Goal: Task Accomplishment & Management: Use online tool/utility

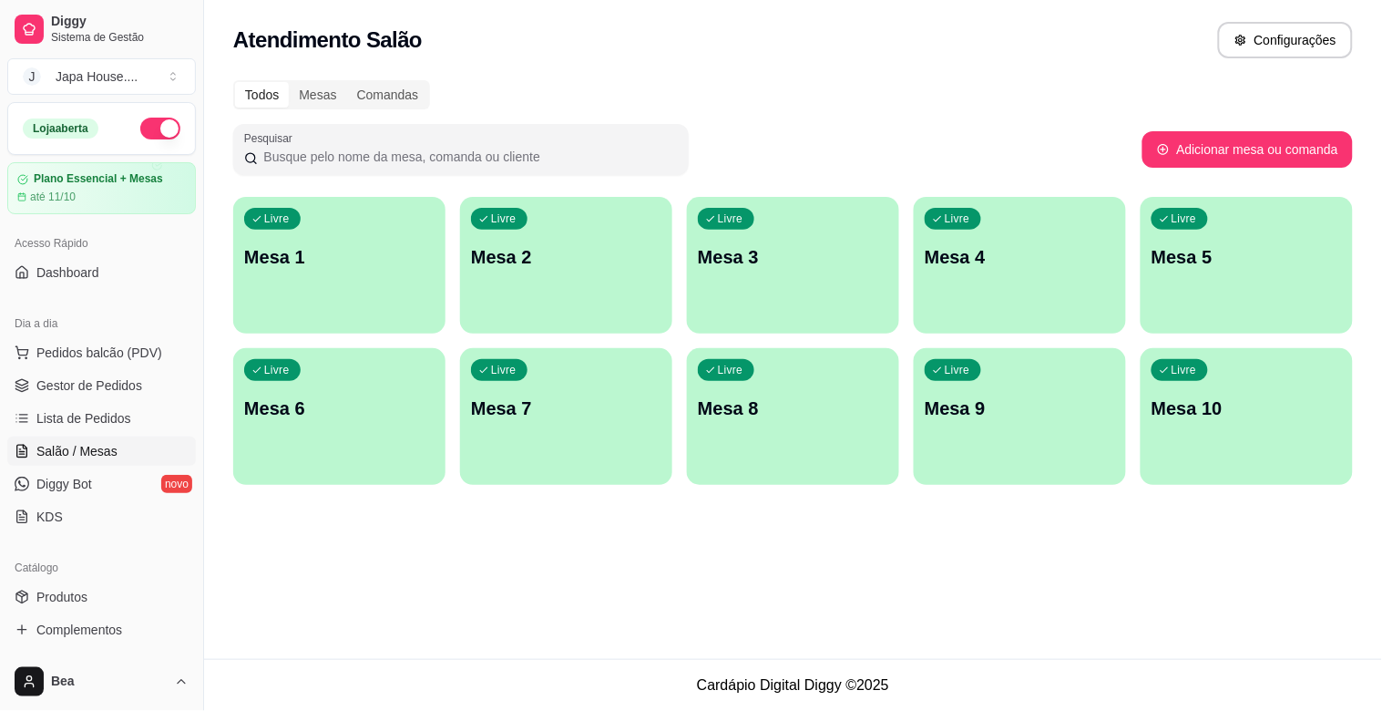
scroll to position [168, 0]
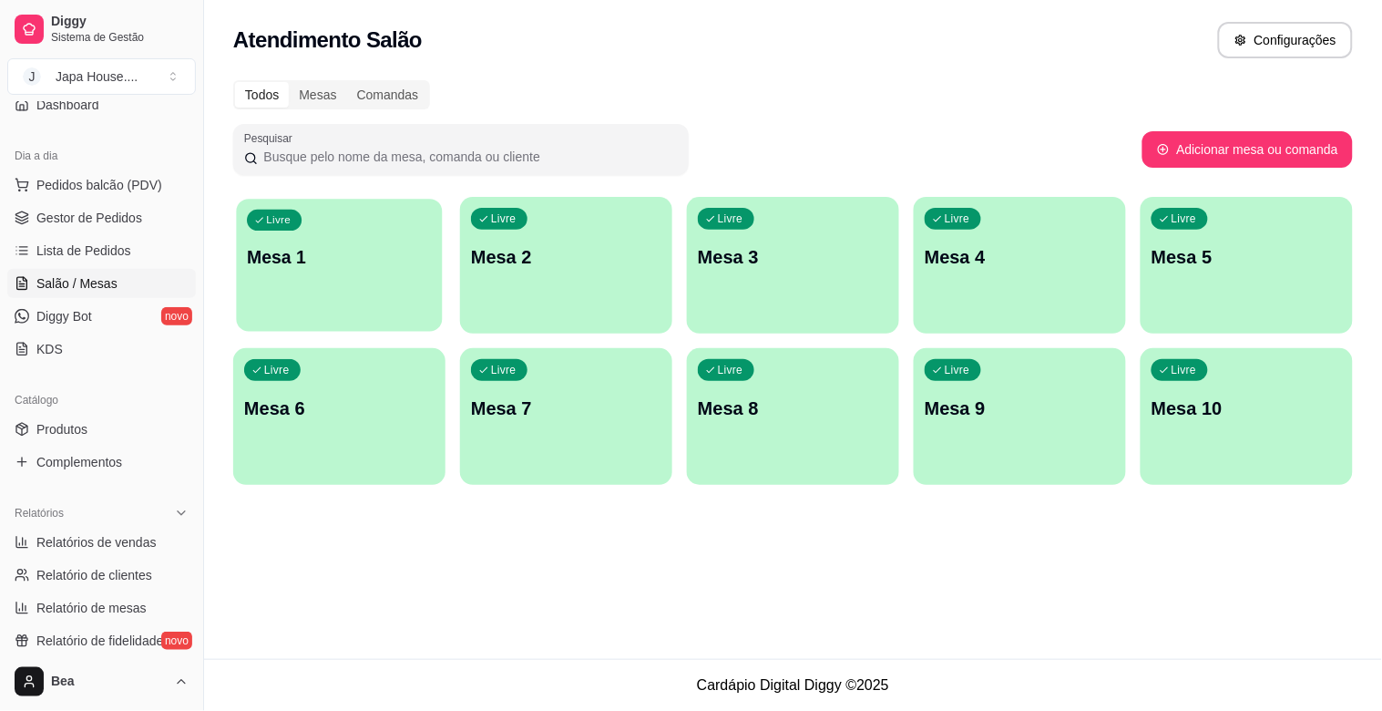
click at [374, 229] on div "Livre Mesa 1" at bounding box center [339, 254] width 206 height 111
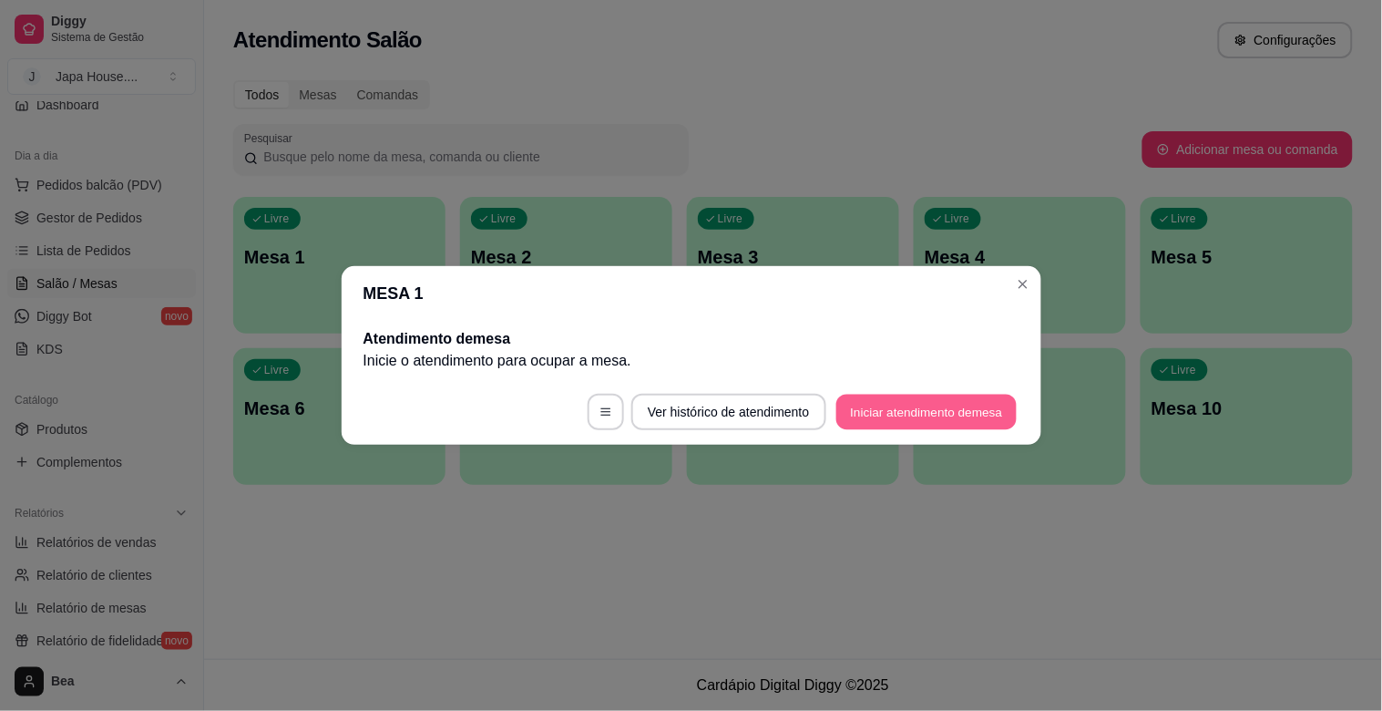
click at [870, 416] on button "Iniciar atendimento de mesa" at bounding box center [927, 413] width 180 height 36
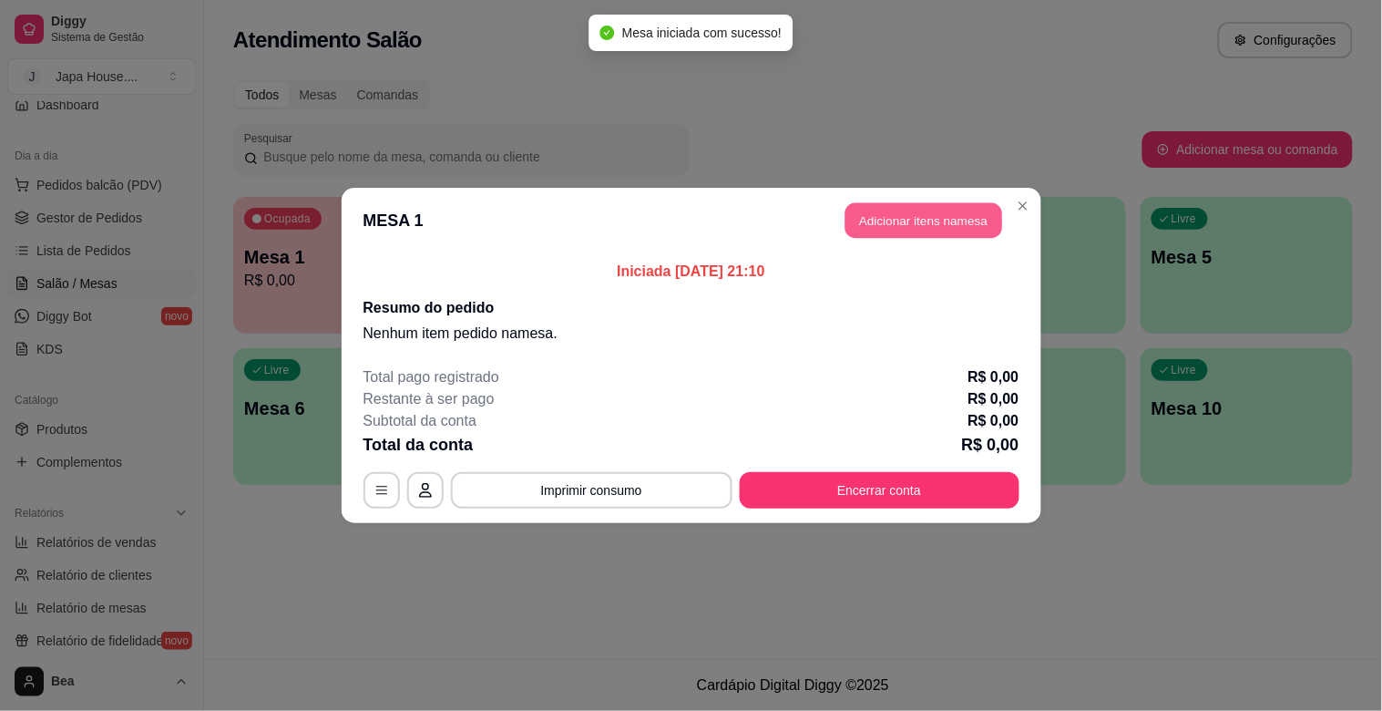
click at [911, 223] on button "Adicionar itens na mesa" at bounding box center [924, 221] width 157 height 36
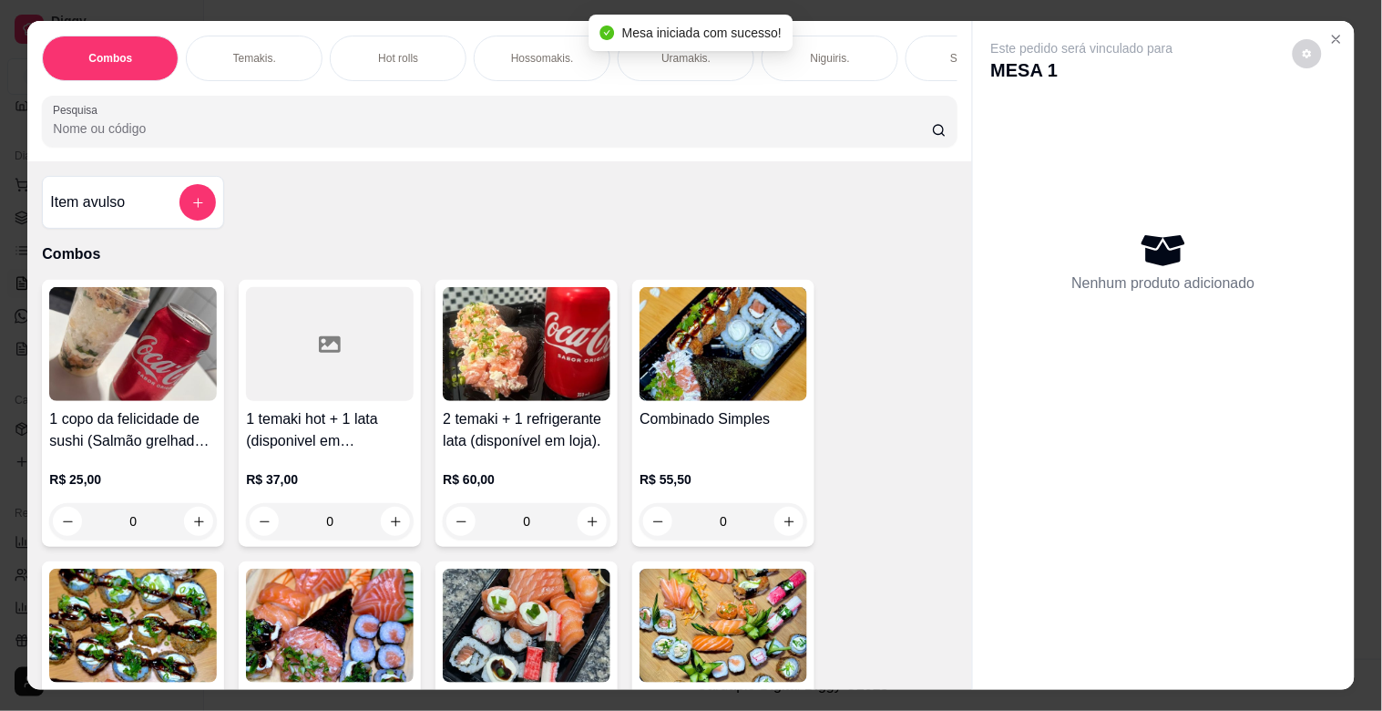
click at [741, 401] on img at bounding box center [724, 344] width 168 height 114
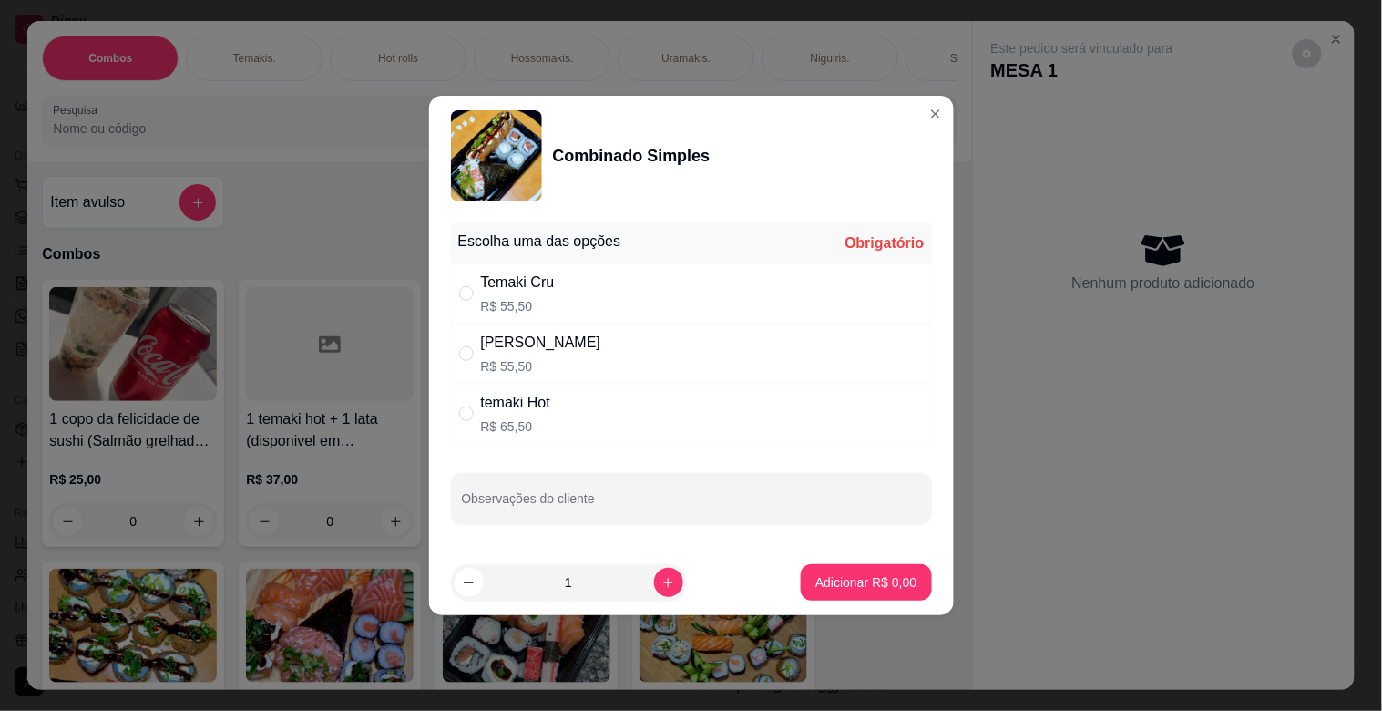
click at [608, 339] on div "[PERSON_NAME] R$ 55,50" at bounding box center [691, 354] width 481 height 60
radio input "true"
click at [873, 580] on p "Adicionar R$ 55,50" at bounding box center [863, 581] width 106 height 17
type input "1"
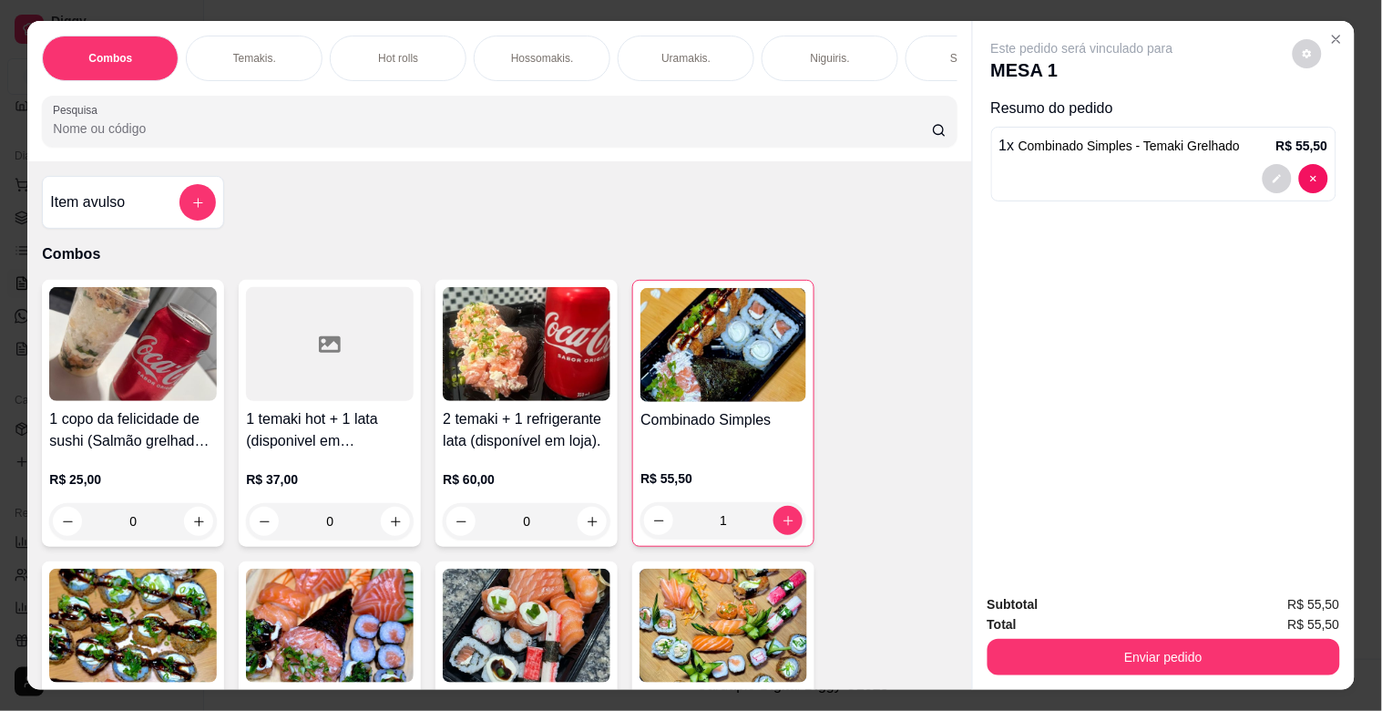
scroll to position [0, 802]
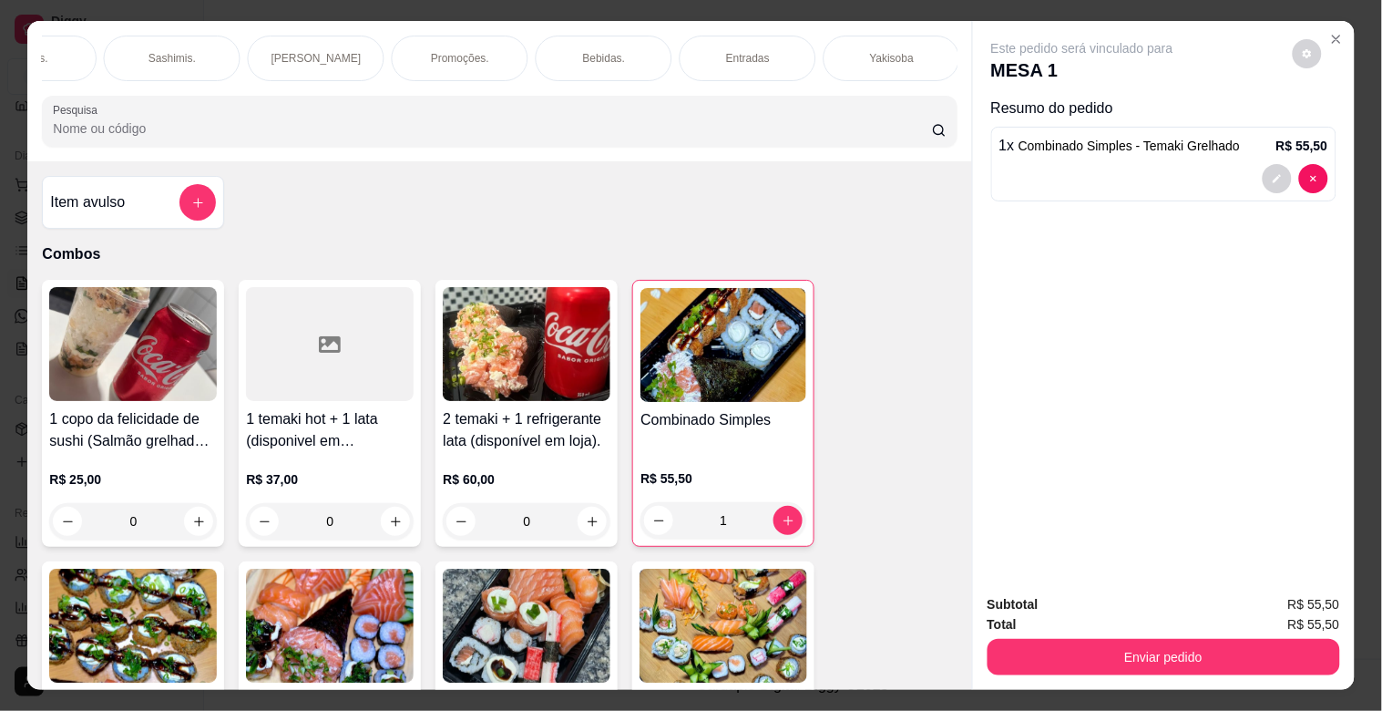
click at [614, 51] on p "Bebidas." at bounding box center [604, 58] width 43 height 15
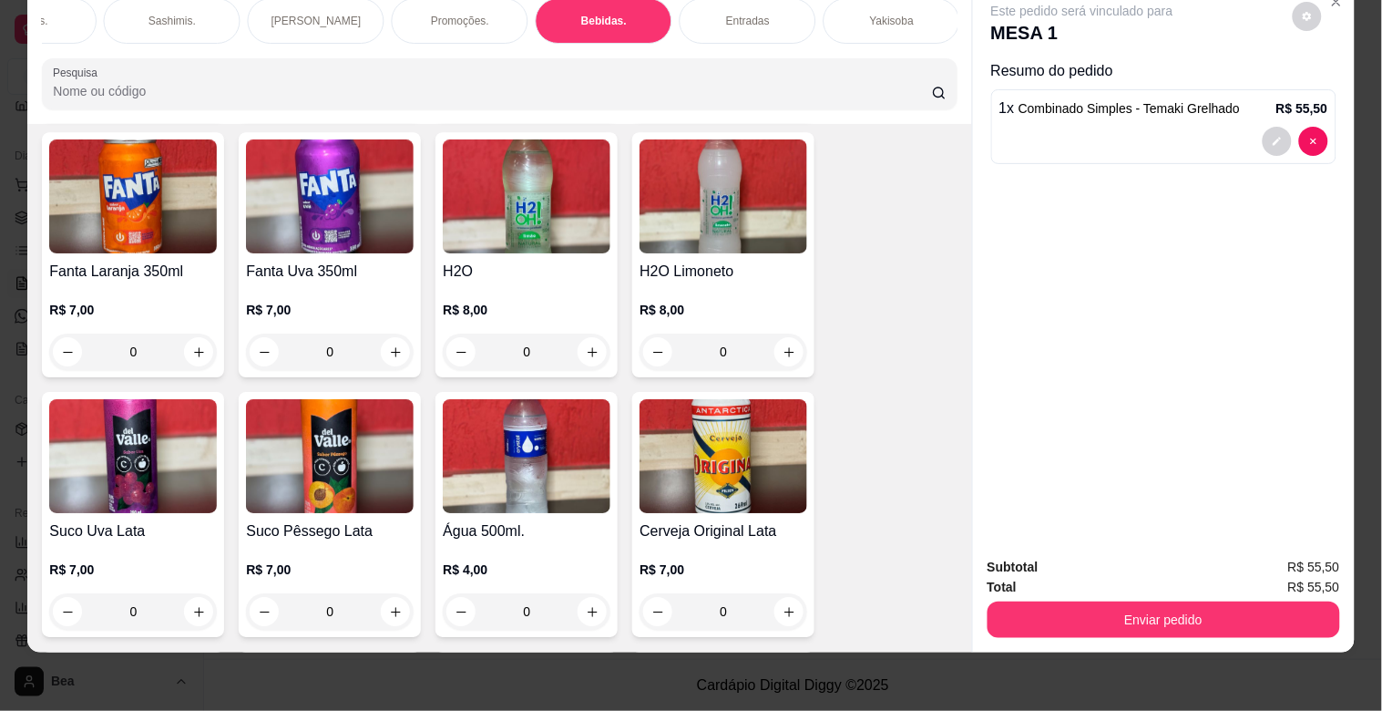
scroll to position [5046, 0]
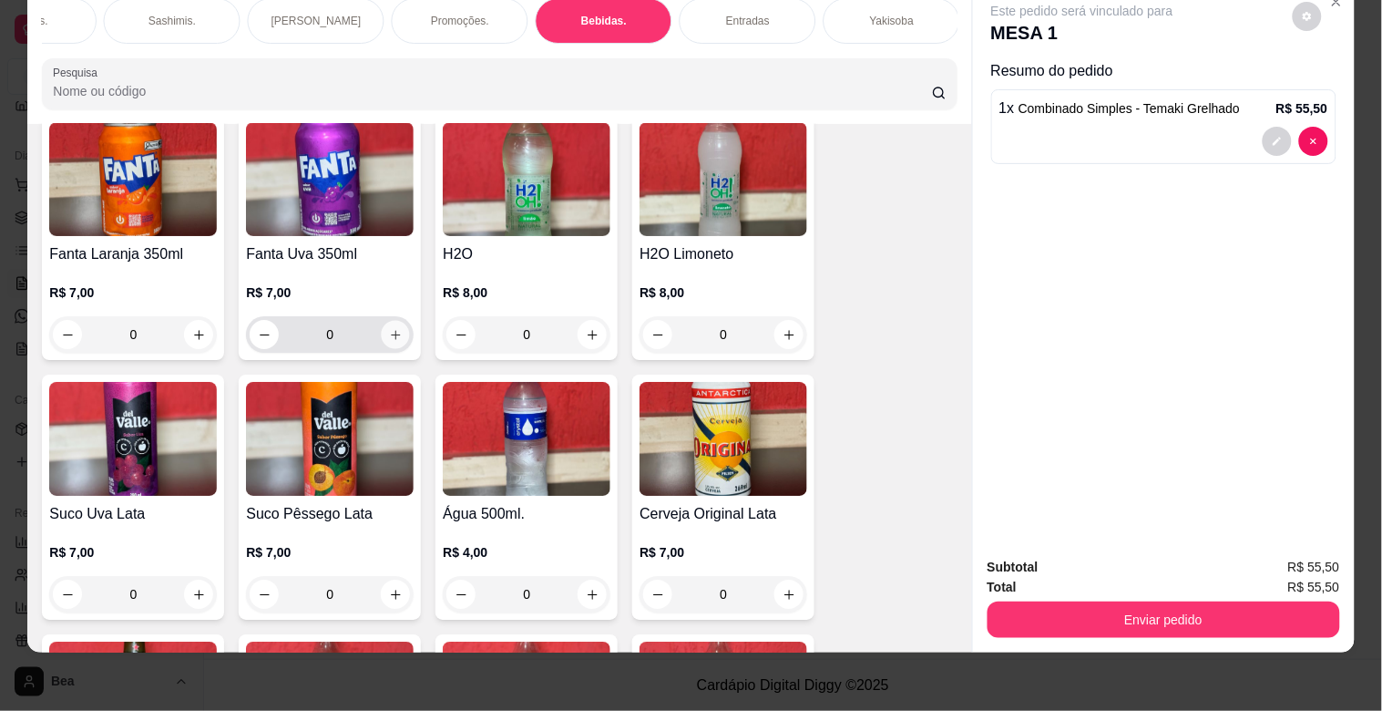
click at [389, 328] on icon "increase-product-quantity" at bounding box center [396, 335] width 14 height 14
type input "1"
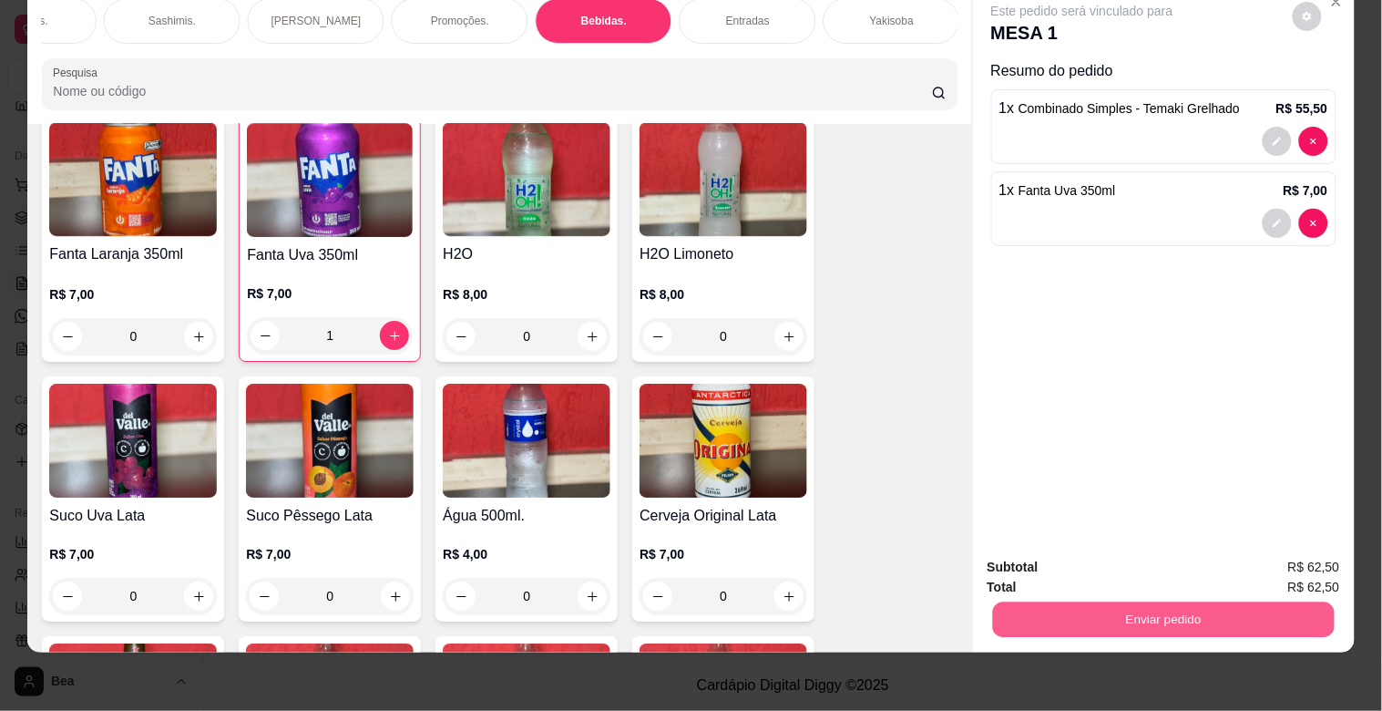
click at [1242, 608] on button "Enviar pedido" at bounding box center [1163, 619] width 342 height 36
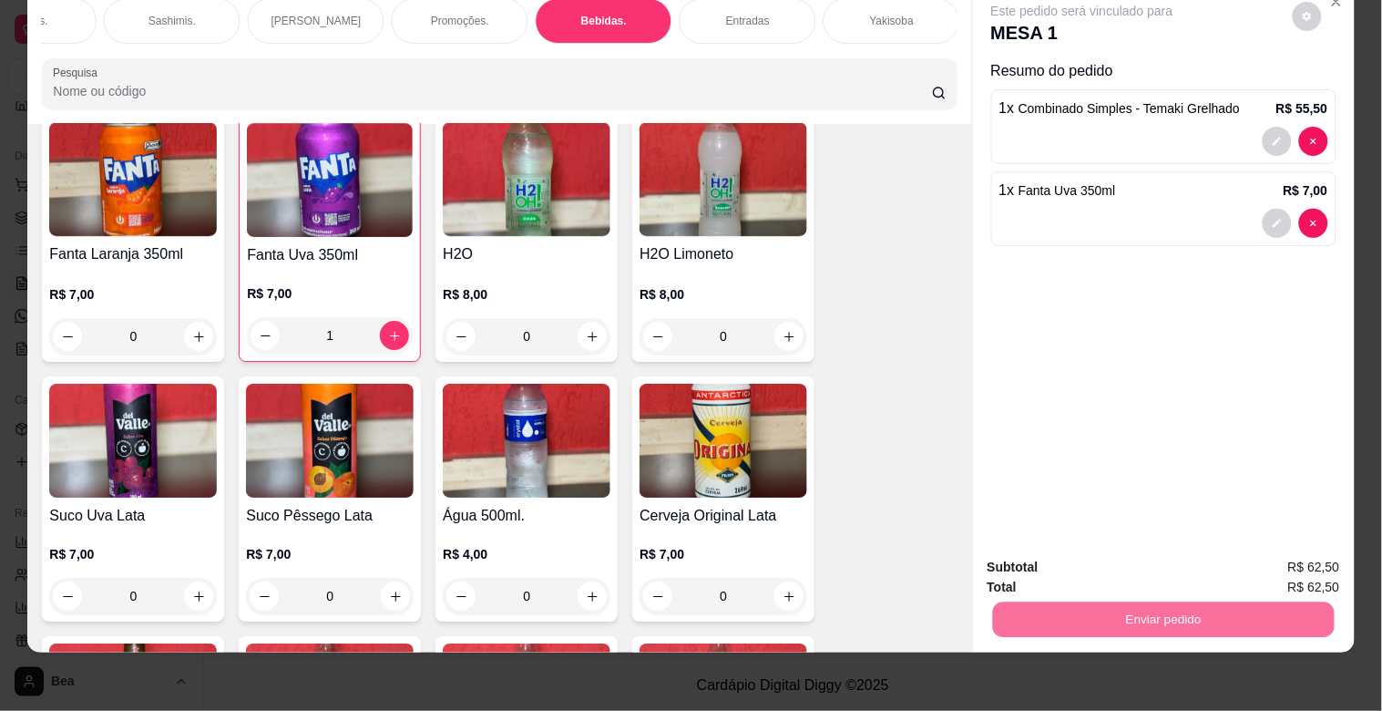
click at [1291, 565] on button "Enviar pedido" at bounding box center [1293, 559] width 100 height 34
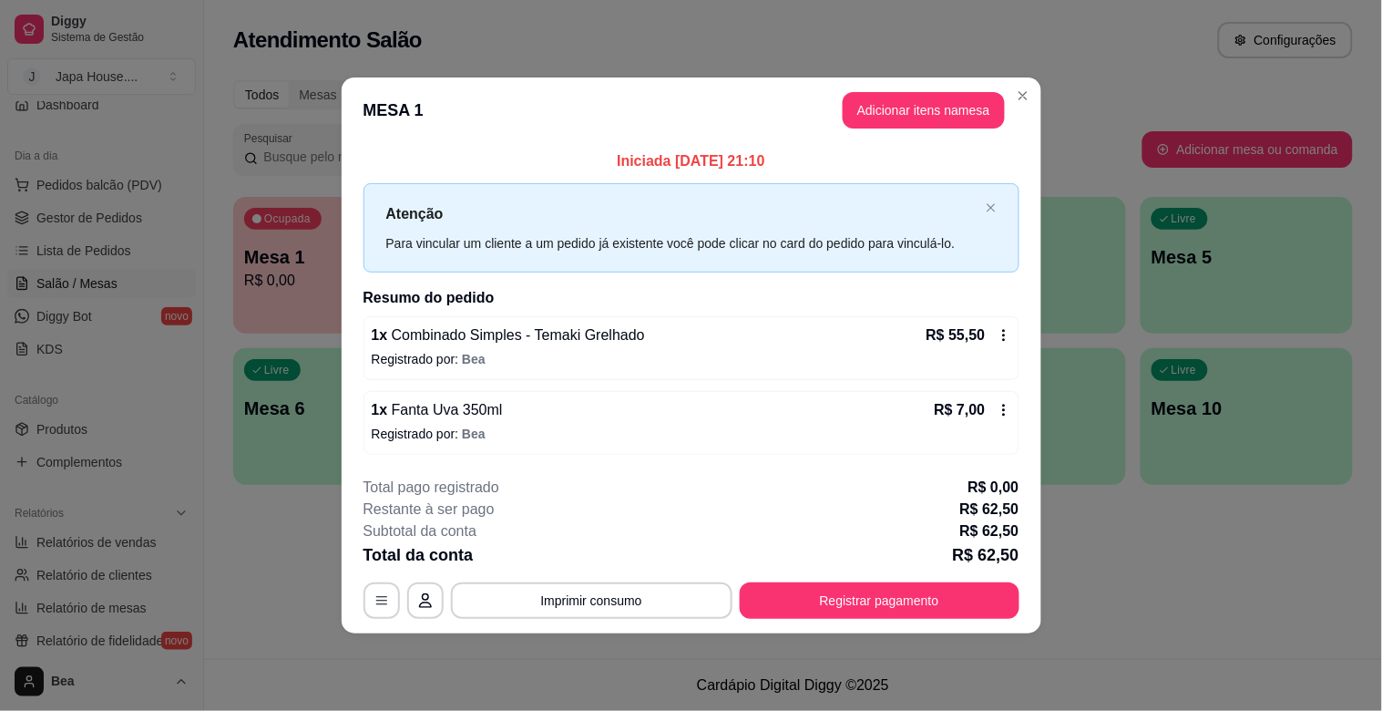
click at [835, 457] on div "Iniciada [DATE] 21:10 Atenção Para vincular um cliente a um pedido já existente…" at bounding box center [692, 302] width 700 height 318
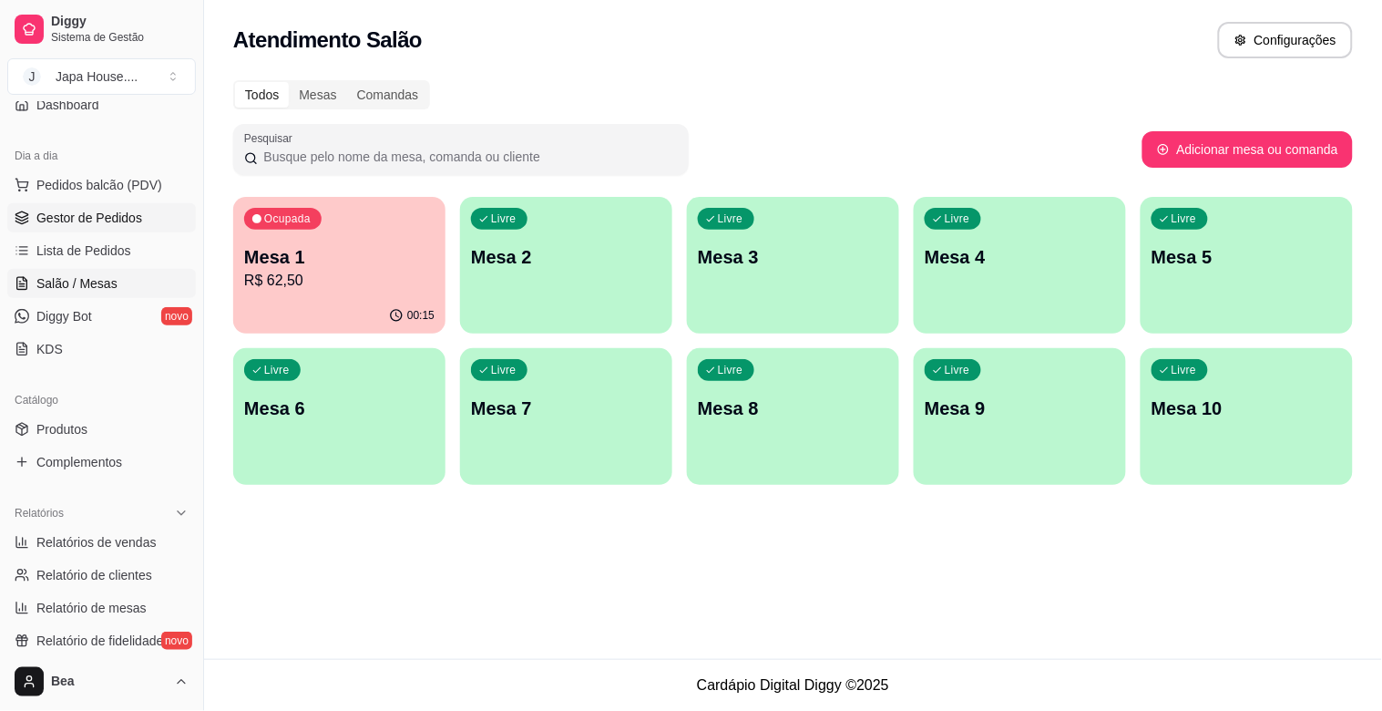
click at [128, 221] on span "Gestor de Pedidos" at bounding box center [89, 218] width 106 height 18
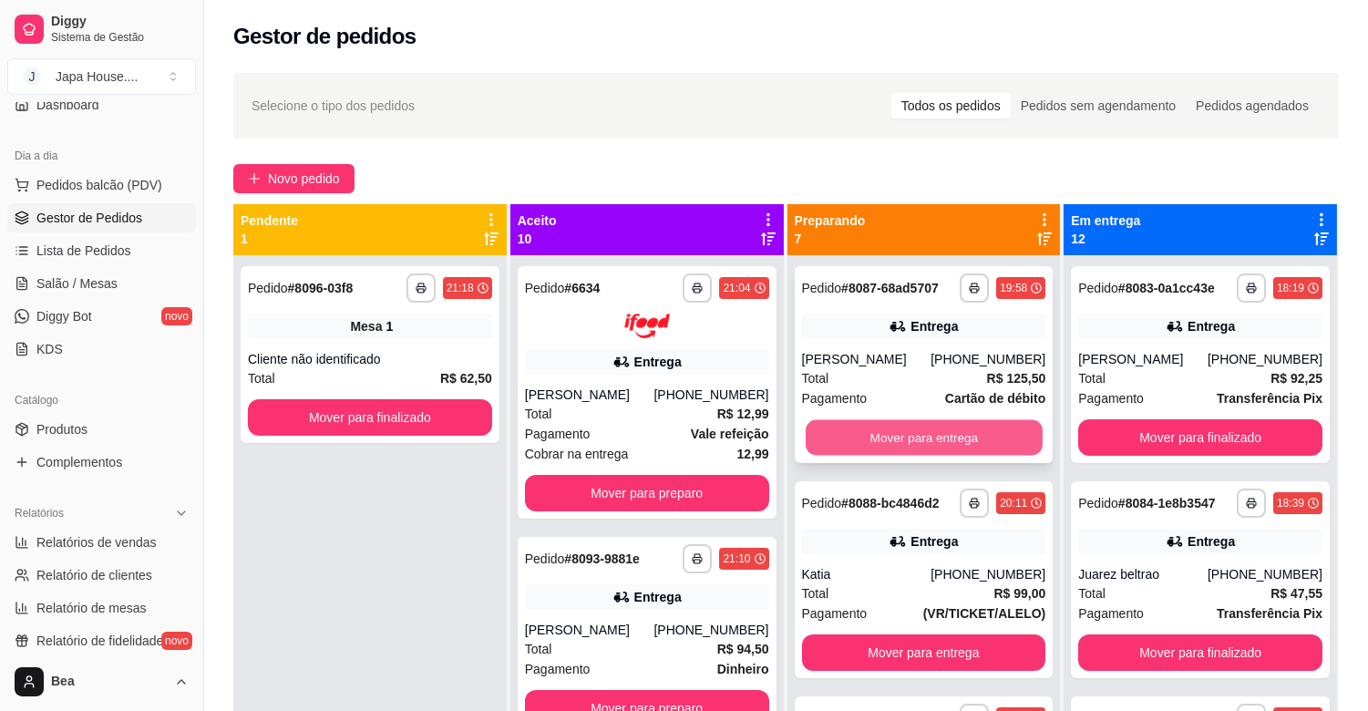
click at [893, 444] on button "Mover para entrega" at bounding box center [924, 438] width 237 height 36
click at [904, 431] on button "Mover para entrega" at bounding box center [924, 438] width 237 height 36
click at [884, 431] on button "Mover para entrega" at bounding box center [924, 438] width 237 height 36
click at [867, 432] on button "Mover para retirada disponível" at bounding box center [924, 438] width 237 height 36
click at [894, 431] on button "Mover para entrega" at bounding box center [924, 438] width 237 height 36
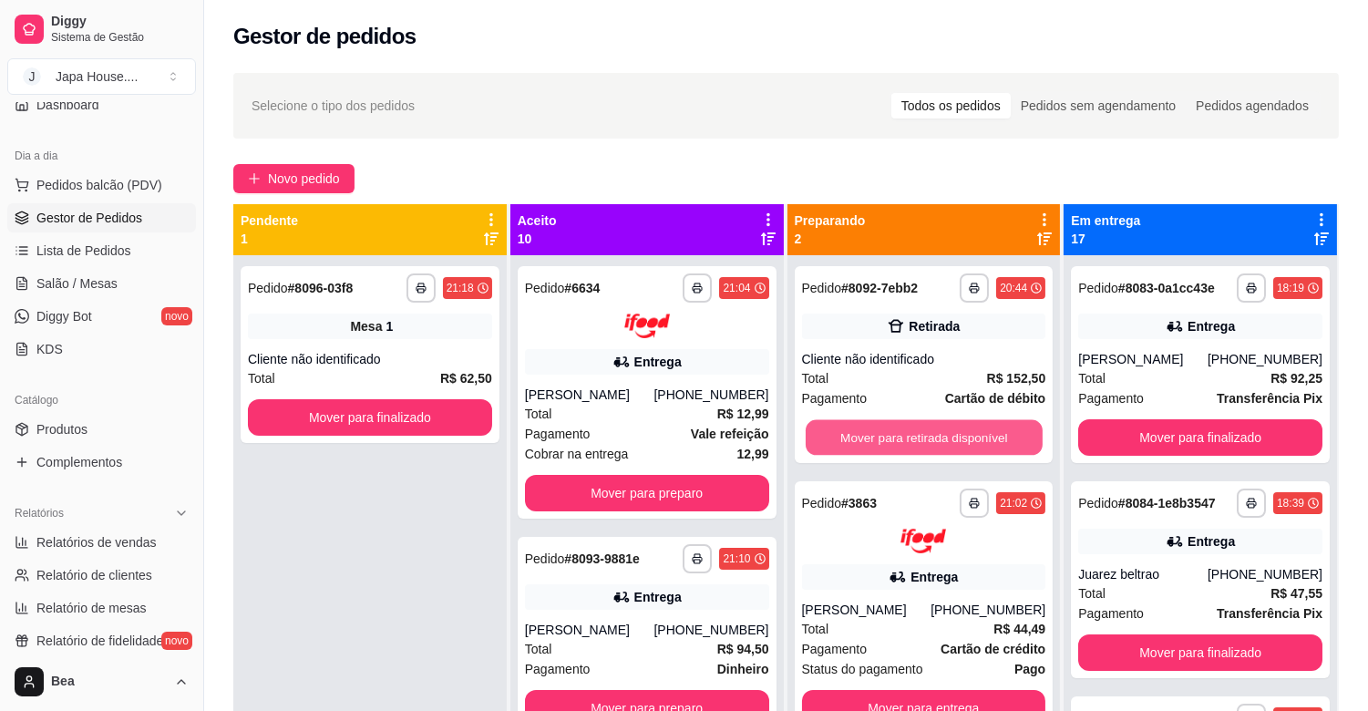
click at [894, 431] on button "Mover para retirada disponível" at bounding box center [924, 438] width 237 height 36
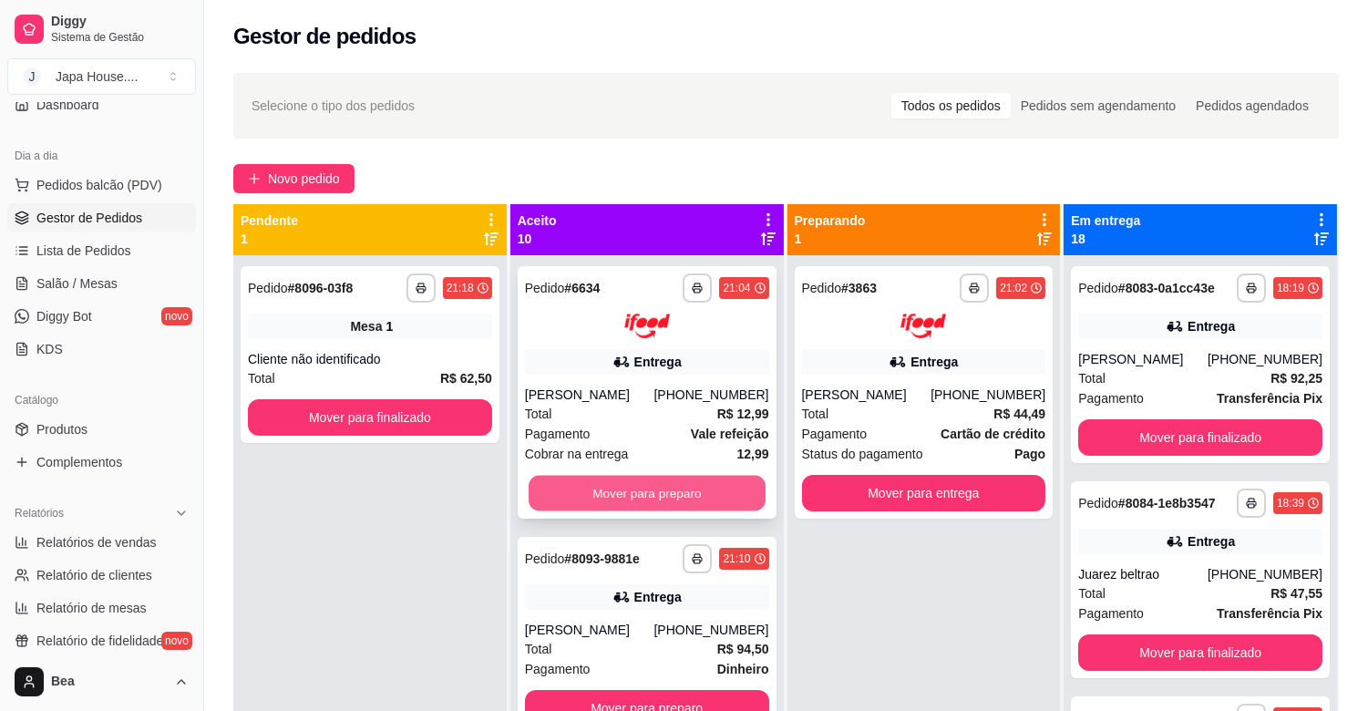
click at [698, 495] on button "Mover para preparo" at bounding box center [647, 493] width 237 height 36
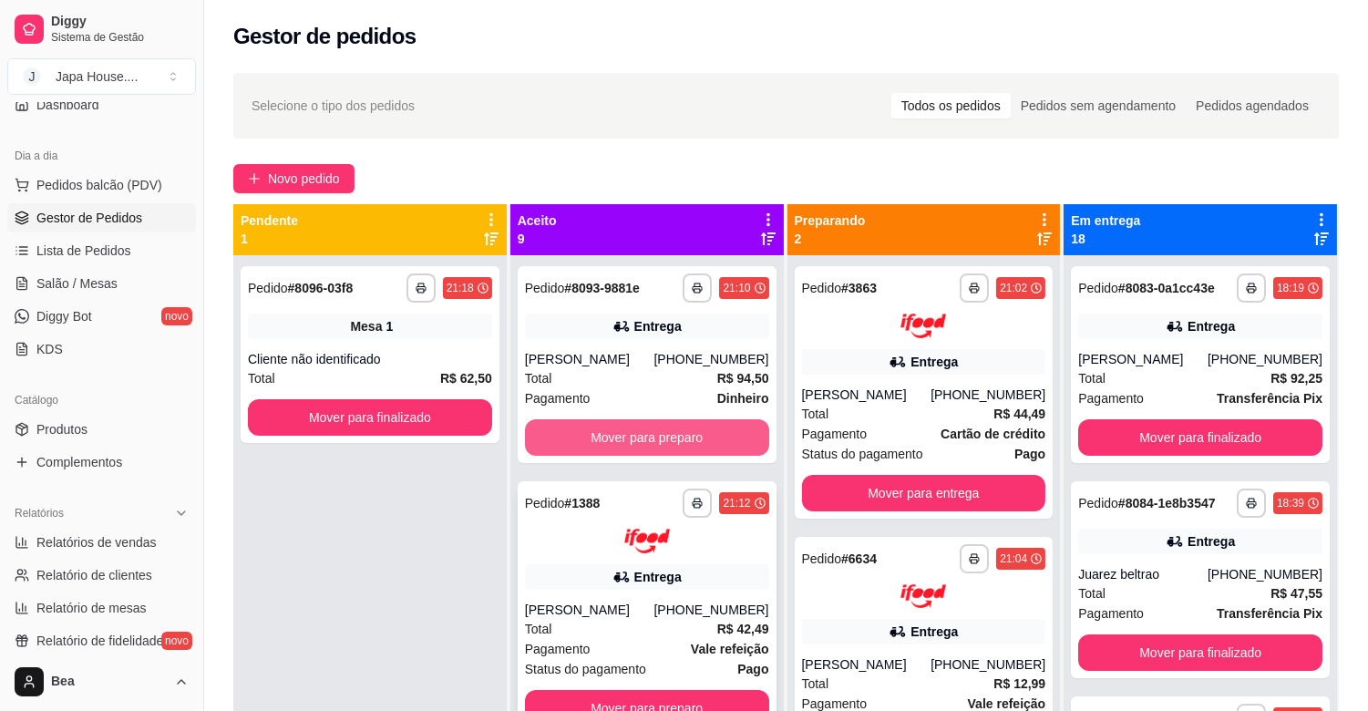
click at [684, 434] on div "**********" at bounding box center [646, 610] width 273 height 711
click at [684, 434] on button "Mover para preparo" at bounding box center [647, 438] width 237 height 36
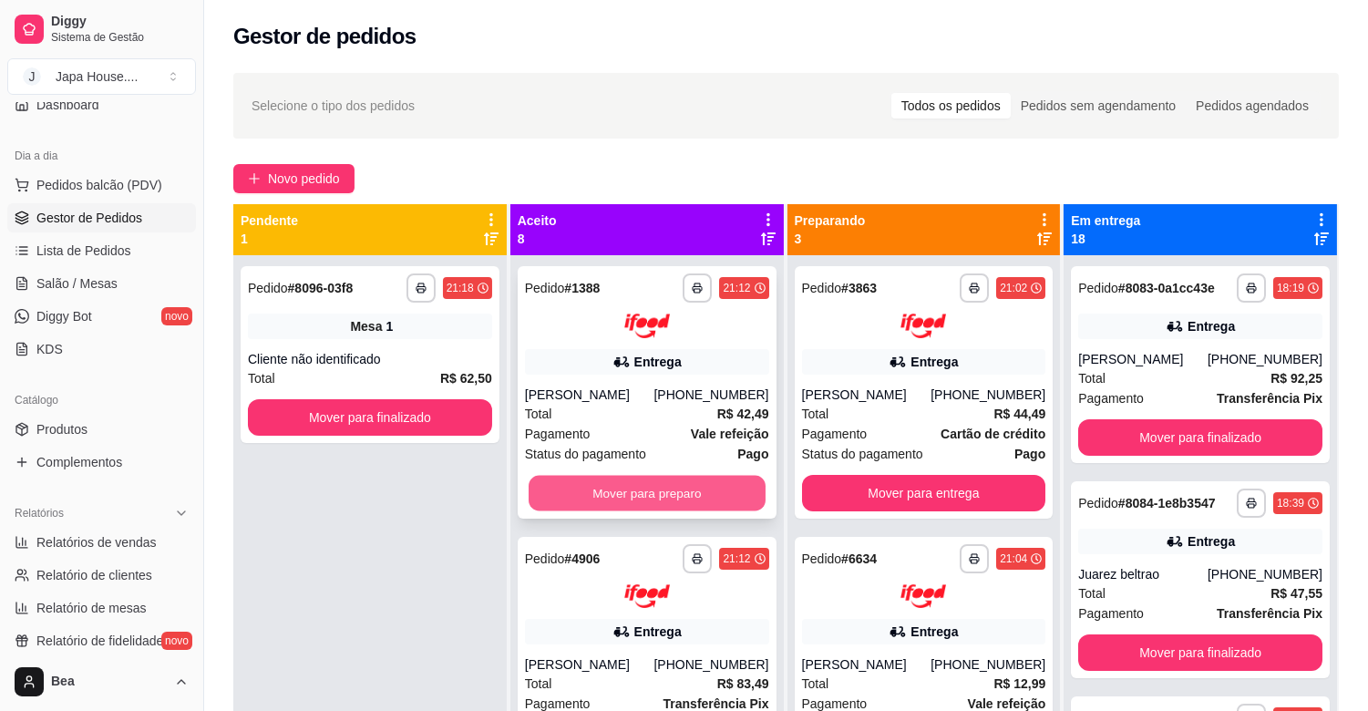
click at [653, 488] on button "Mover para preparo" at bounding box center [647, 493] width 237 height 36
click at [642, 488] on button "Mover para preparo" at bounding box center [647, 493] width 237 height 36
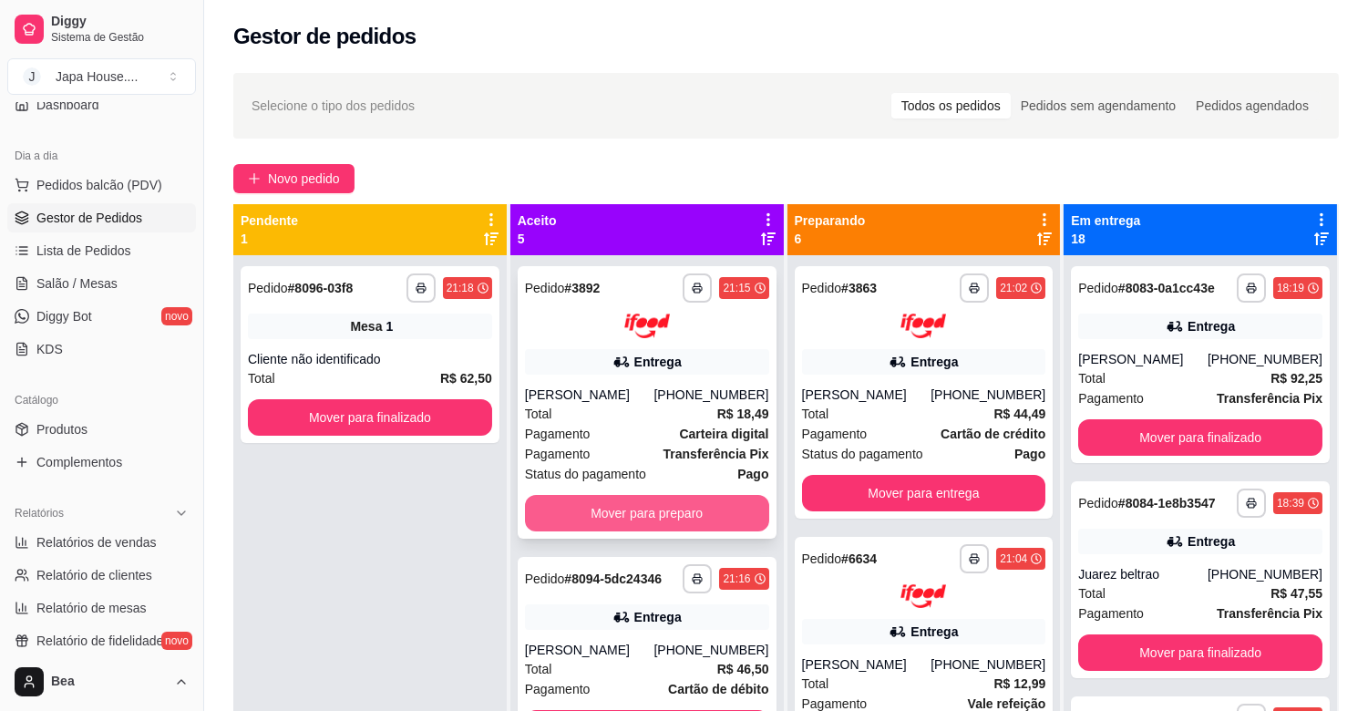
click at [649, 510] on button "Mover para preparo" at bounding box center [647, 513] width 244 height 36
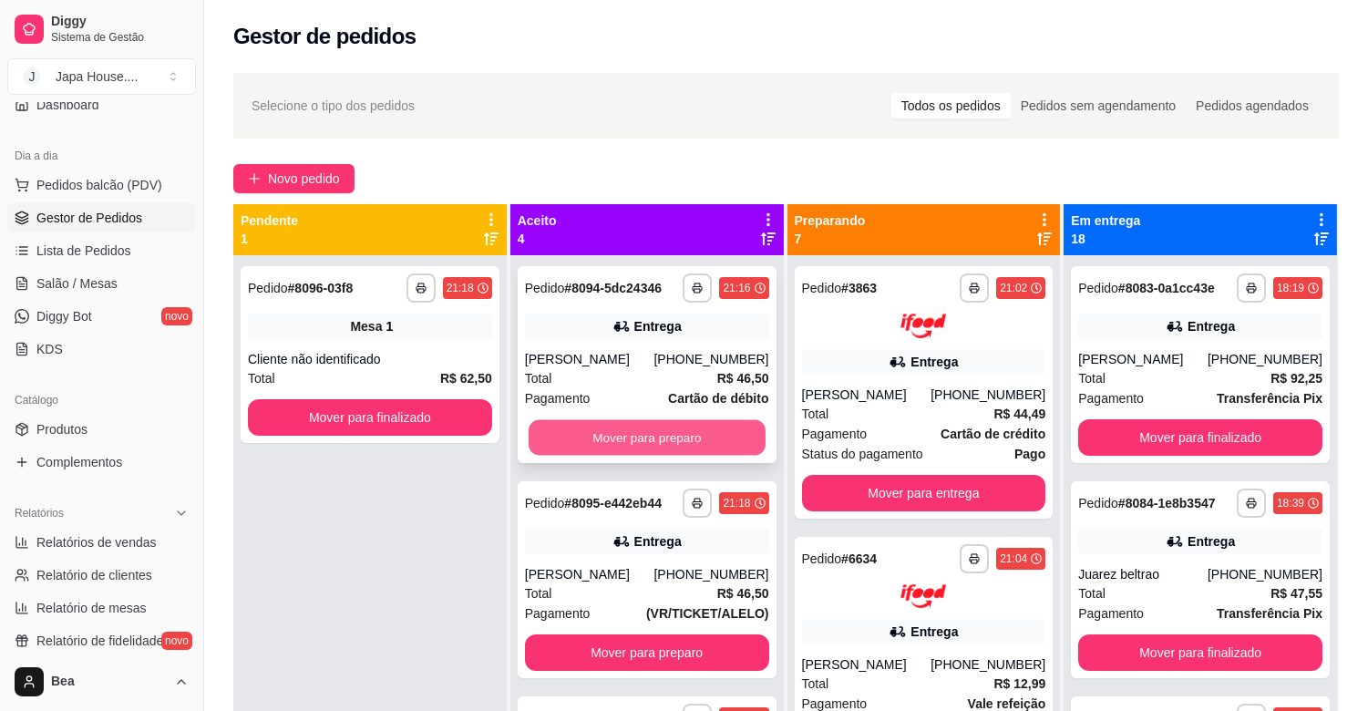
click at [625, 440] on button "Mover para preparo" at bounding box center [647, 438] width 237 height 36
click at [656, 439] on button "Mover para preparo" at bounding box center [647, 438] width 237 height 36
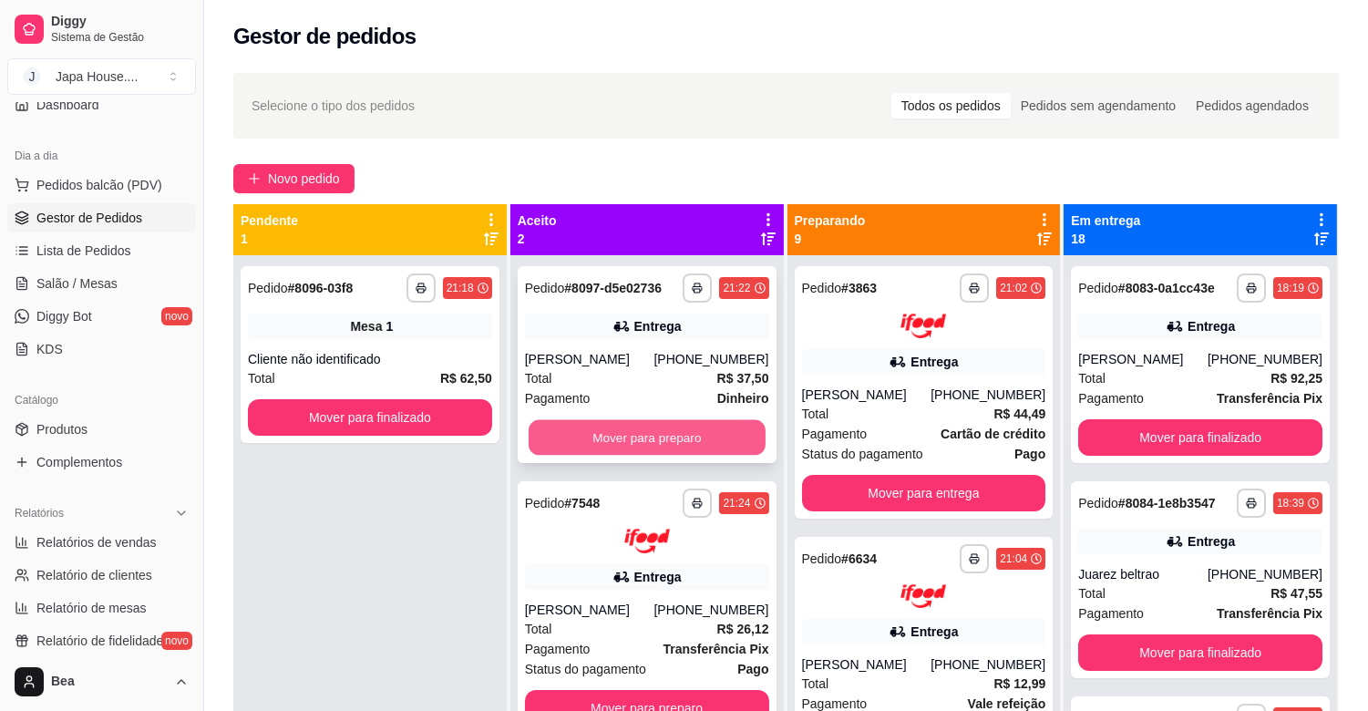
click at [660, 454] on button "Mover para preparo" at bounding box center [647, 438] width 237 height 36
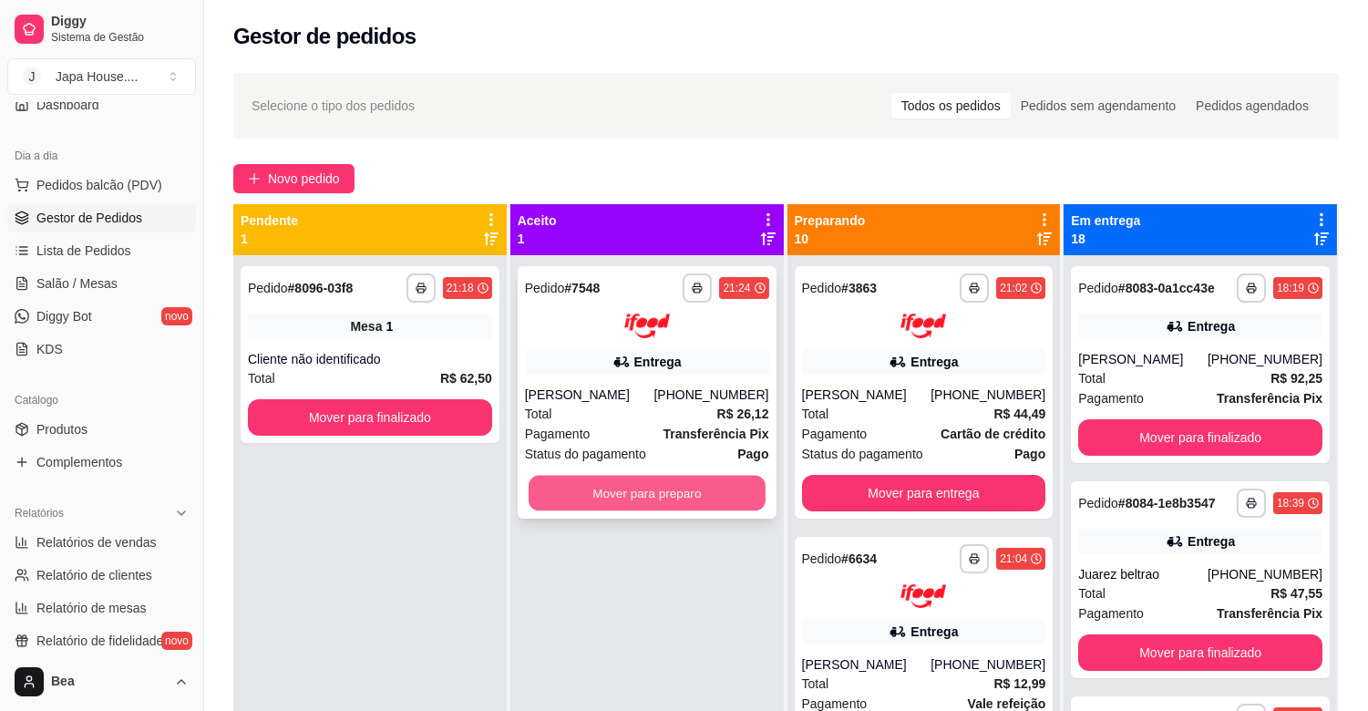
click at [615, 492] on button "Mover para preparo" at bounding box center [647, 493] width 237 height 36
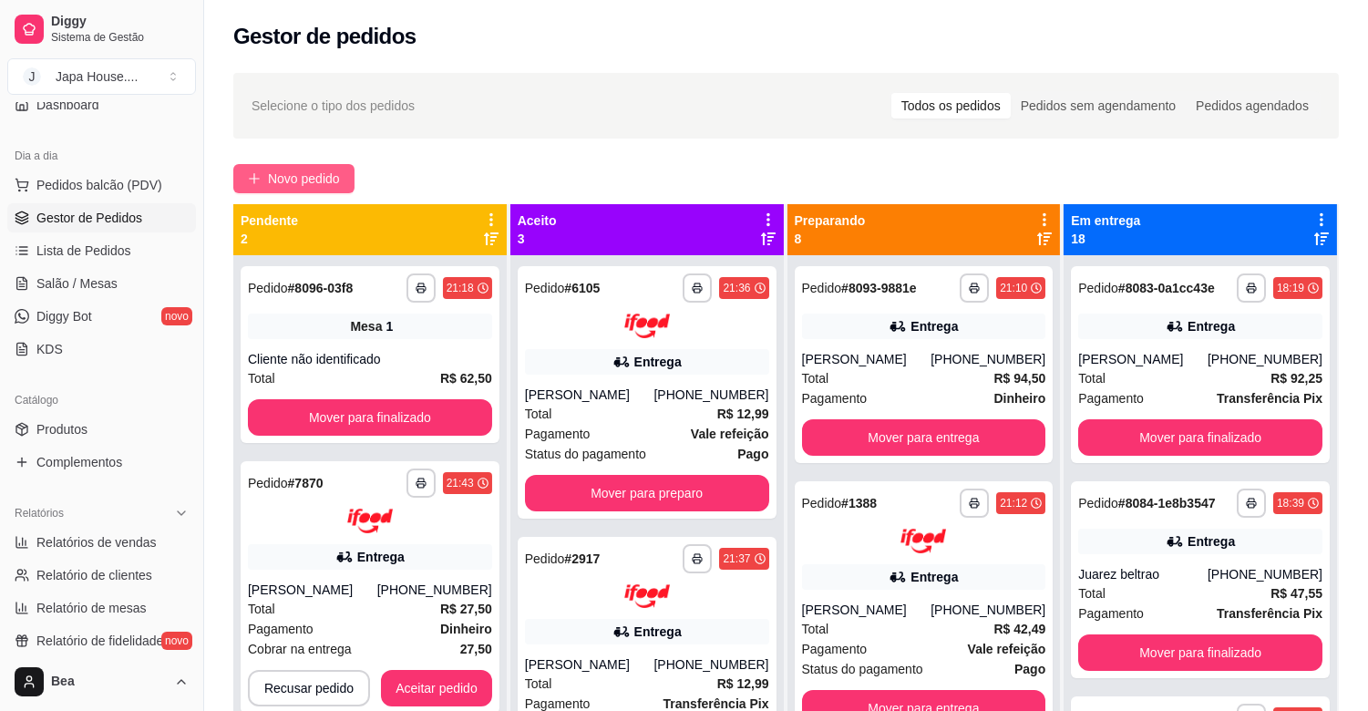
click at [326, 180] on span "Novo pedido" at bounding box center [304, 179] width 72 height 20
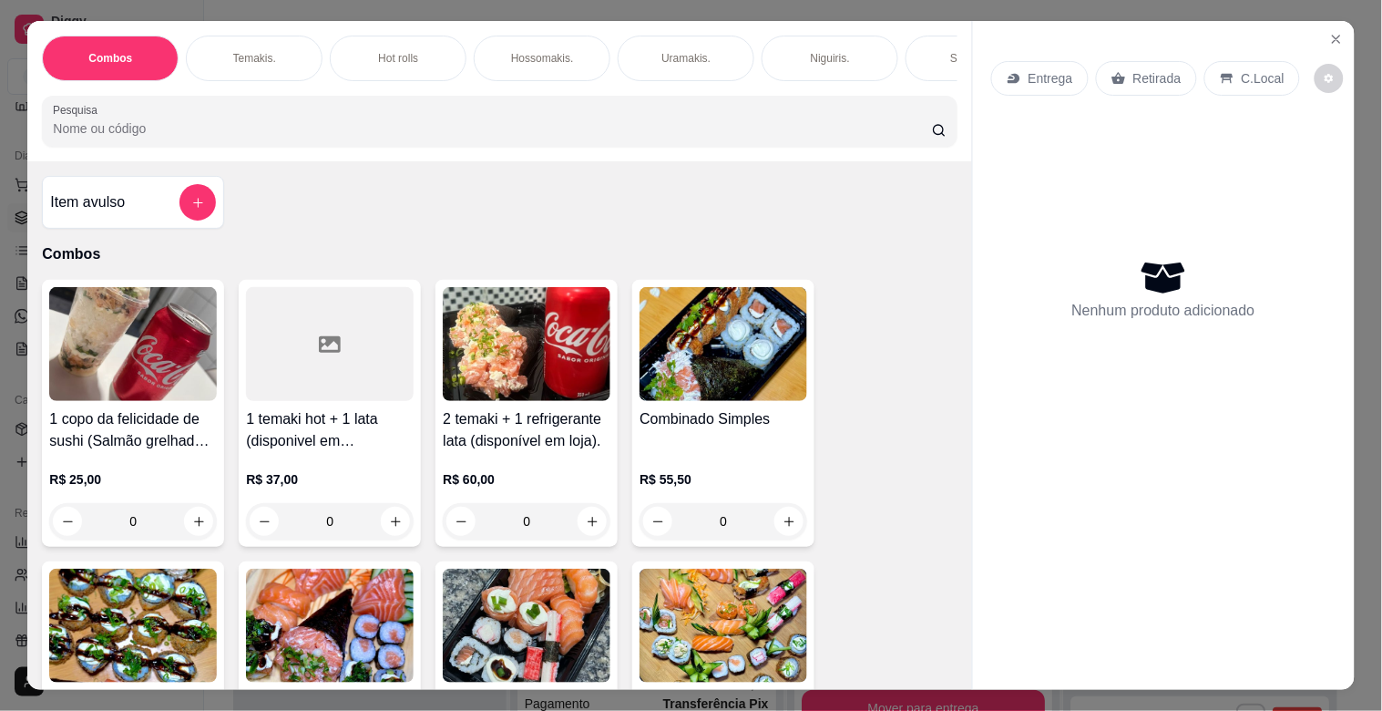
scroll to position [0, 802]
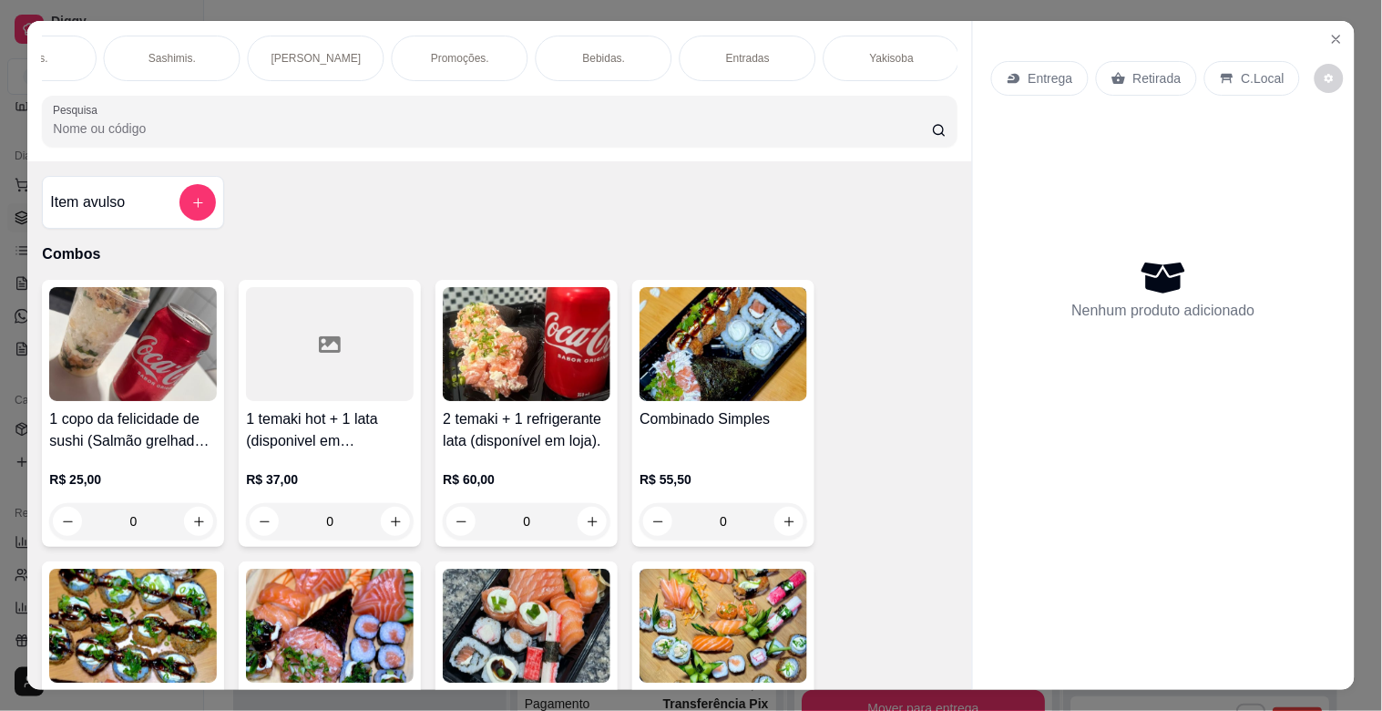
click at [879, 36] on div "Yakisoba" at bounding box center [892, 59] width 137 height 46
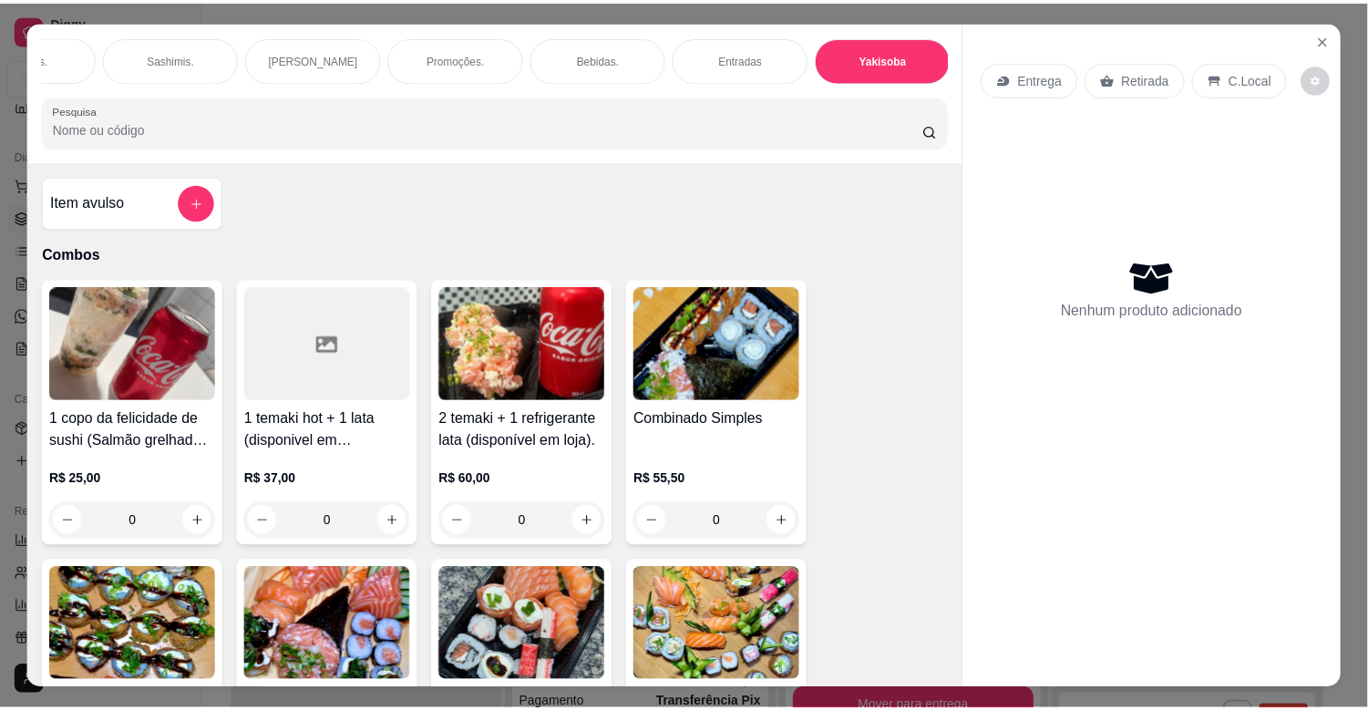
scroll to position [44, 0]
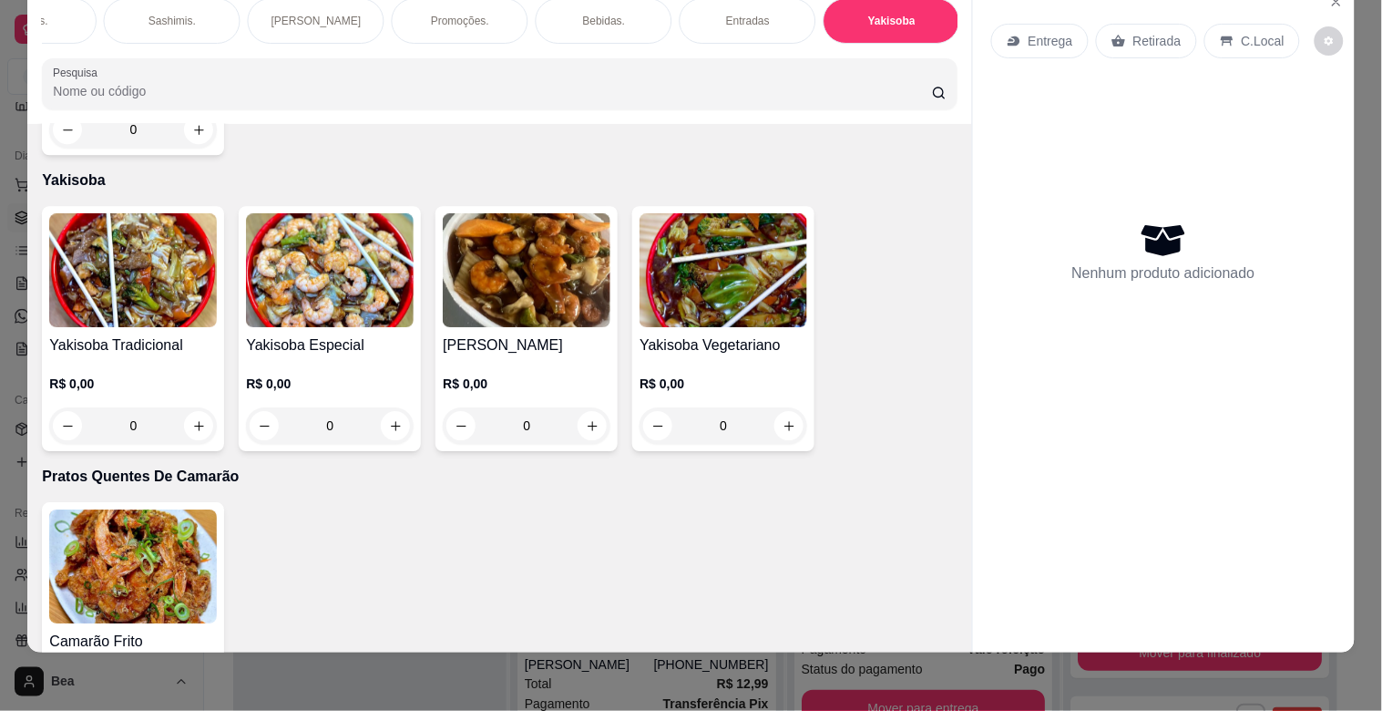
click at [193, 407] on div "0" at bounding box center [133, 425] width 168 height 36
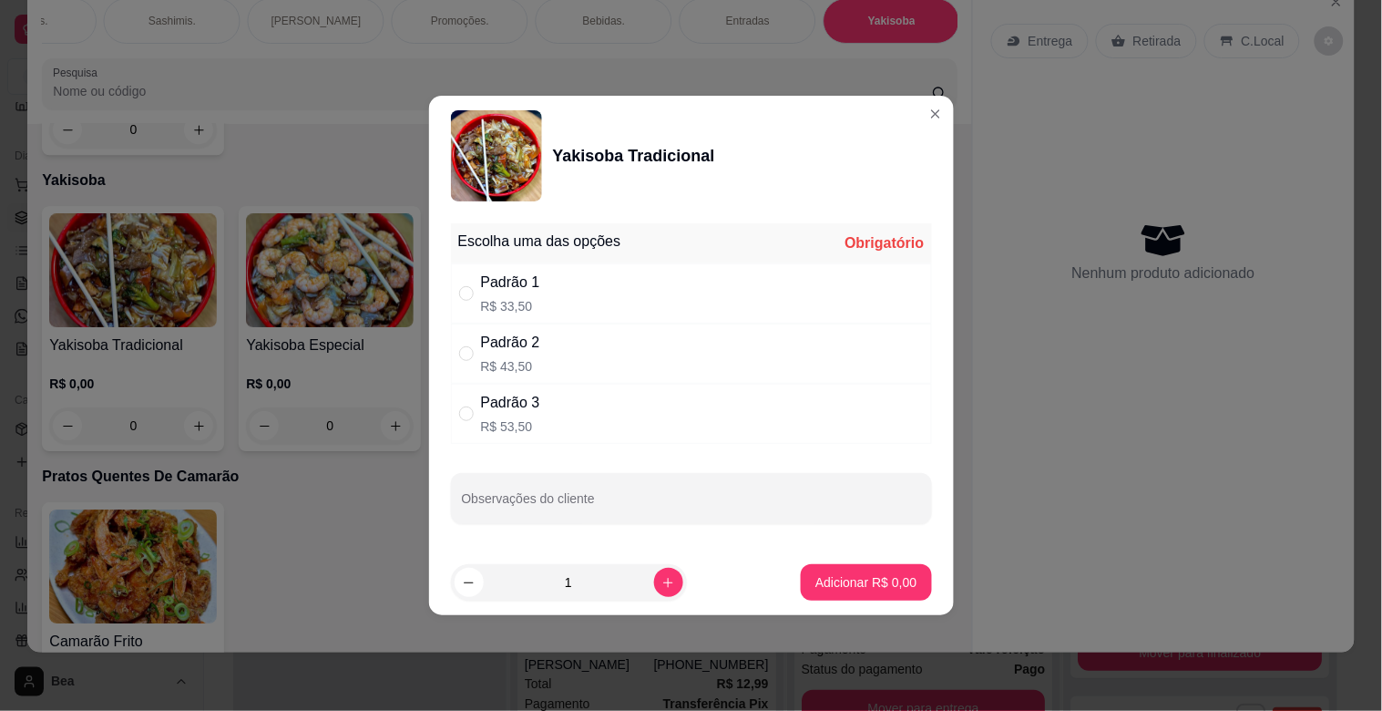
click at [601, 416] on div "Padrão 3 R$ 53,50" at bounding box center [691, 414] width 481 height 60
radio input "true"
click at [830, 584] on p "Adicionar R$ 53,50" at bounding box center [863, 581] width 106 height 17
type input "1"
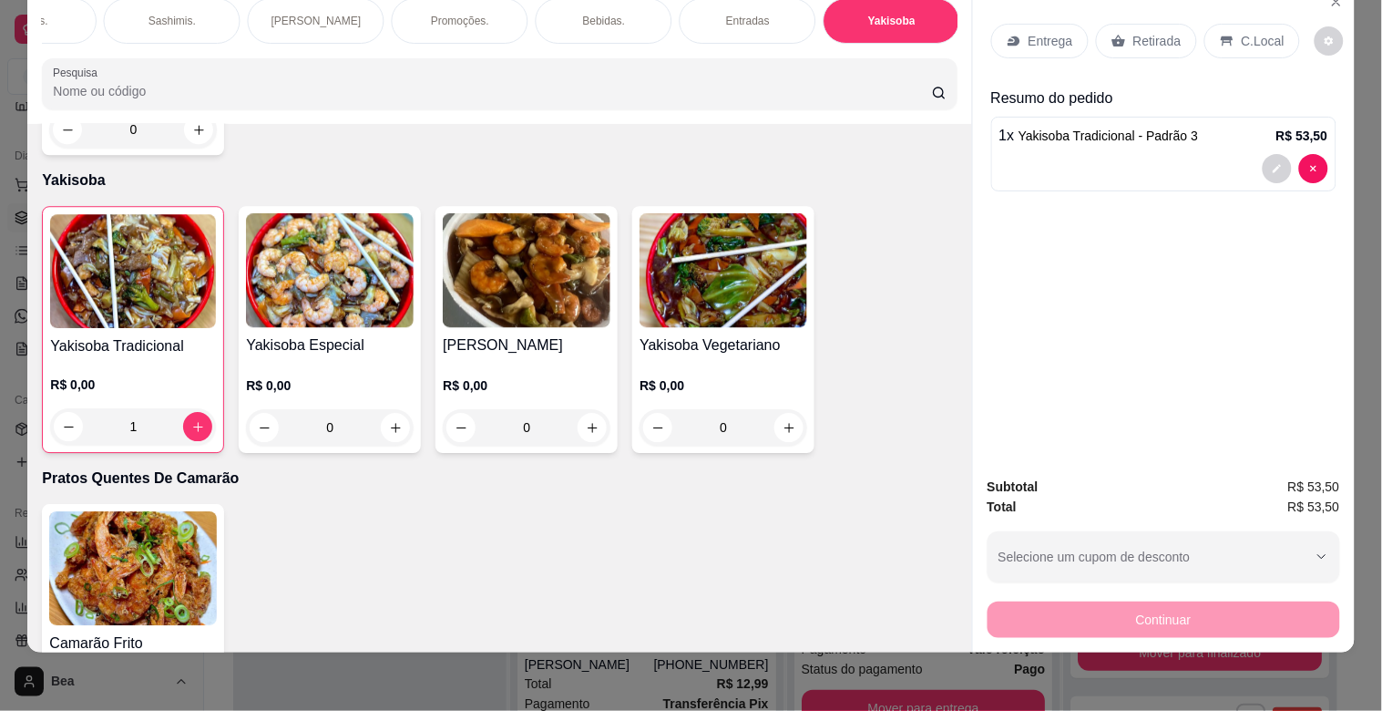
click at [1141, 32] on p "Retirada" at bounding box center [1158, 41] width 48 height 18
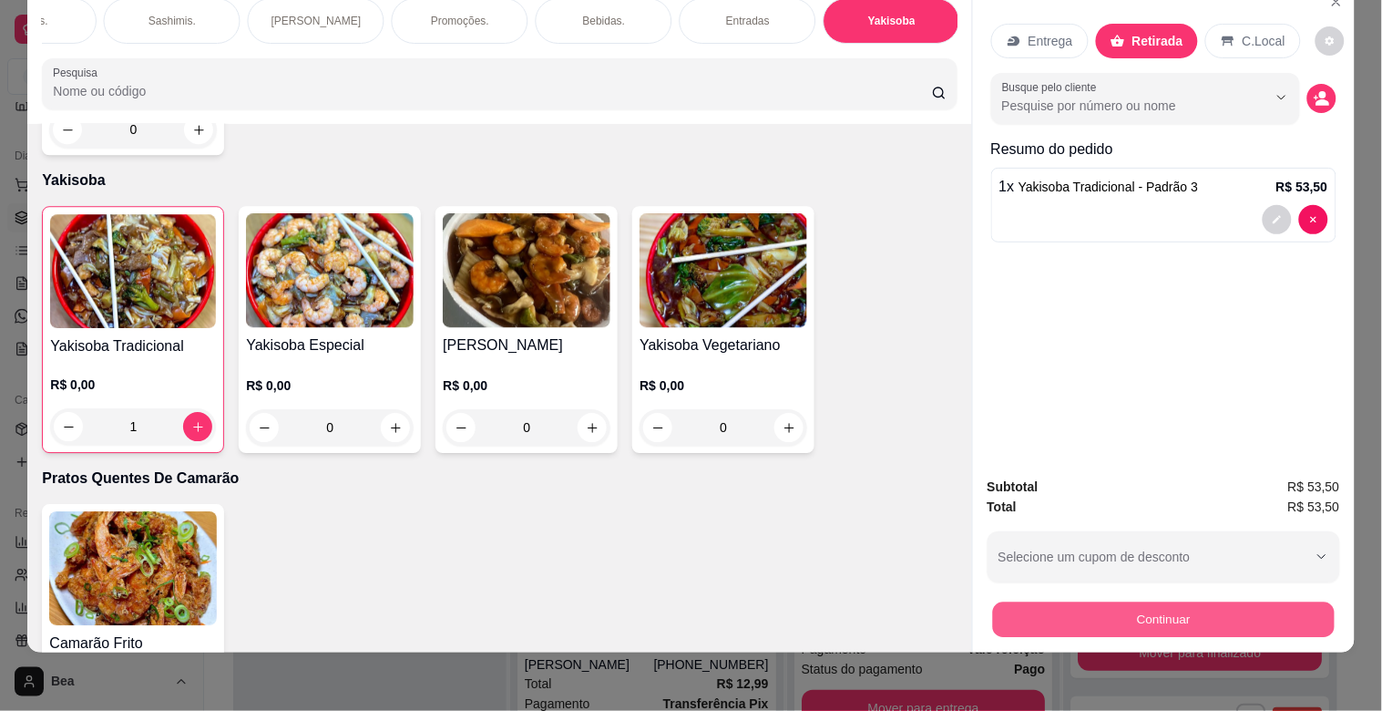
click at [1213, 604] on button "Continuar" at bounding box center [1163, 619] width 342 height 36
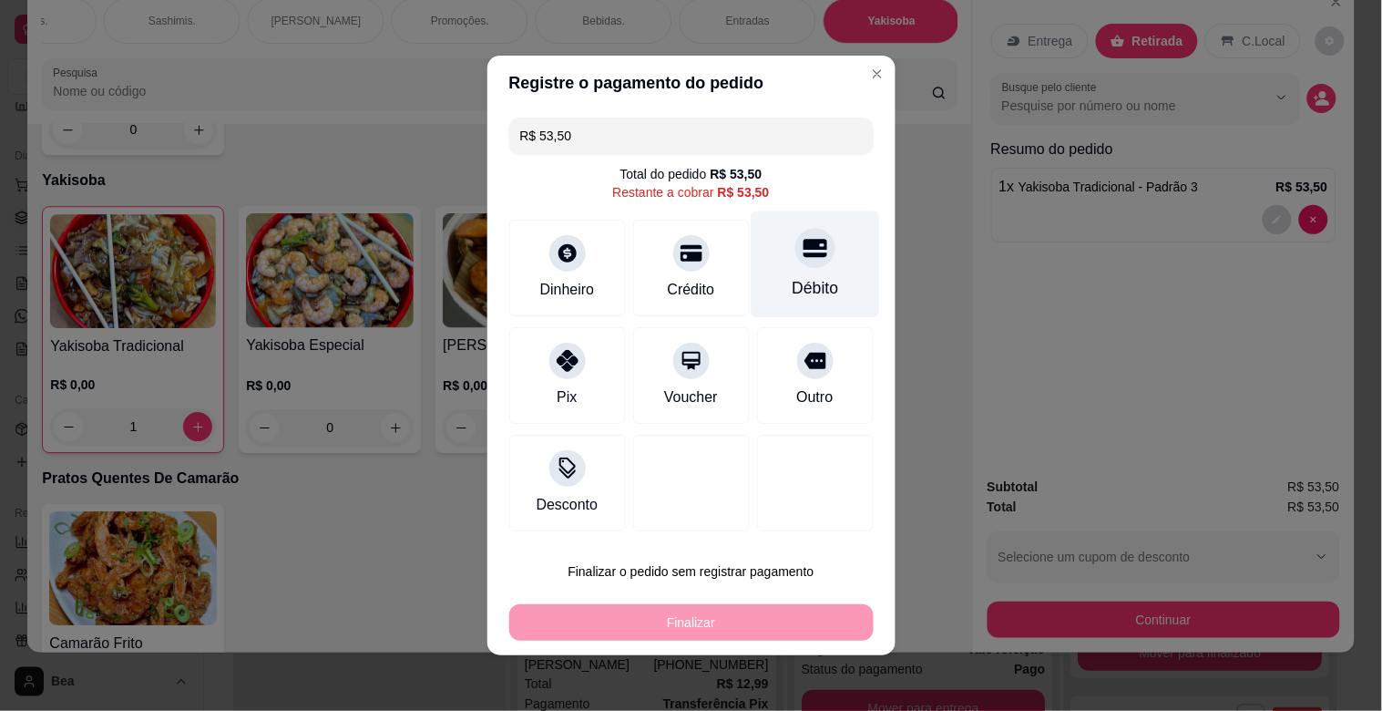
click at [800, 283] on div "Débito" at bounding box center [815, 288] width 46 height 24
type input "R$ 0,00"
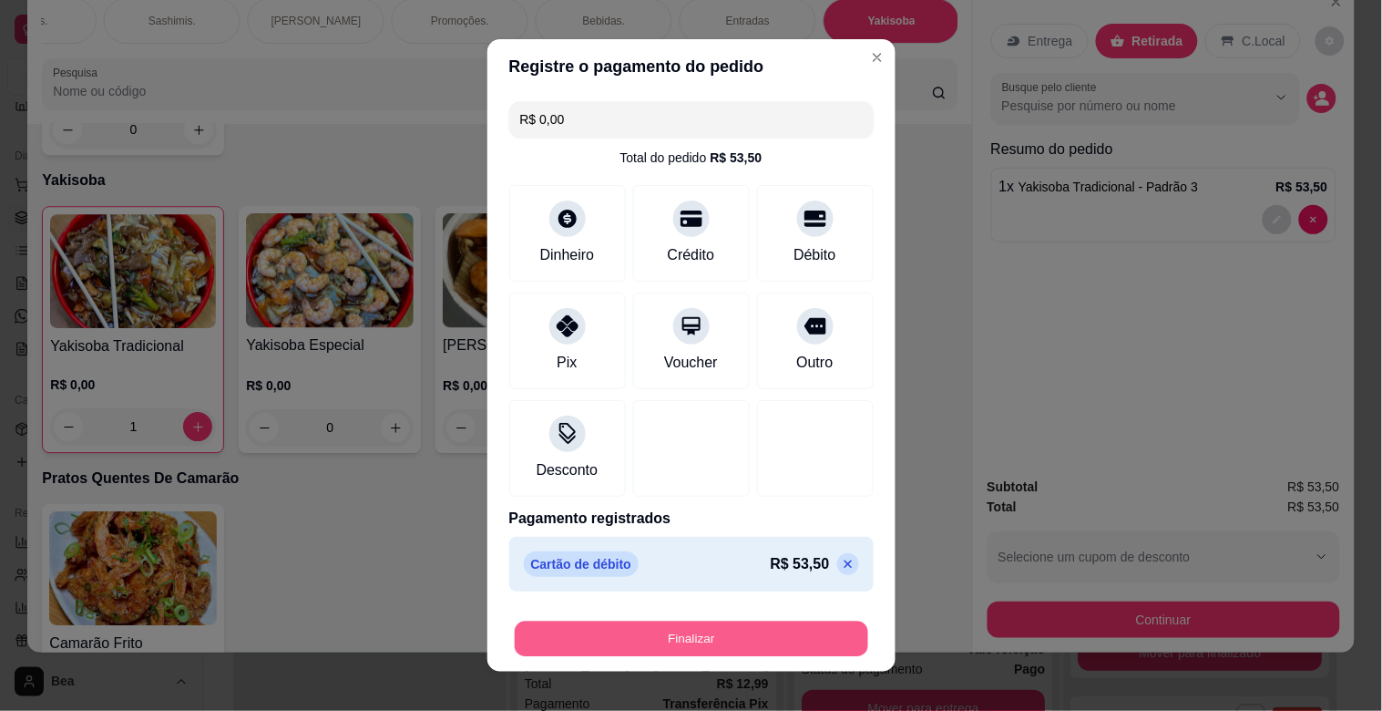
click at [706, 635] on button "Finalizar" at bounding box center [692, 640] width 354 height 36
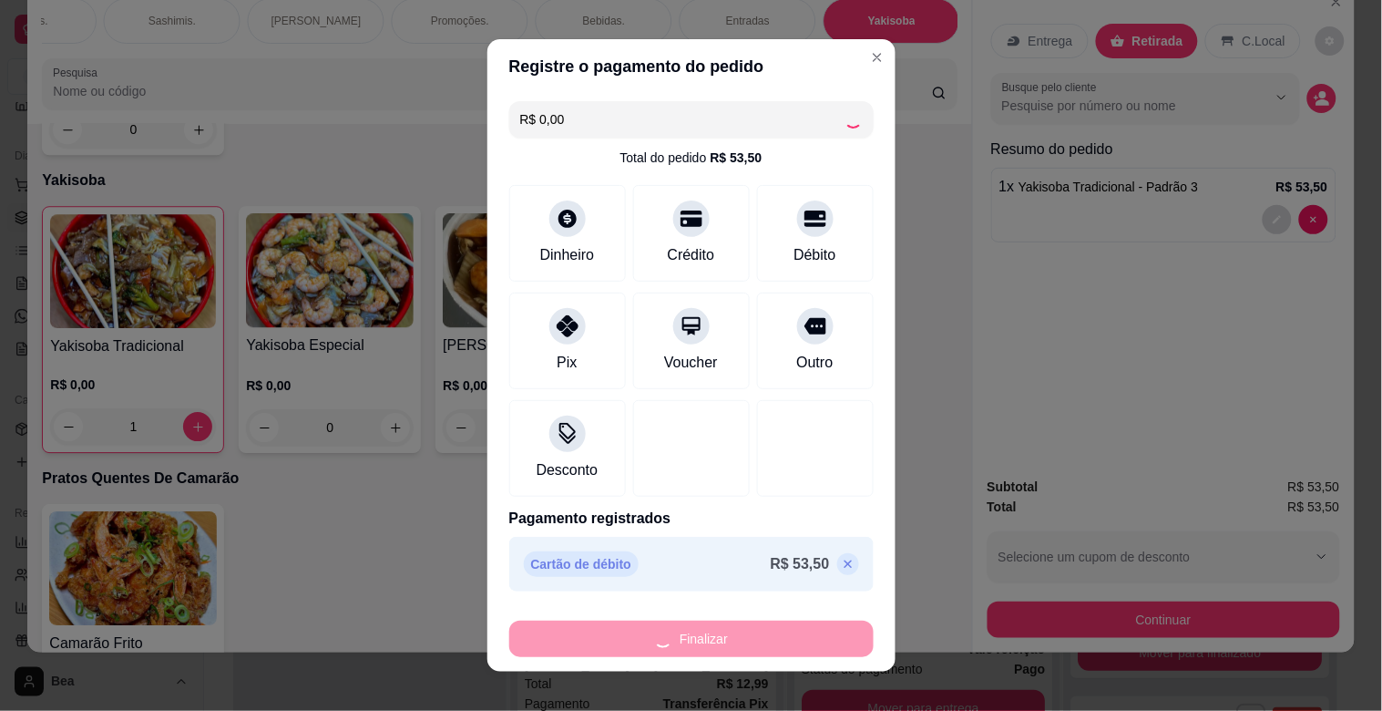
type input "0"
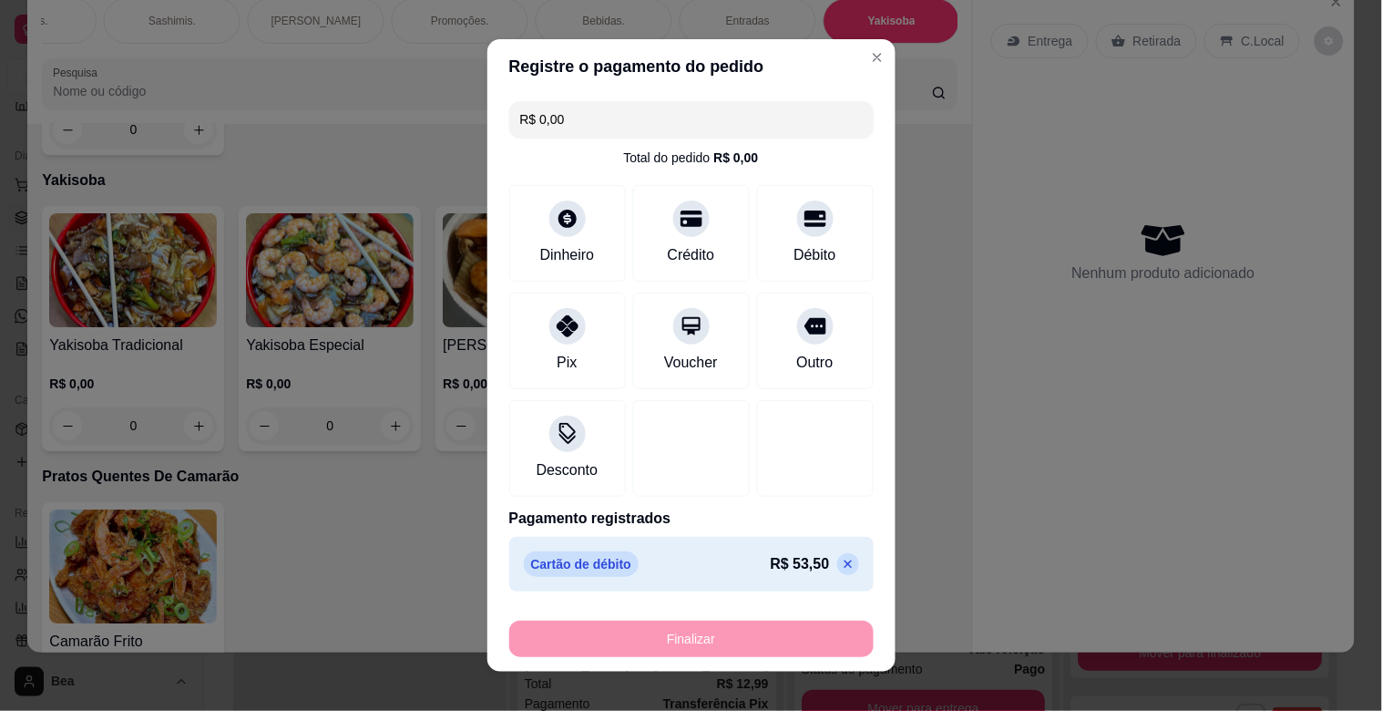
type input "-R$ 53,50"
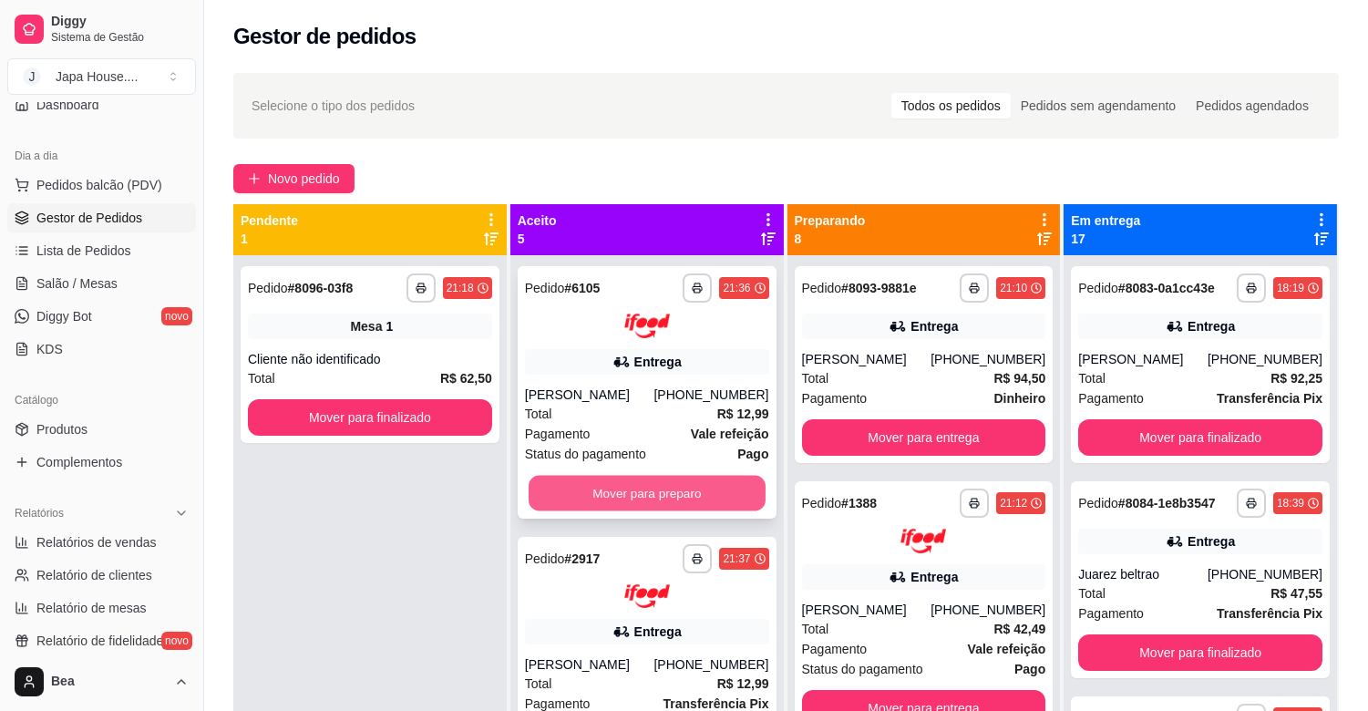
click at [617, 489] on button "Mover para preparo" at bounding box center [647, 493] width 237 height 36
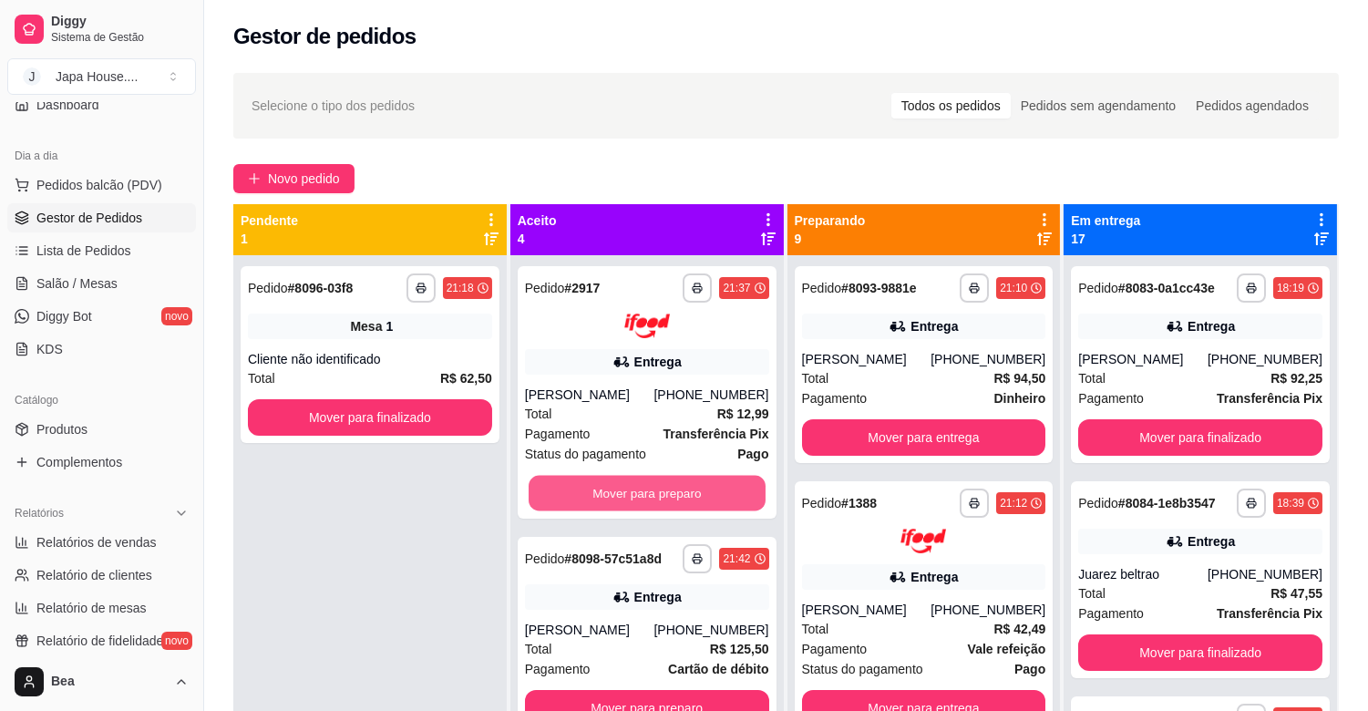
click at [617, 489] on button "Mover para preparo" at bounding box center [647, 493] width 237 height 36
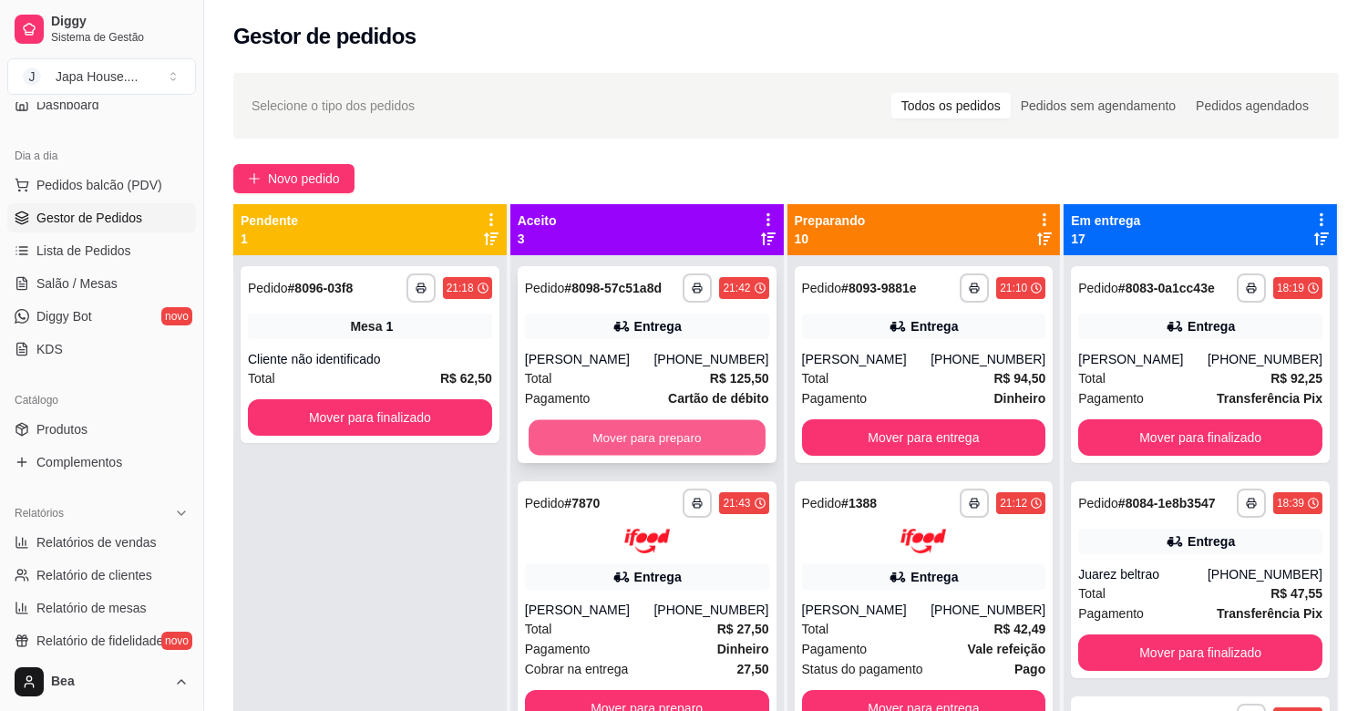
click at [642, 445] on button "Mover para preparo" at bounding box center [647, 438] width 237 height 36
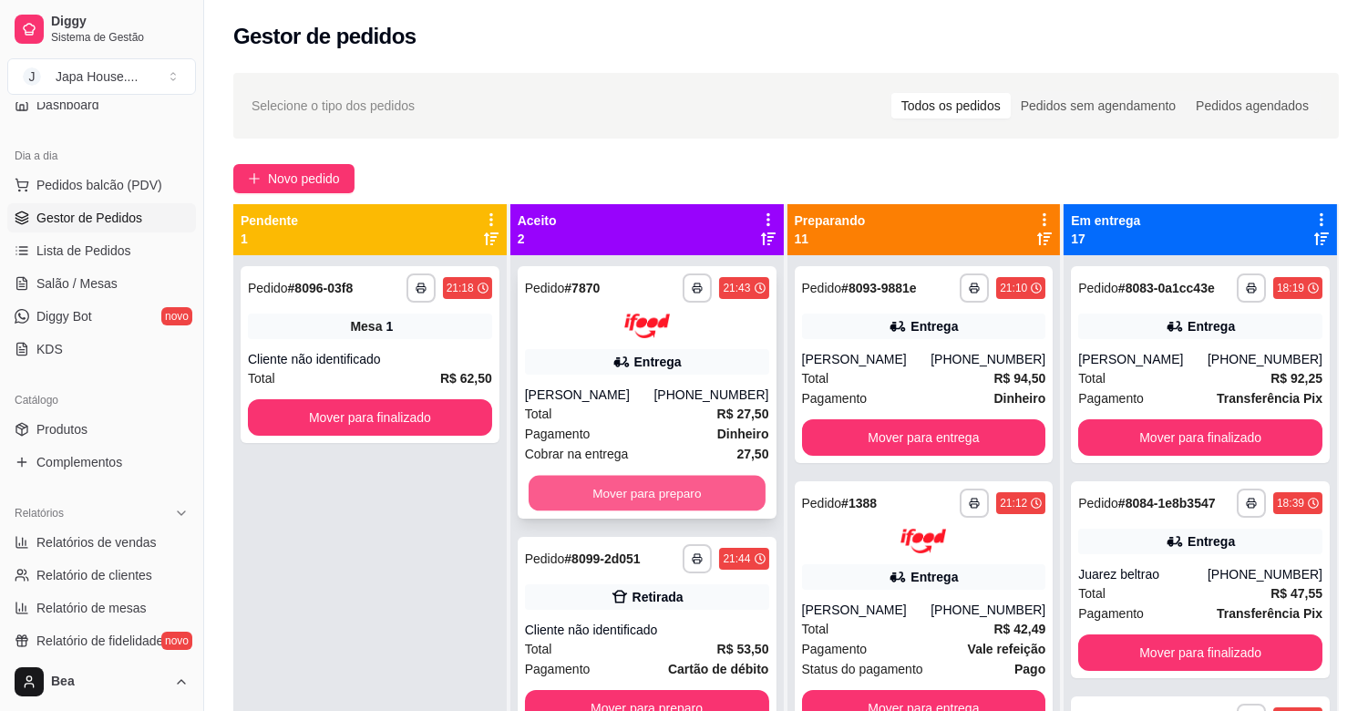
click at [670, 481] on button "Mover para preparo" at bounding box center [647, 493] width 237 height 36
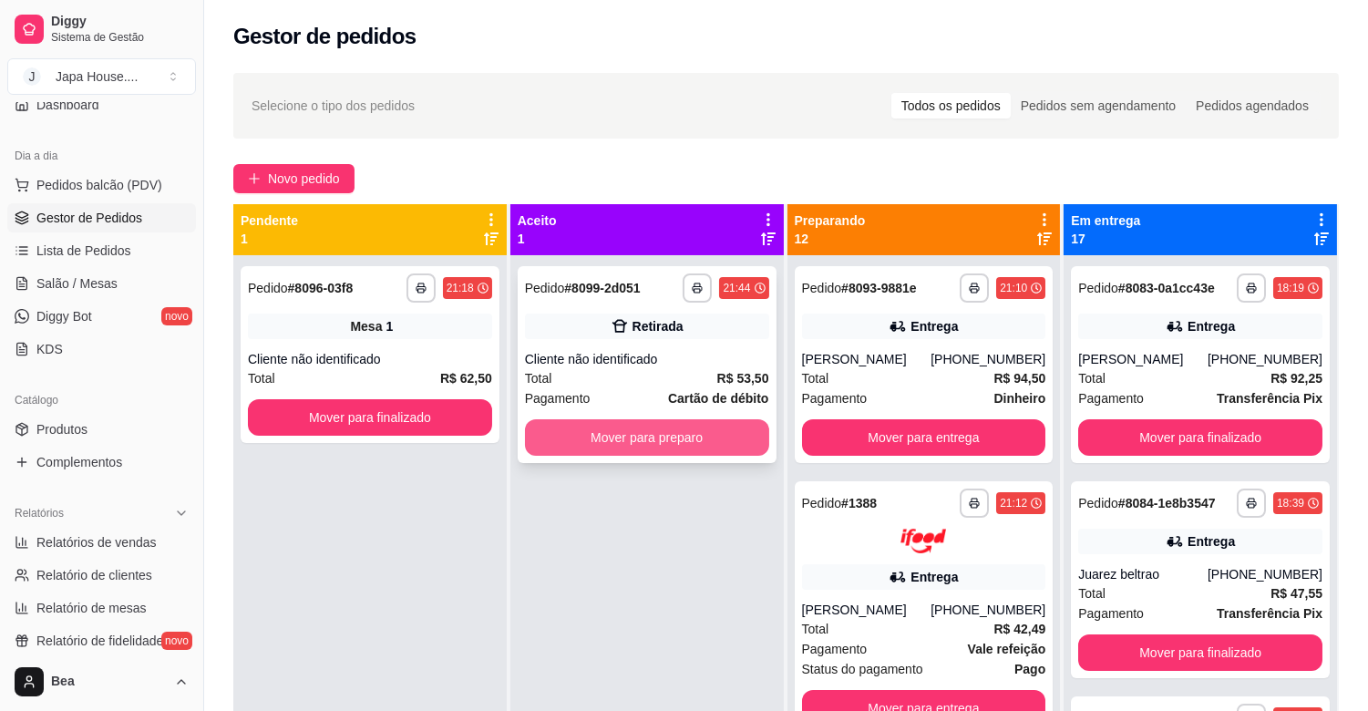
click at [660, 439] on button "Mover para preparo" at bounding box center [647, 437] width 244 height 36
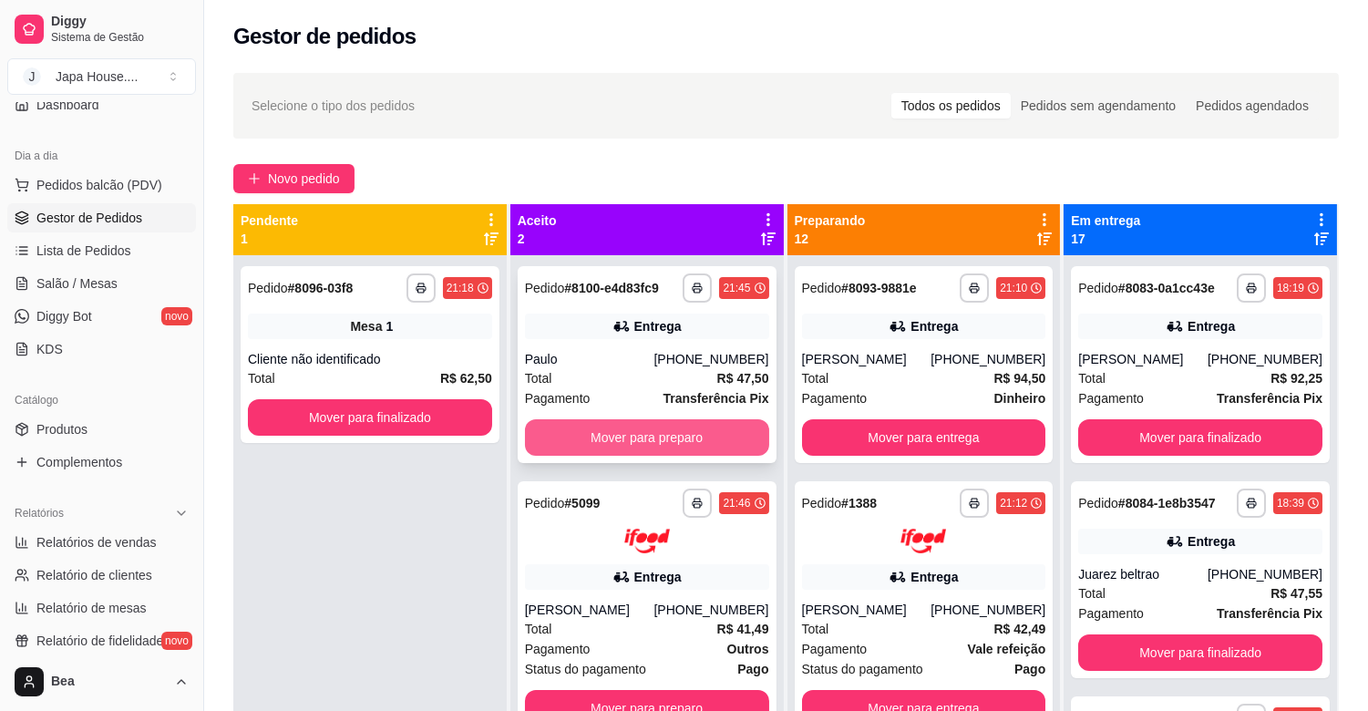
click at [682, 429] on button "Mover para preparo" at bounding box center [647, 437] width 244 height 36
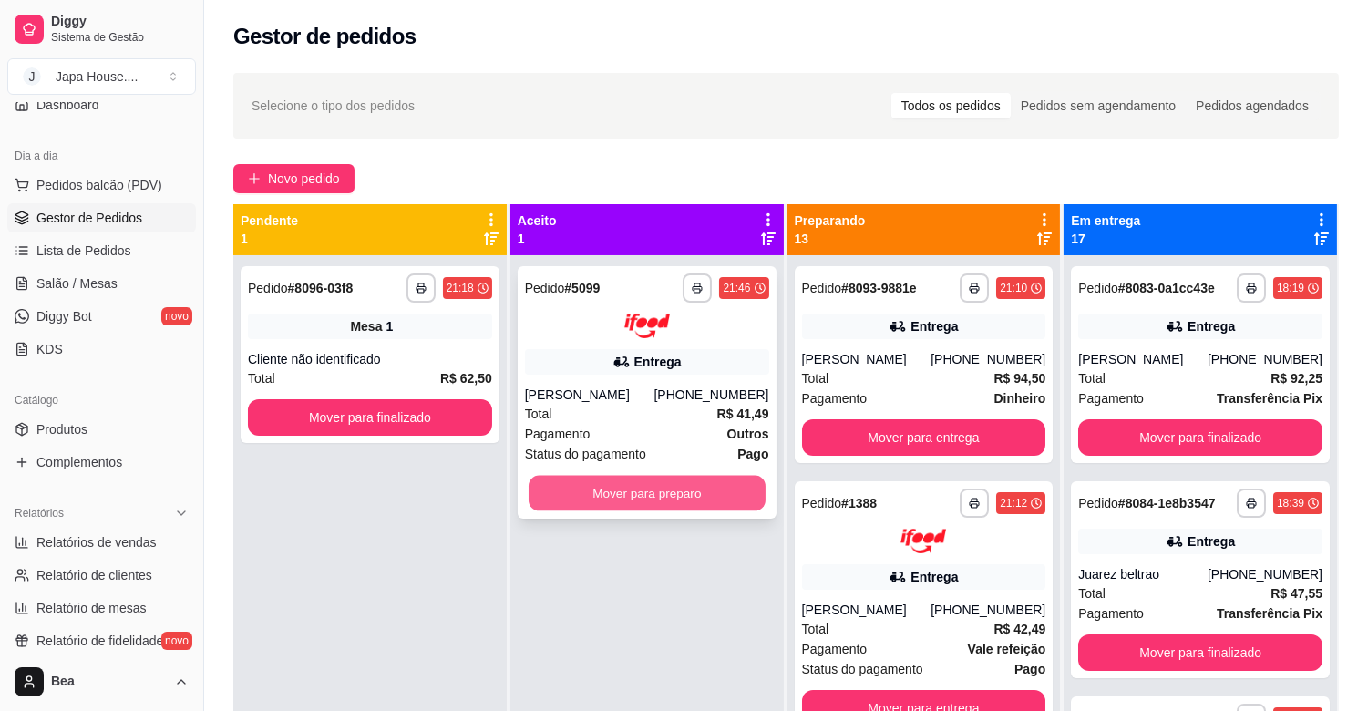
click at [713, 490] on button "Mover para preparo" at bounding box center [647, 493] width 237 height 36
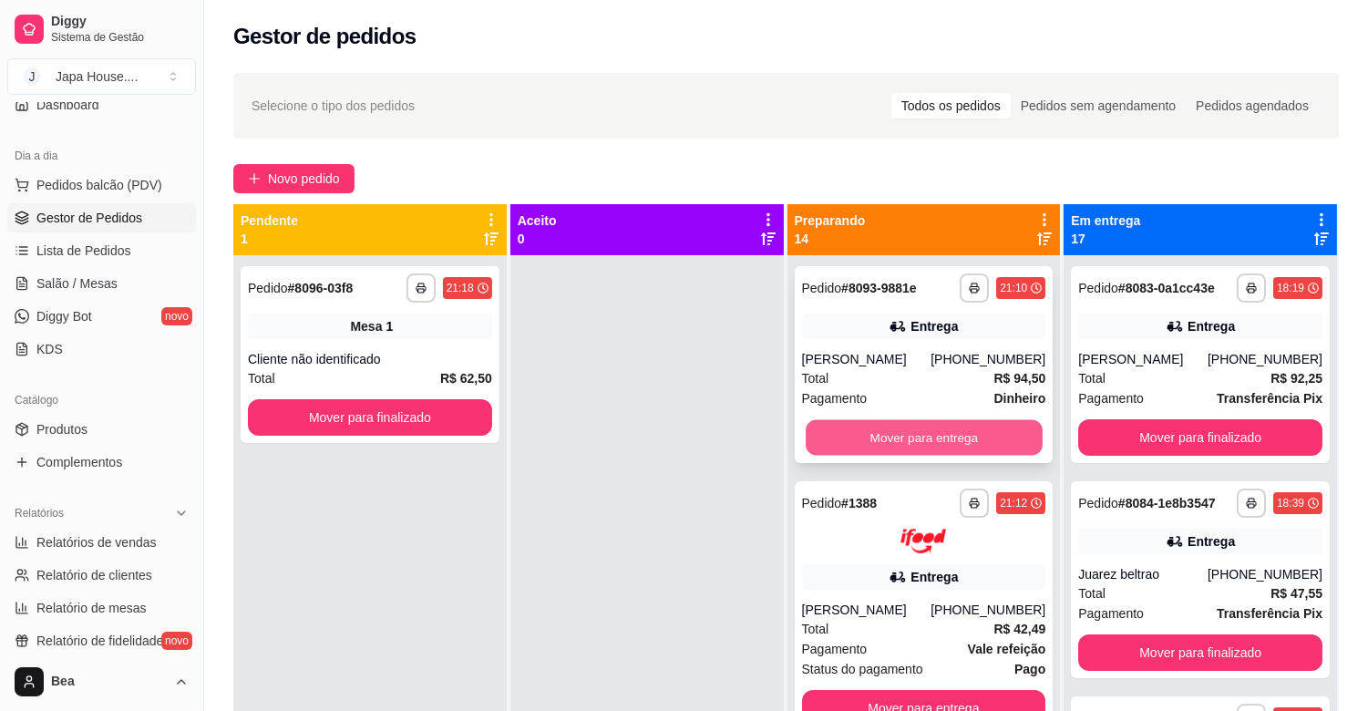
click at [909, 431] on button "Mover para entrega" at bounding box center [924, 438] width 237 height 36
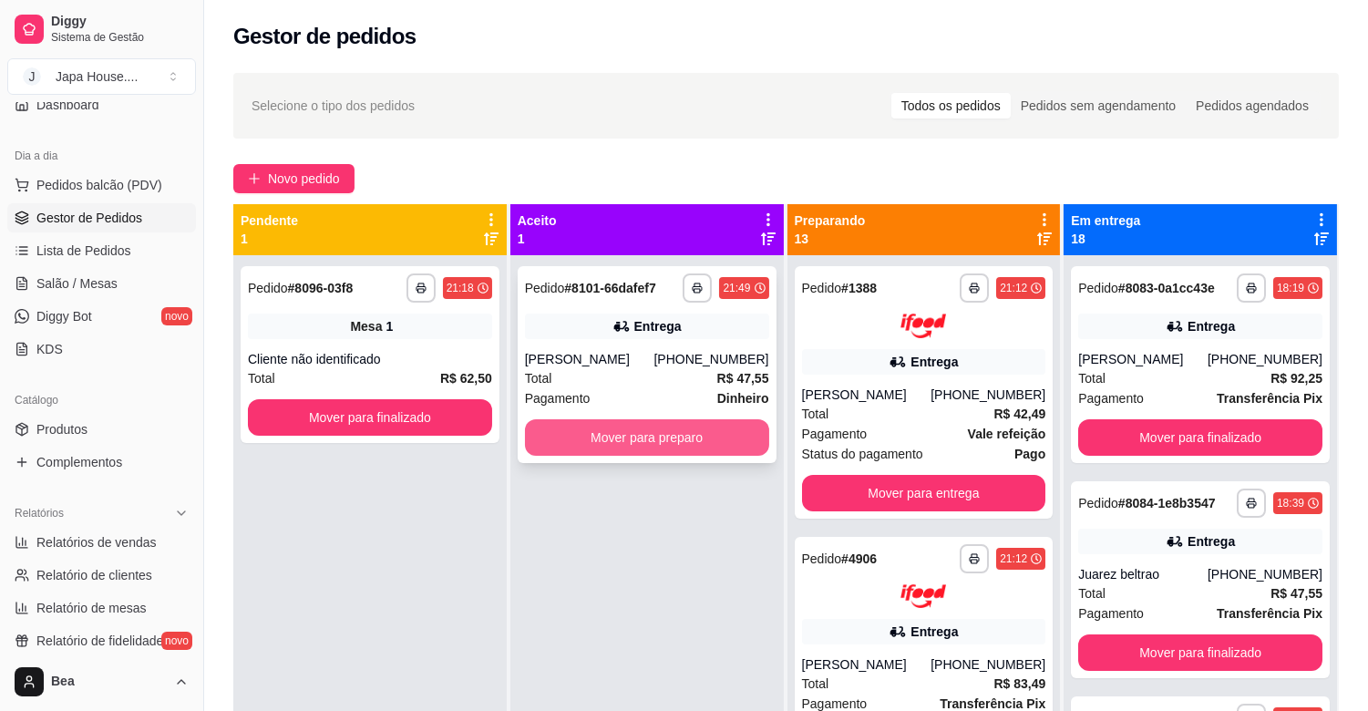
click at [681, 439] on button "Mover para preparo" at bounding box center [647, 437] width 244 height 36
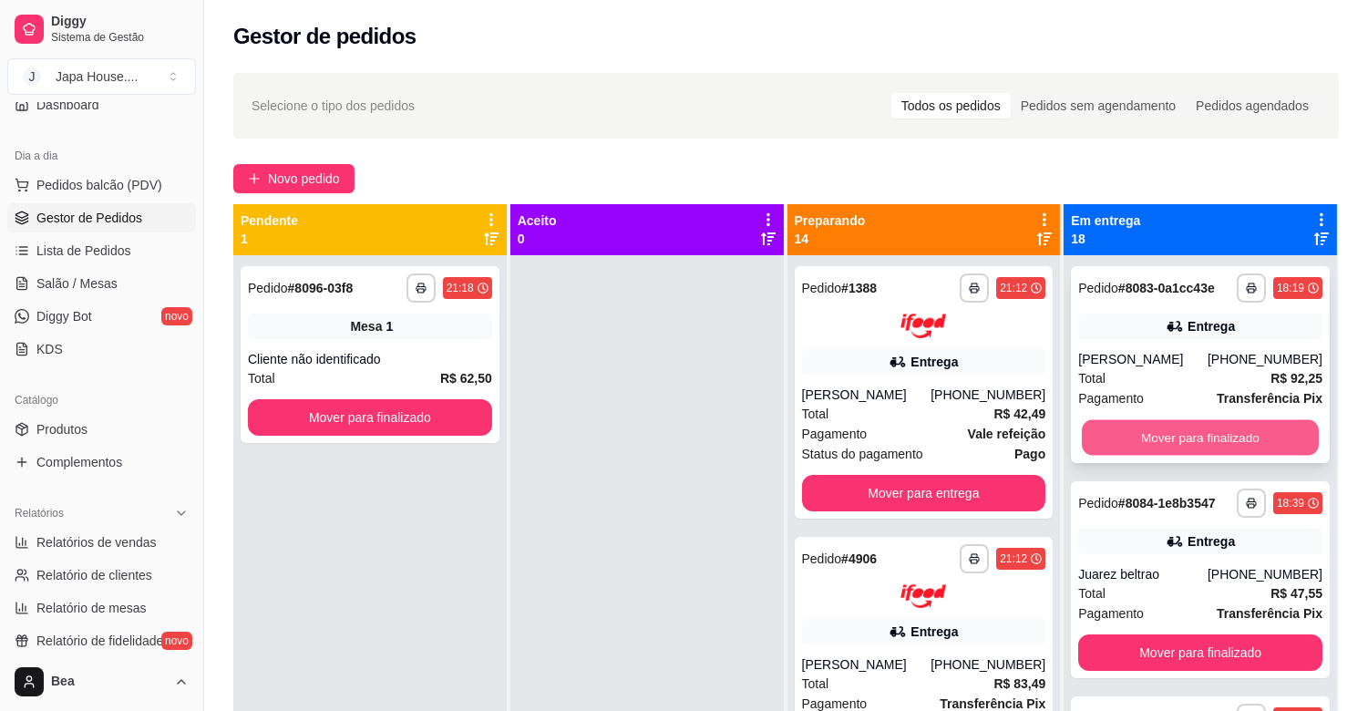
click at [1146, 439] on button "Mover para finalizado" at bounding box center [1200, 438] width 237 height 36
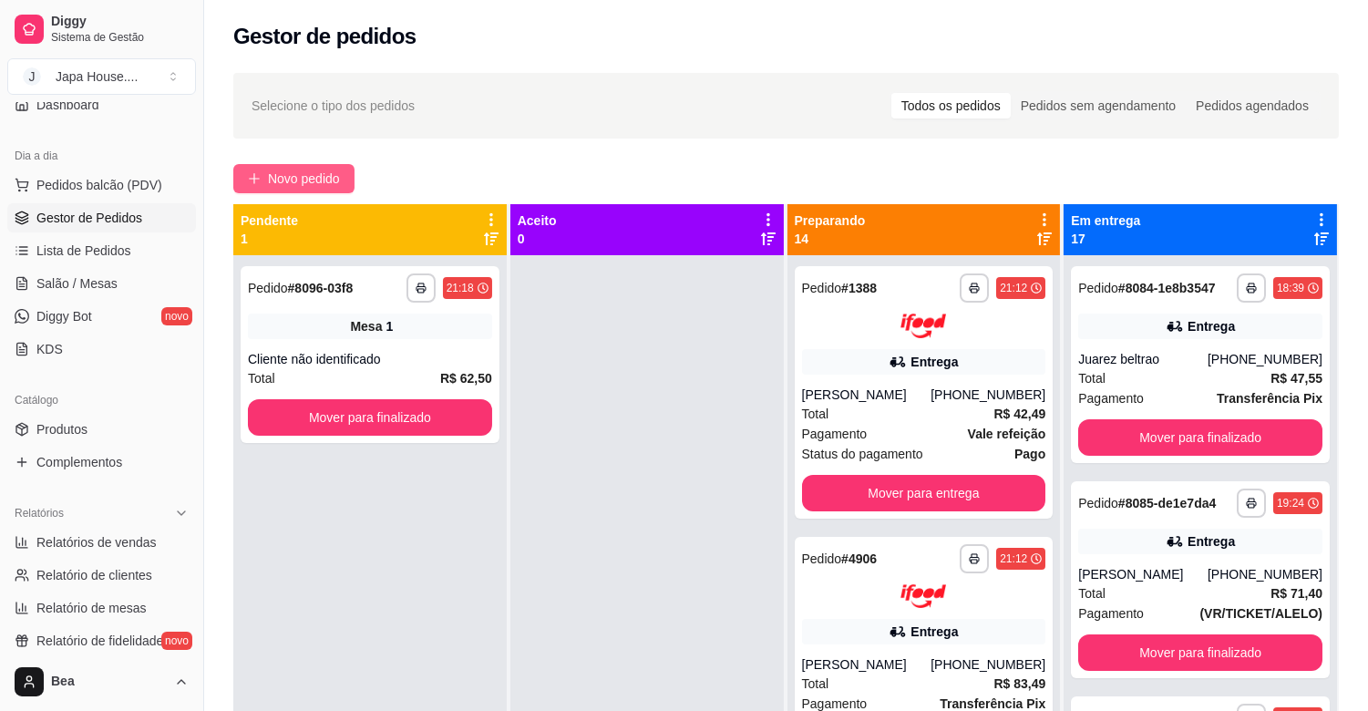
click at [334, 184] on span "Novo pedido" at bounding box center [304, 179] width 72 height 20
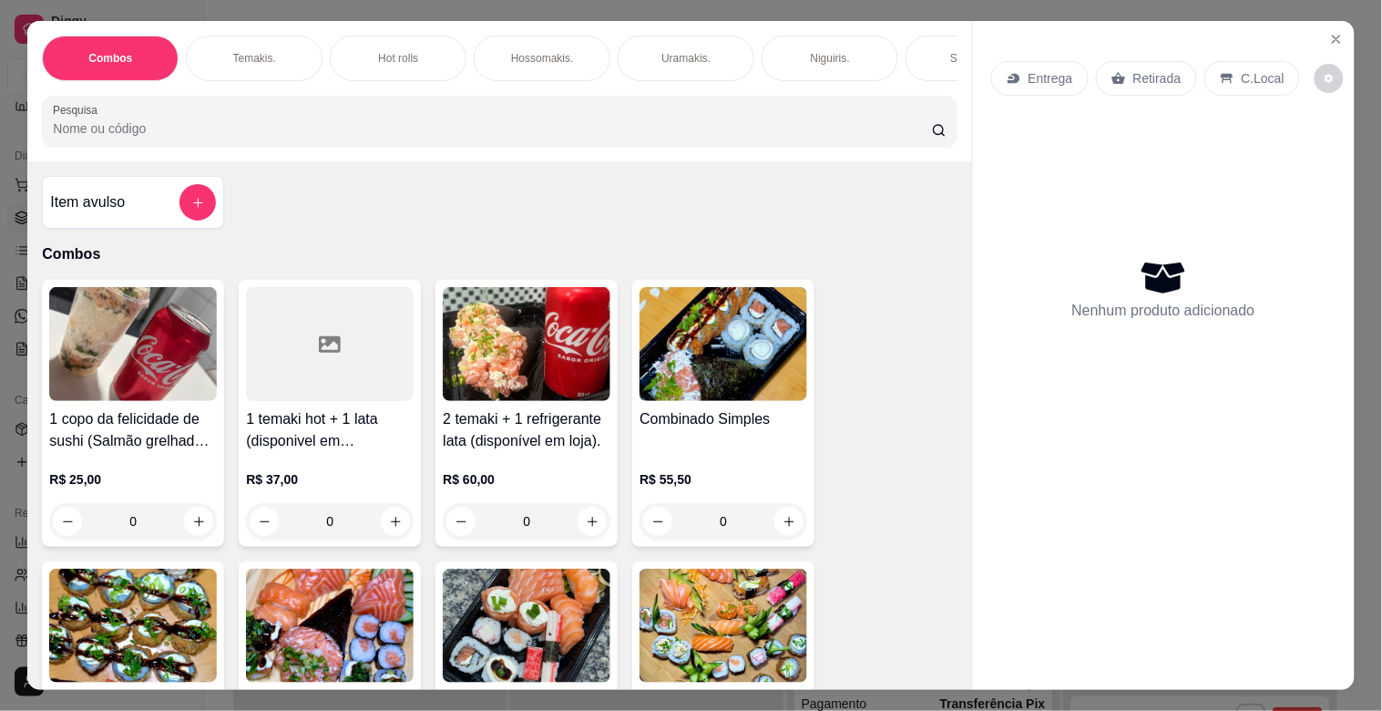
click at [414, 40] on div "Hot rolls" at bounding box center [398, 59] width 137 height 46
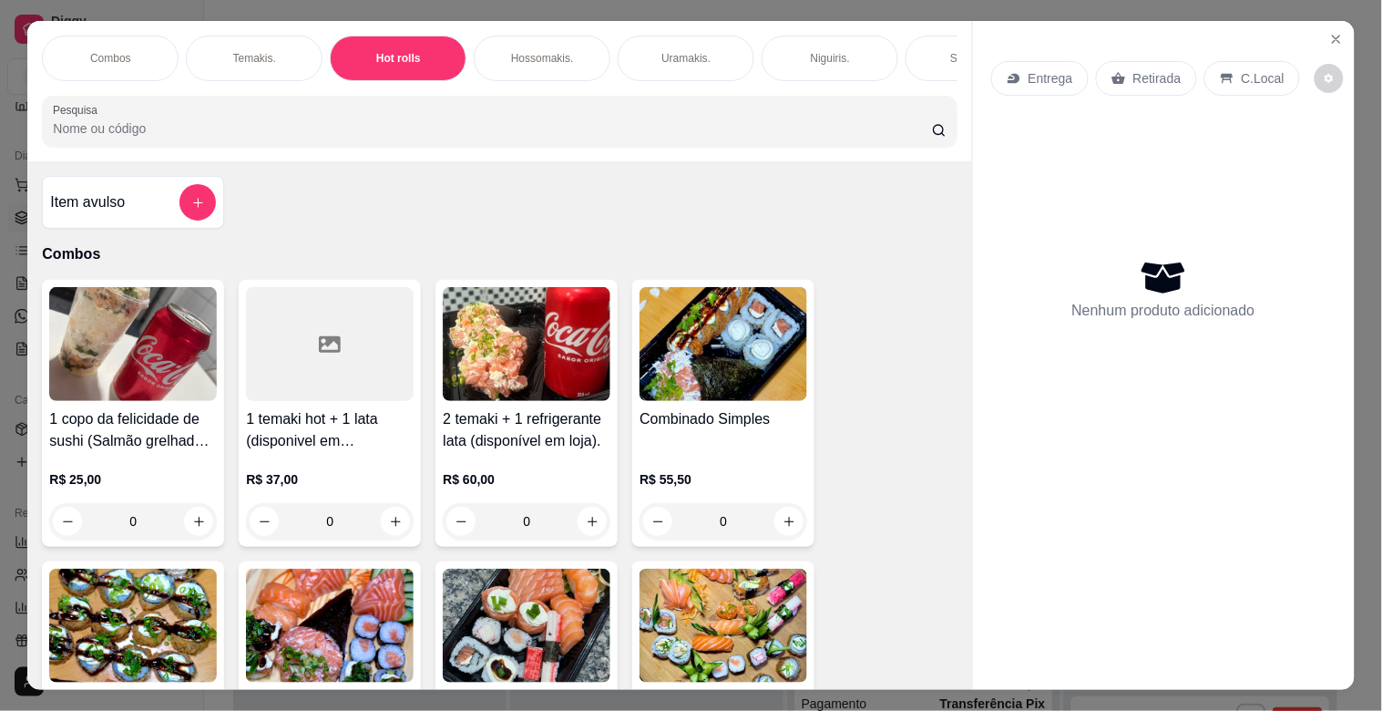
scroll to position [44, 0]
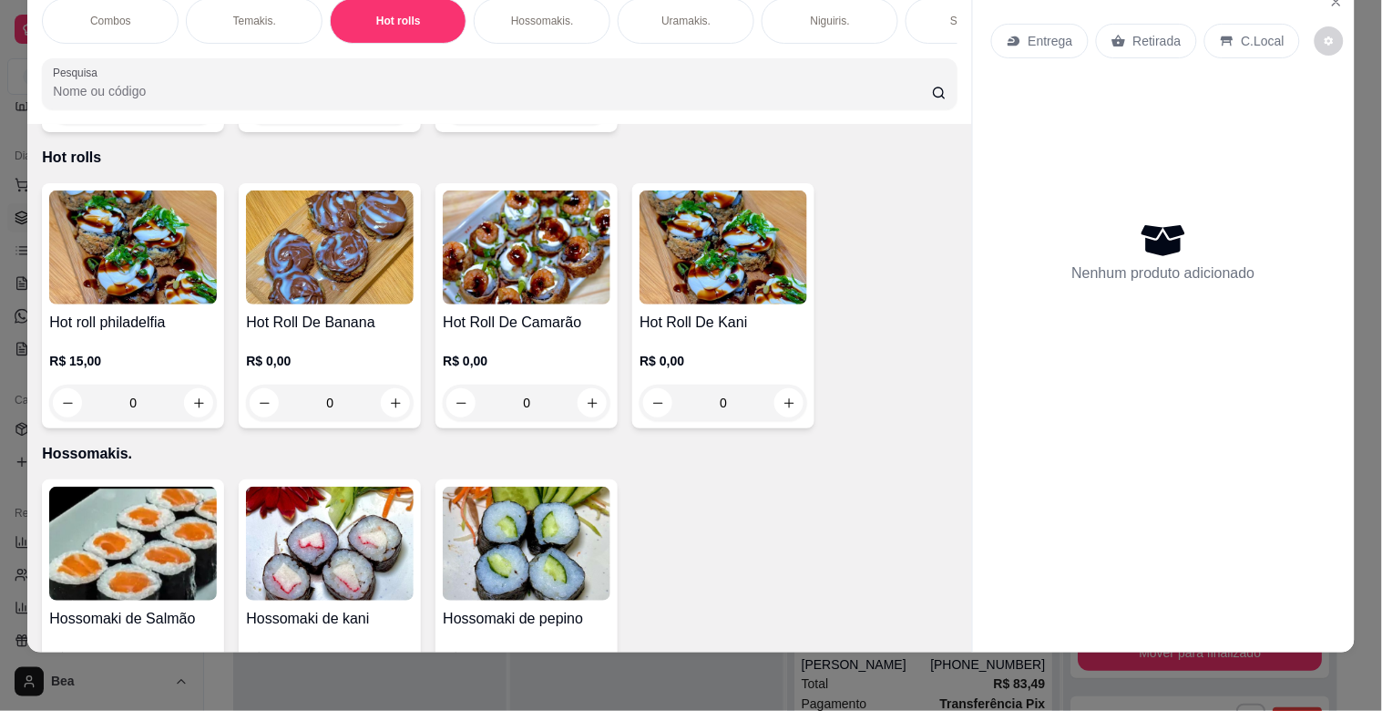
click at [122, 233] on img at bounding box center [133, 247] width 168 height 114
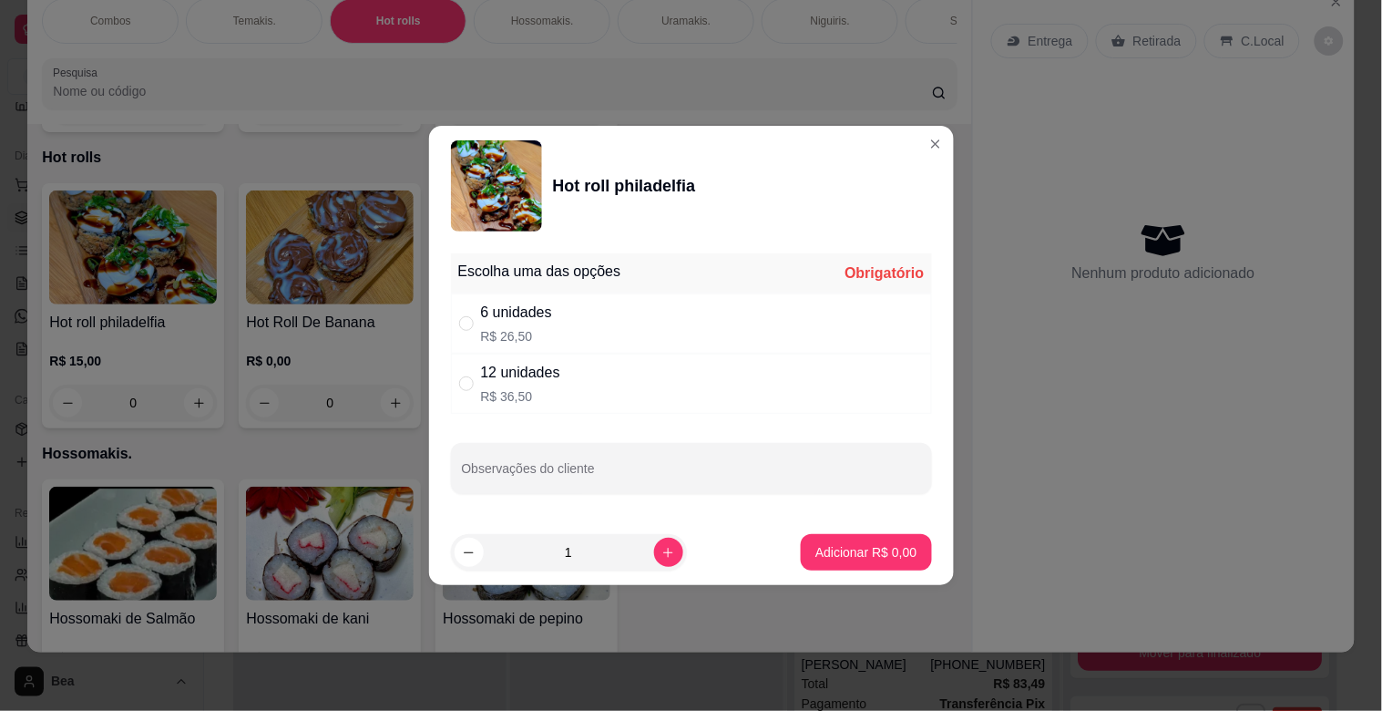
click at [577, 385] on div "12 unidades R$ 36,50" at bounding box center [691, 384] width 481 height 60
radio input "true"
click at [880, 553] on p "Adicionar R$ 36,50" at bounding box center [862, 552] width 108 height 18
type input "1"
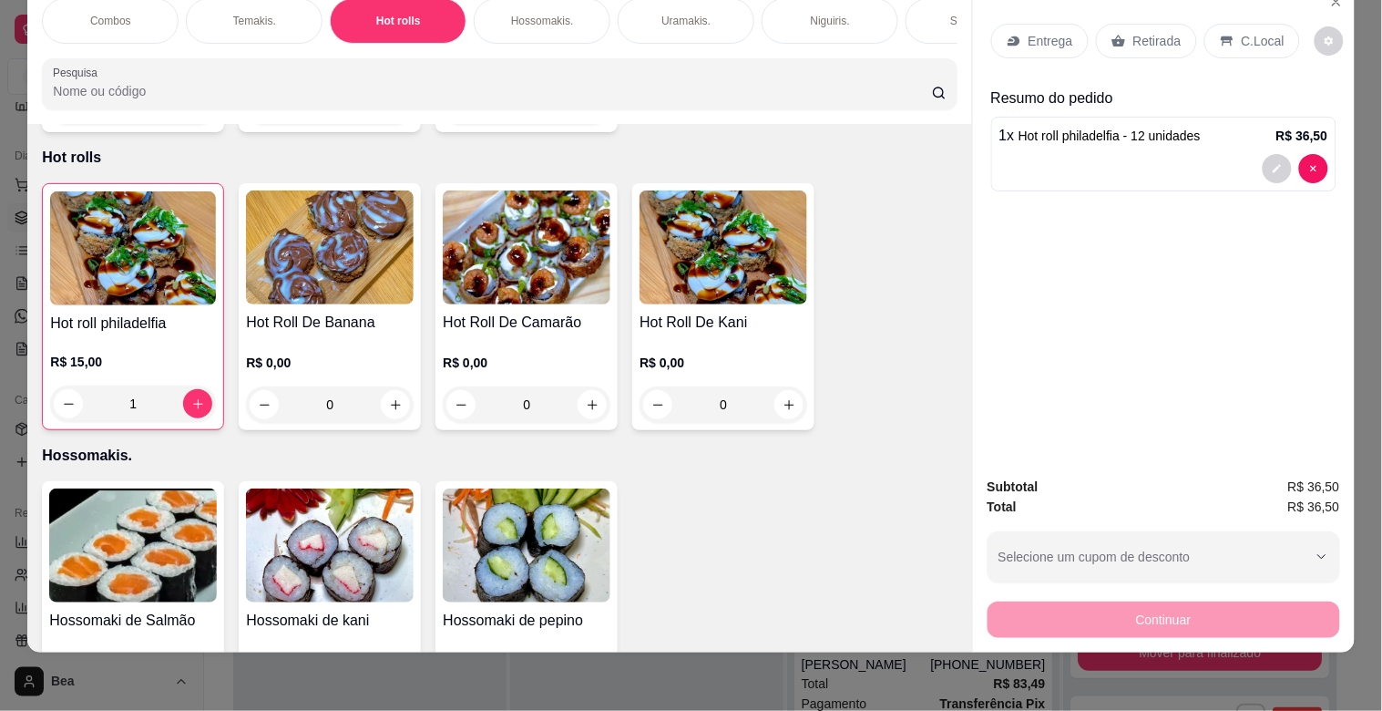
click at [269, 10] on div "Temakis." at bounding box center [254, 21] width 137 height 46
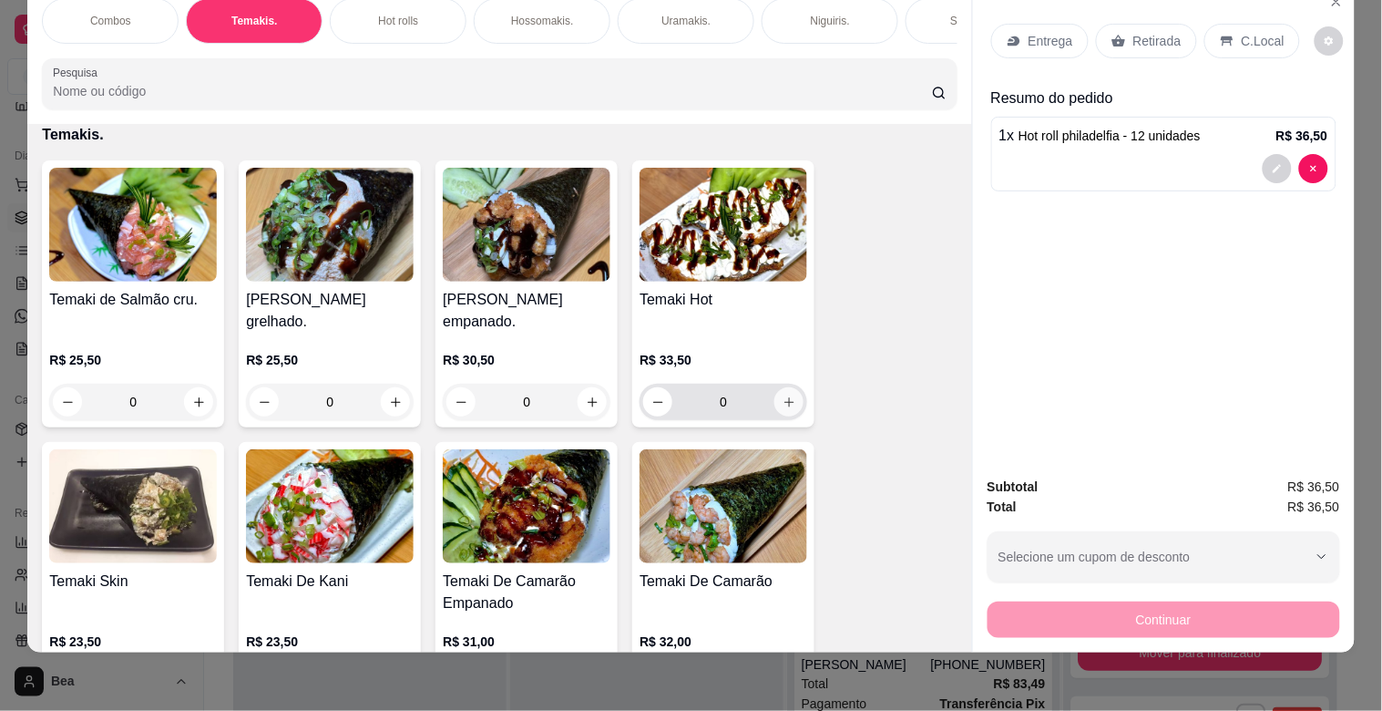
click at [783, 399] on icon "increase-product-quantity" at bounding box center [790, 403] width 14 height 14
type input "1"
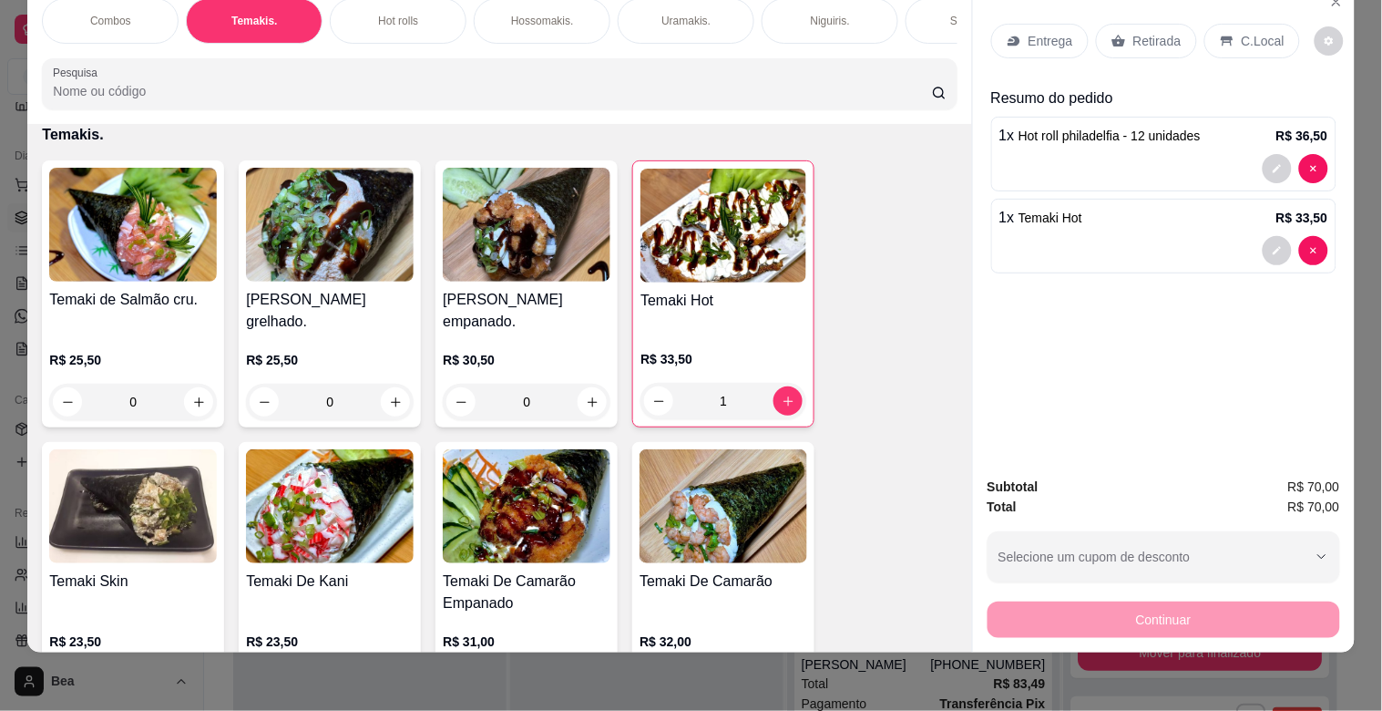
click at [1112, 36] on icon at bounding box center [1119, 42] width 14 height 12
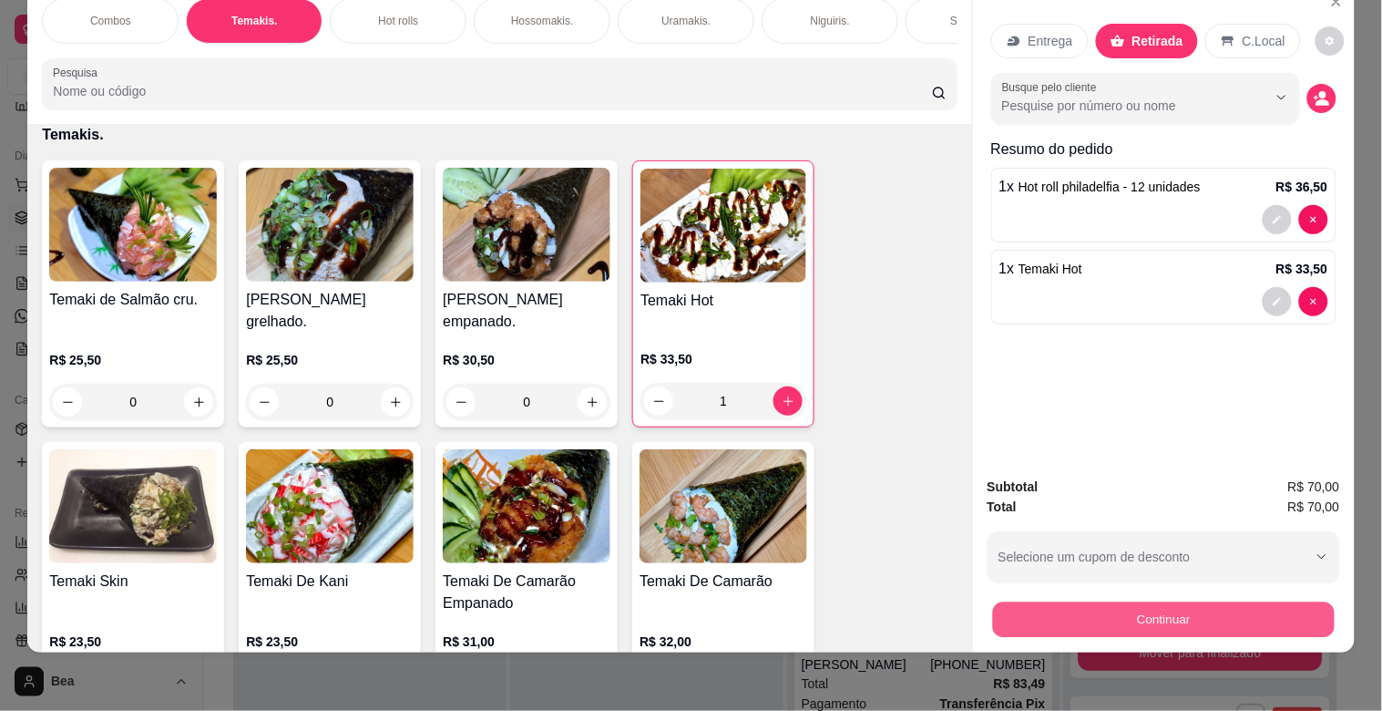
click at [1051, 604] on button "Continuar" at bounding box center [1163, 619] width 342 height 36
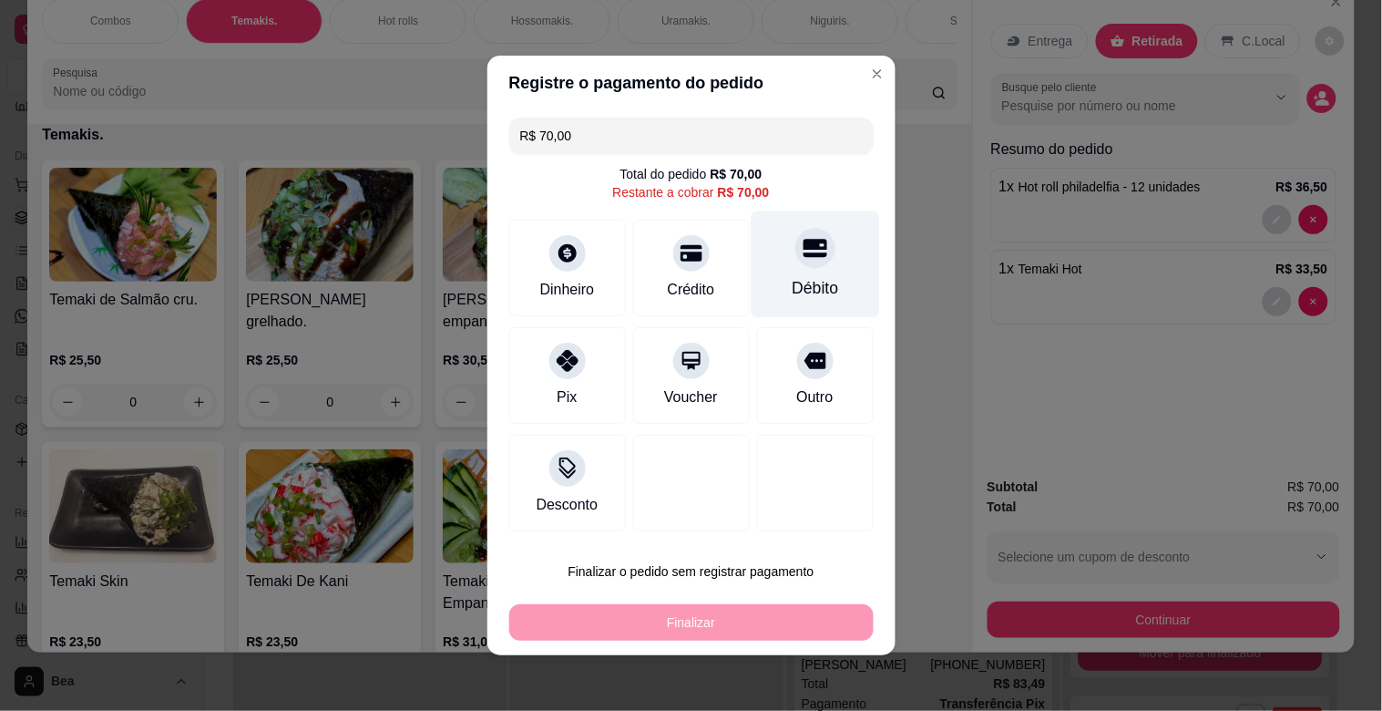
click at [796, 288] on div "Débito" at bounding box center [815, 288] width 46 height 24
type input "R$ 0,00"
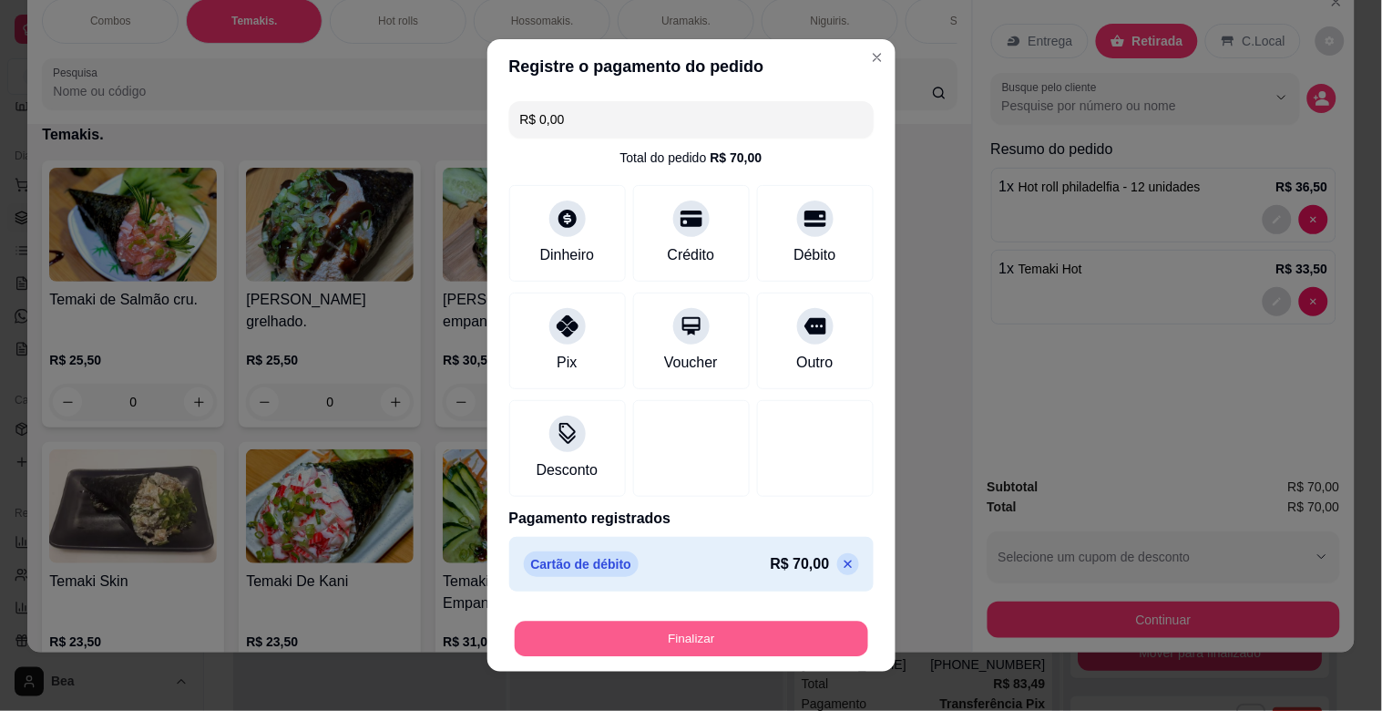
click at [704, 635] on button "Finalizar" at bounding box center [692, 640] width 354 height 36
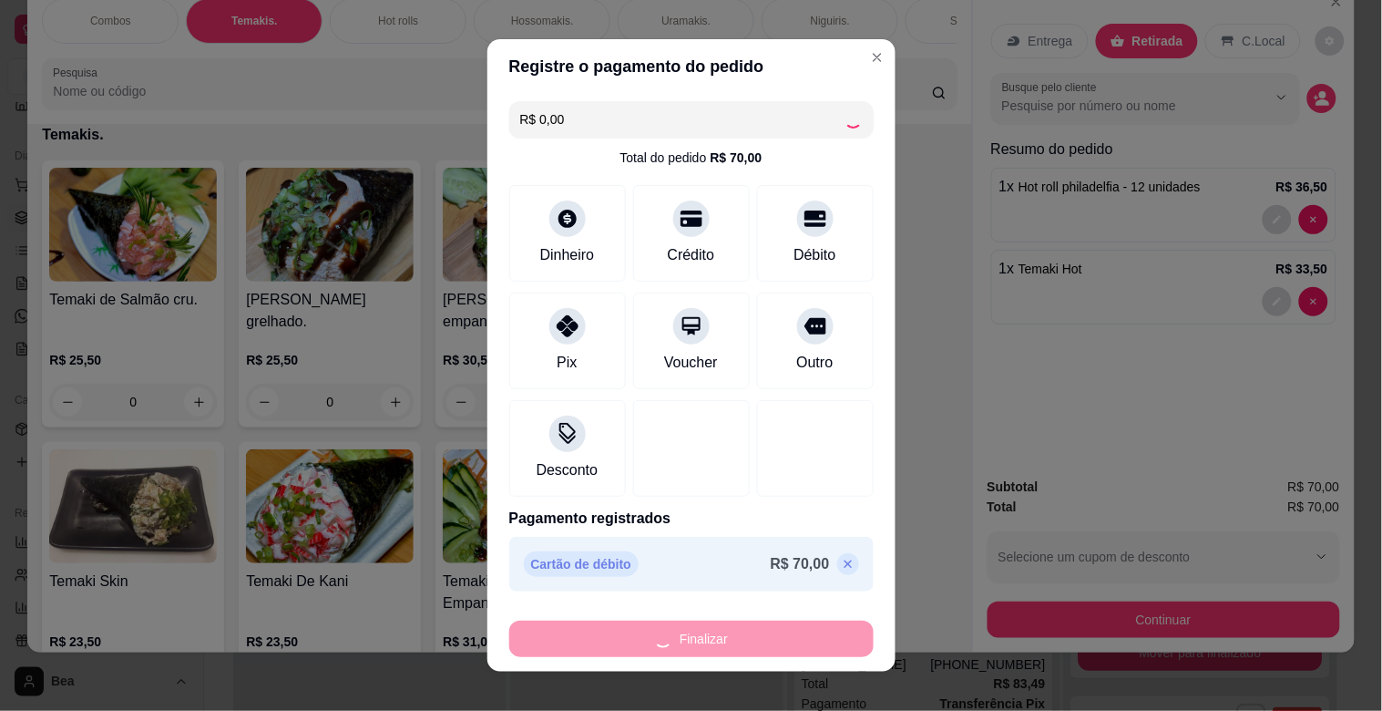
type input "0"
type input "-R$ 70,00"
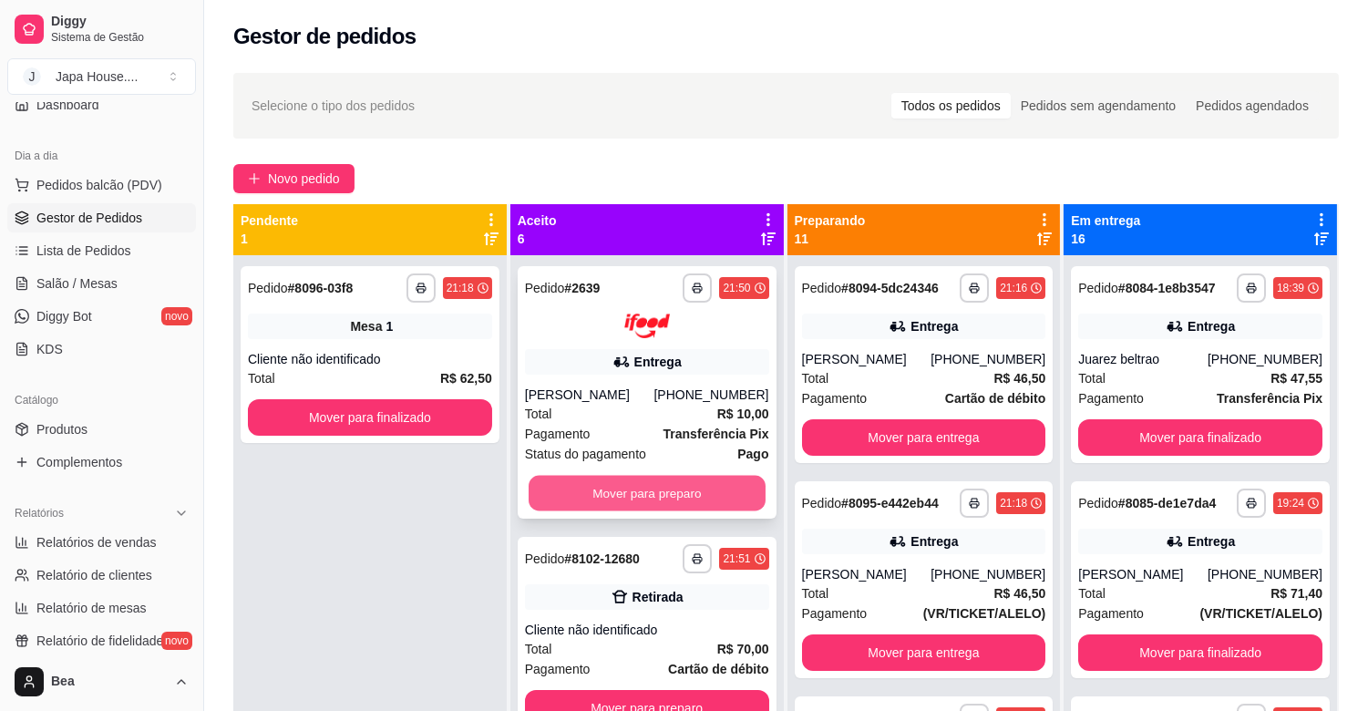
click at [686, 494] on button "Mover para preparo" at bounding box center [647, 493] width 237 height 36
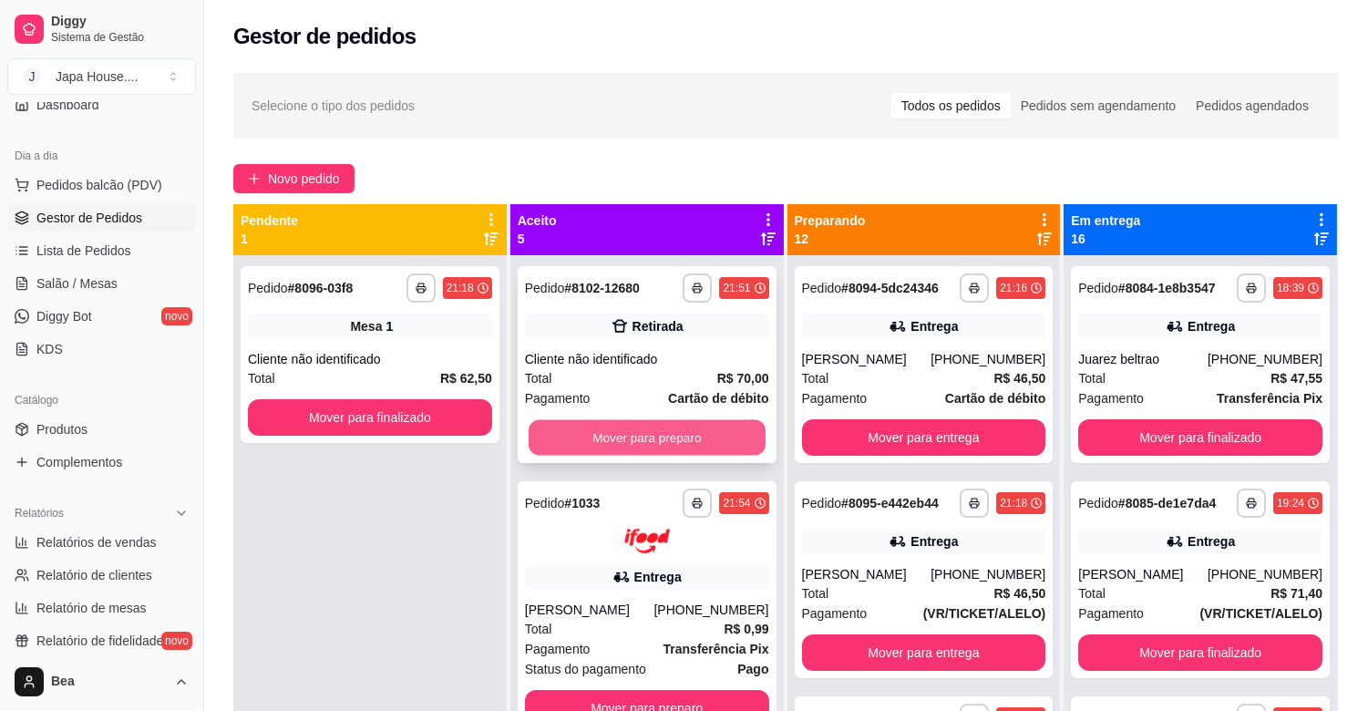
click at [661, 440] on button "Mover para preparo" at bounding box center [647, 438] width 237 height 36
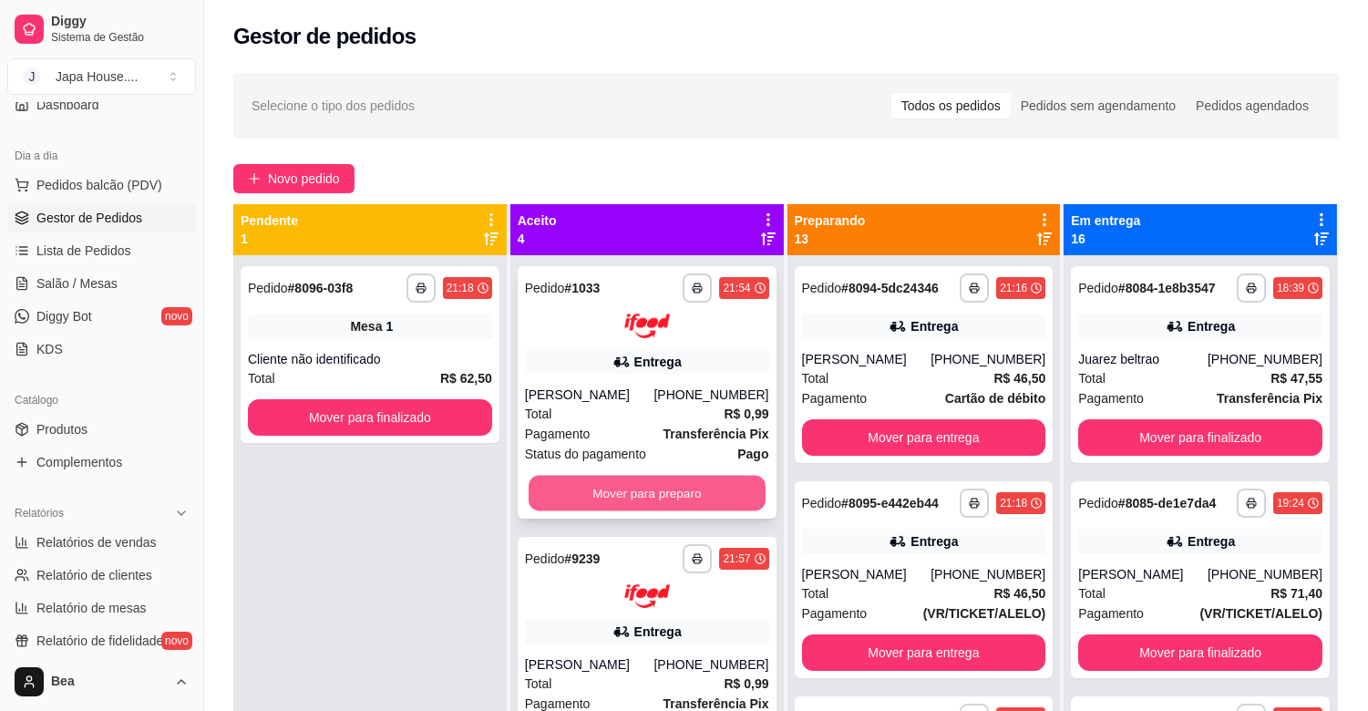
click at [694, 487] on button "Mover para preparo" at bounding box center [647, 493] width 237 height 36
click at [677, 486] on button "Mover para preparo" at bounding box center [647, 493] width 244 height 36
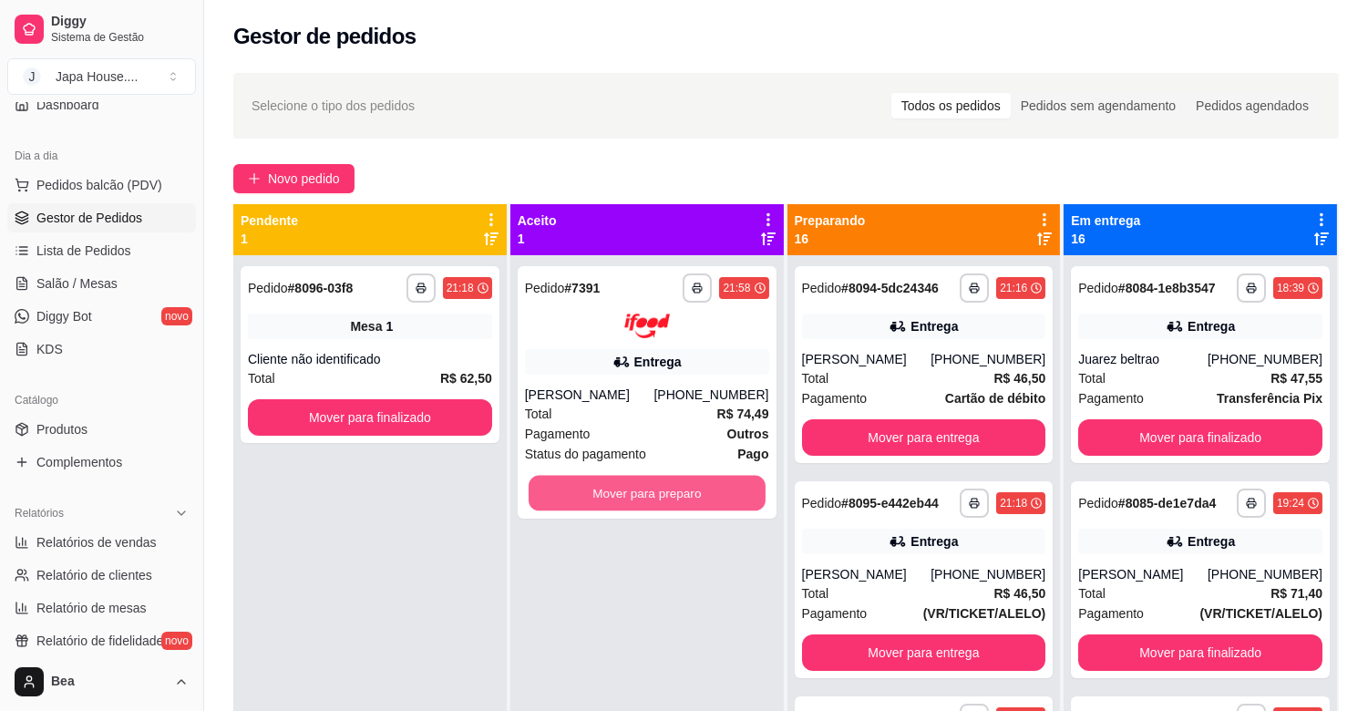
click at [677, 486] on button "Mover para preparo" at bounding box center [647, 493] width 237 height 36
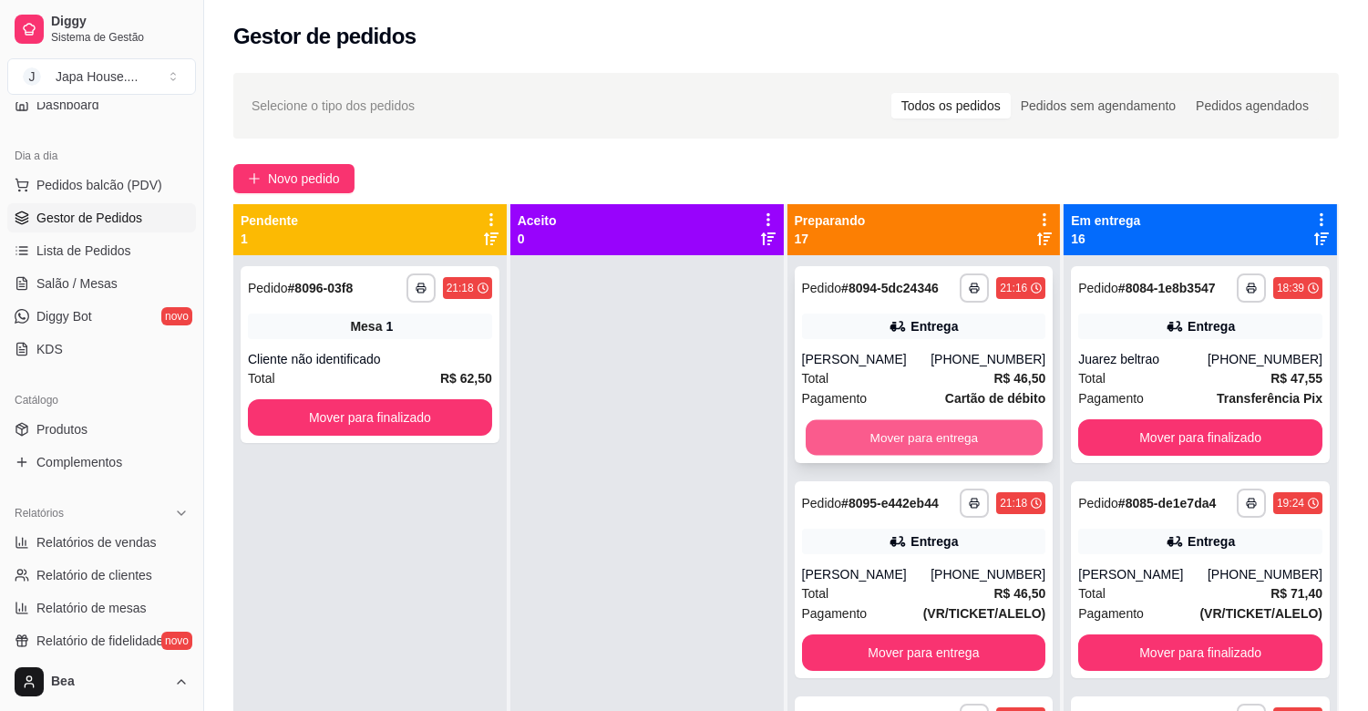
click at [922, 426] on button "Mover para entrega" at bounding box center [924, 438] width 237 height 36
click at [899, 432] on button "Mover para entrega" at bounding box center [924, 438] width 237 height 36
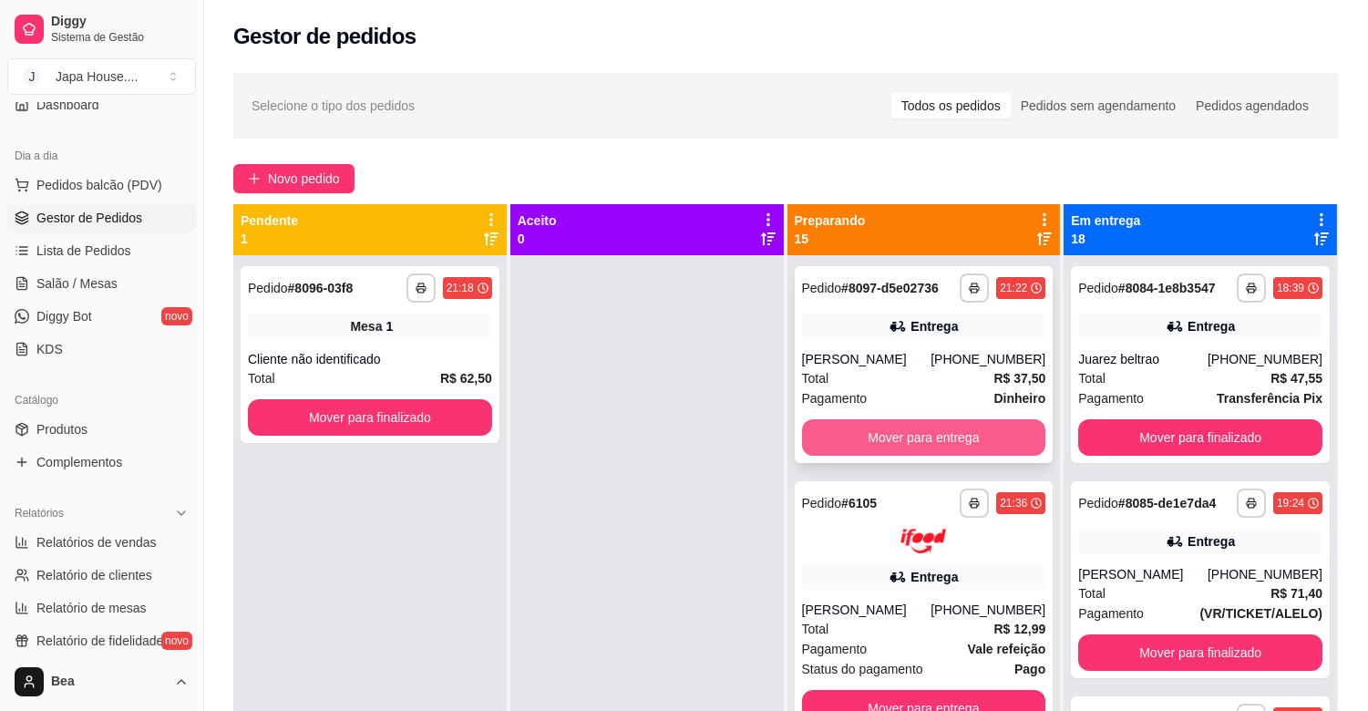
click at [902, 456] on button "Mover para entrega" at bounding box center [924, 437] width 244 height 36
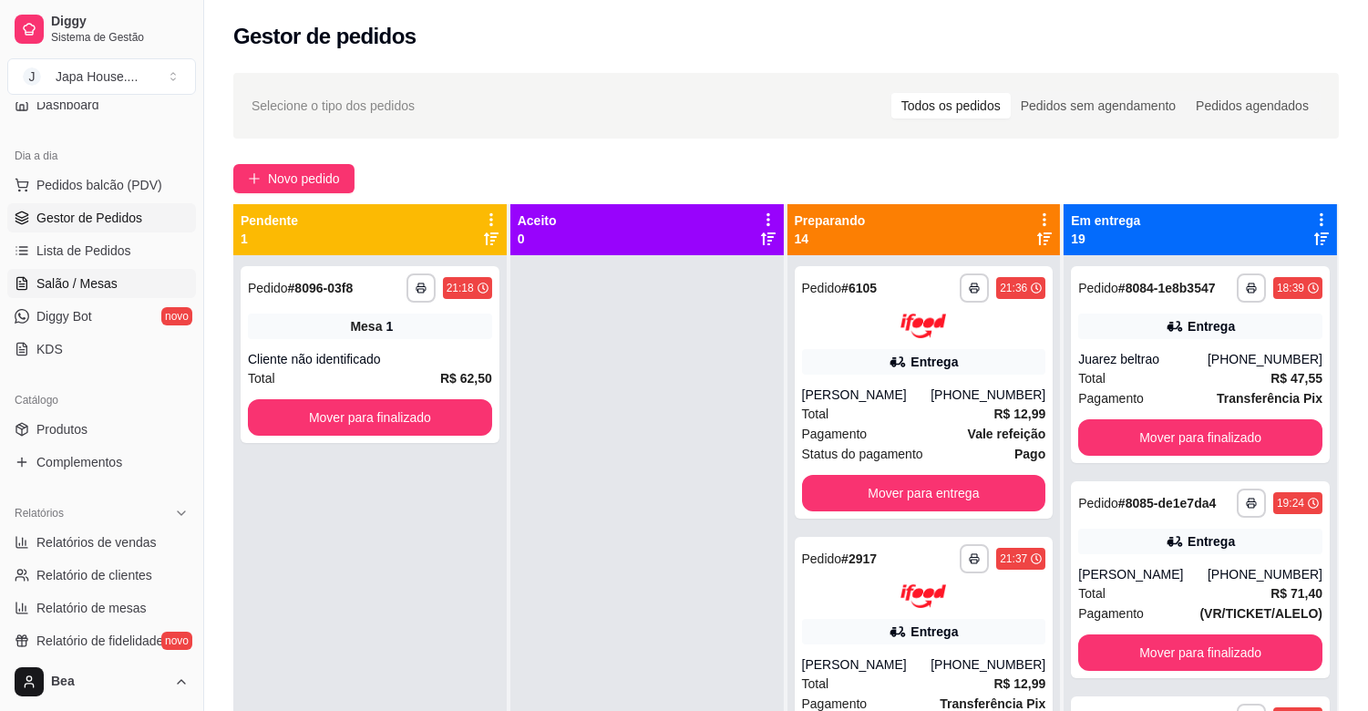
click at [105, 271] on link "Salão / Mesas" at bounding box center [101, 283] width 189 height 29
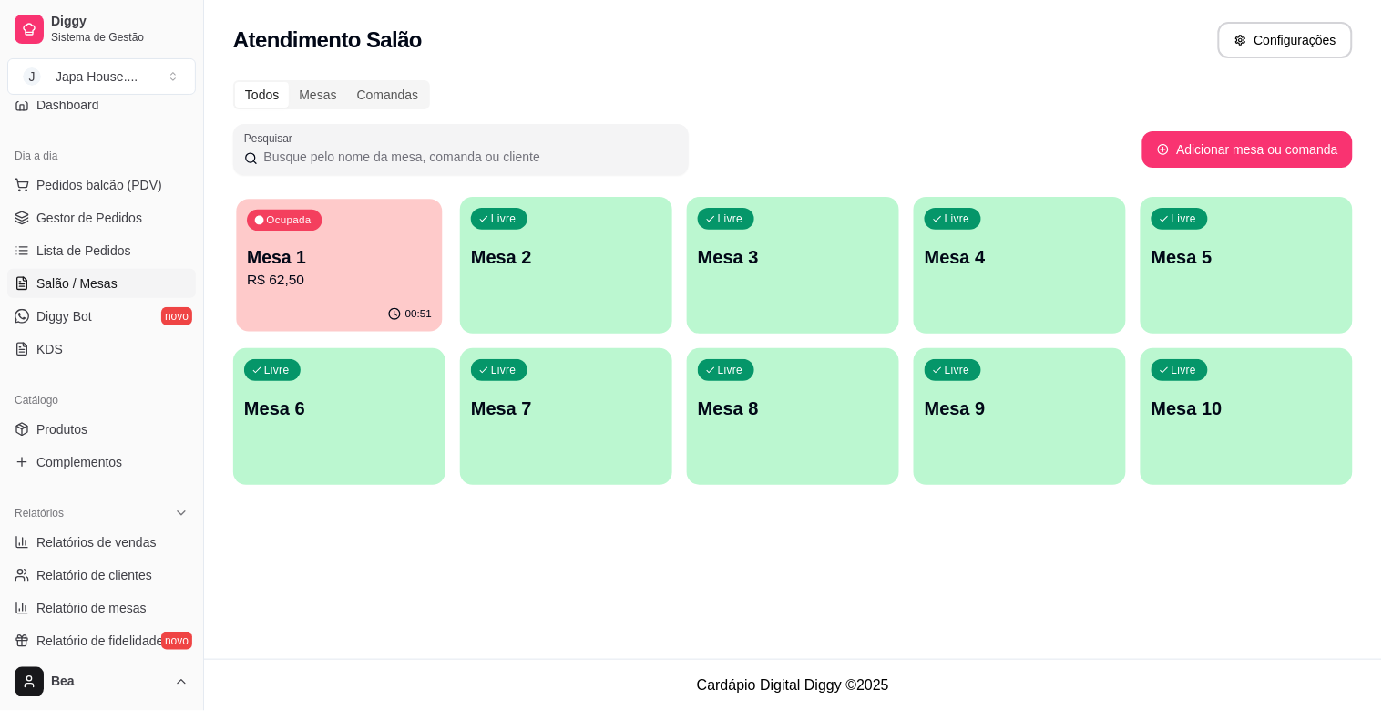
click at [324, 283] on p "R$ 62,50" at bounding box center [339, 280] width 185 height 21
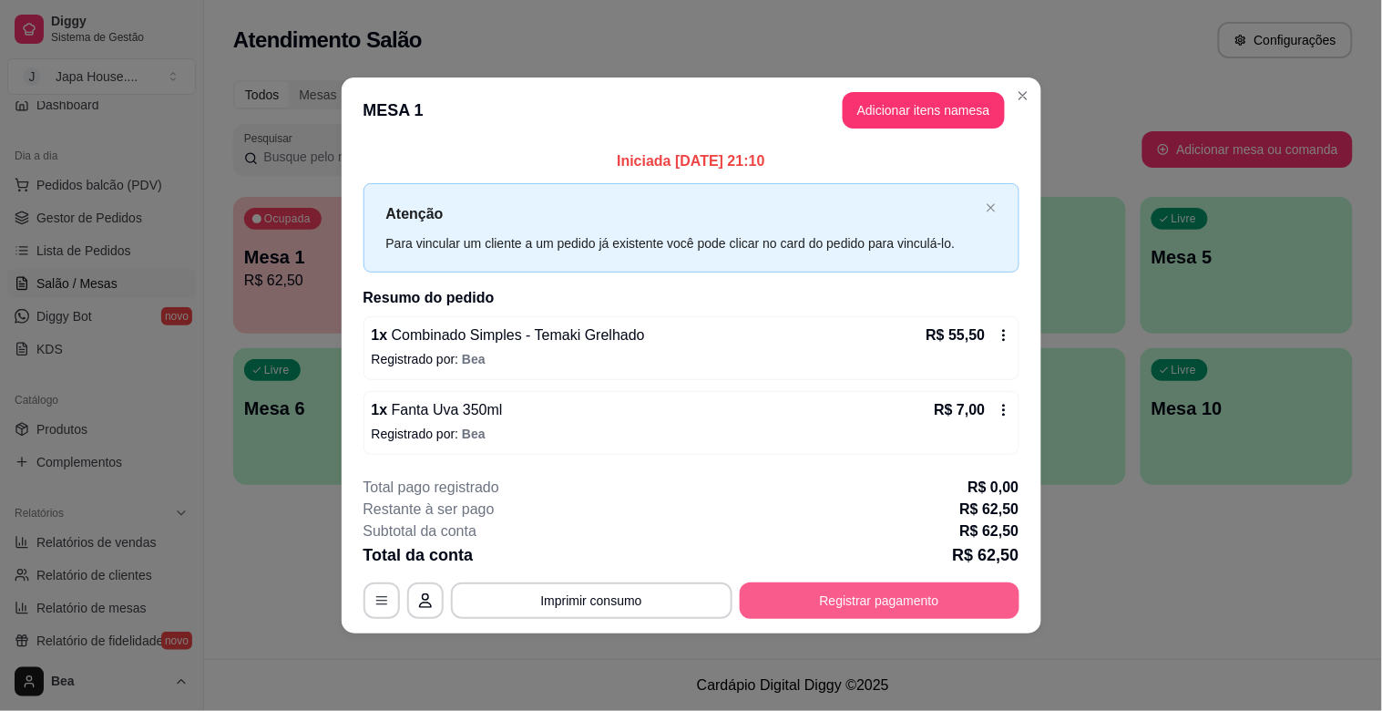
click at [837, 594] on button "Registrar pagamento" at bounding box center [880, 600] width 280 height 36
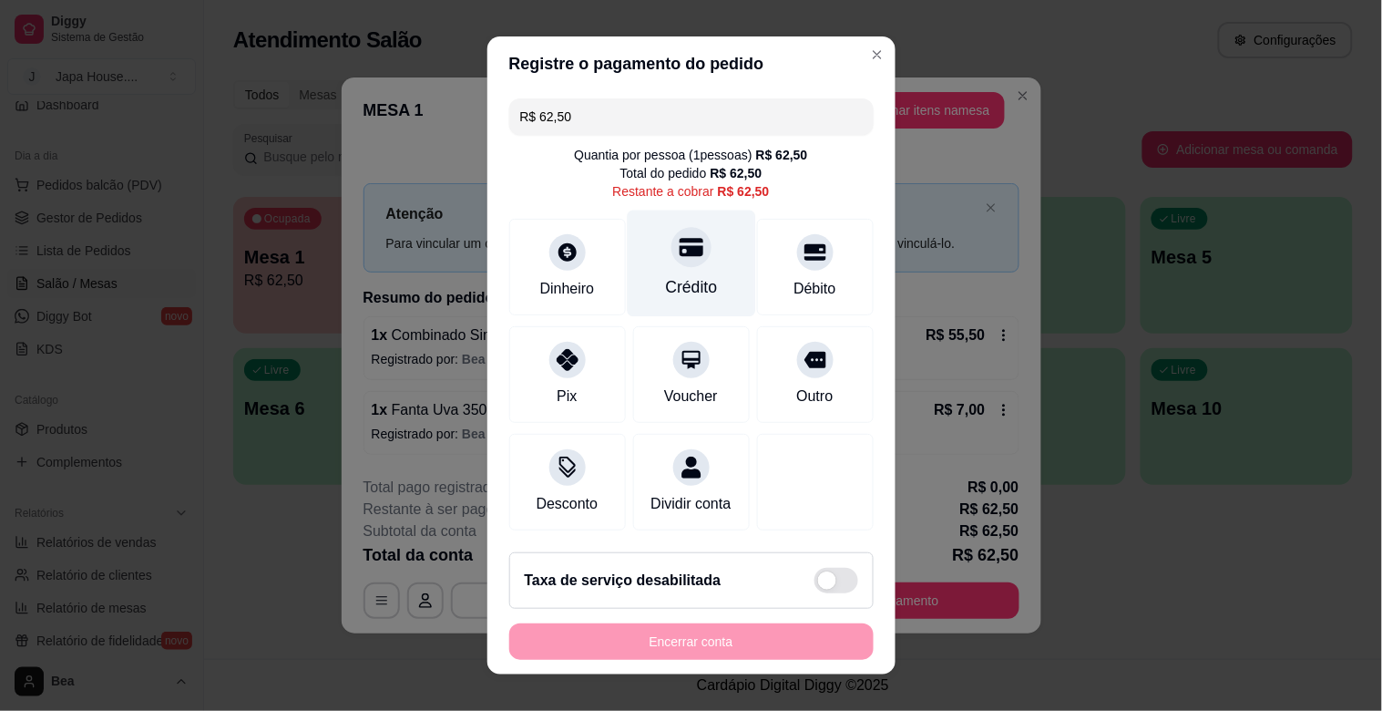
click at [687, 281] on div "Crédito" at bounding box center [691, 287] width 52 height 24
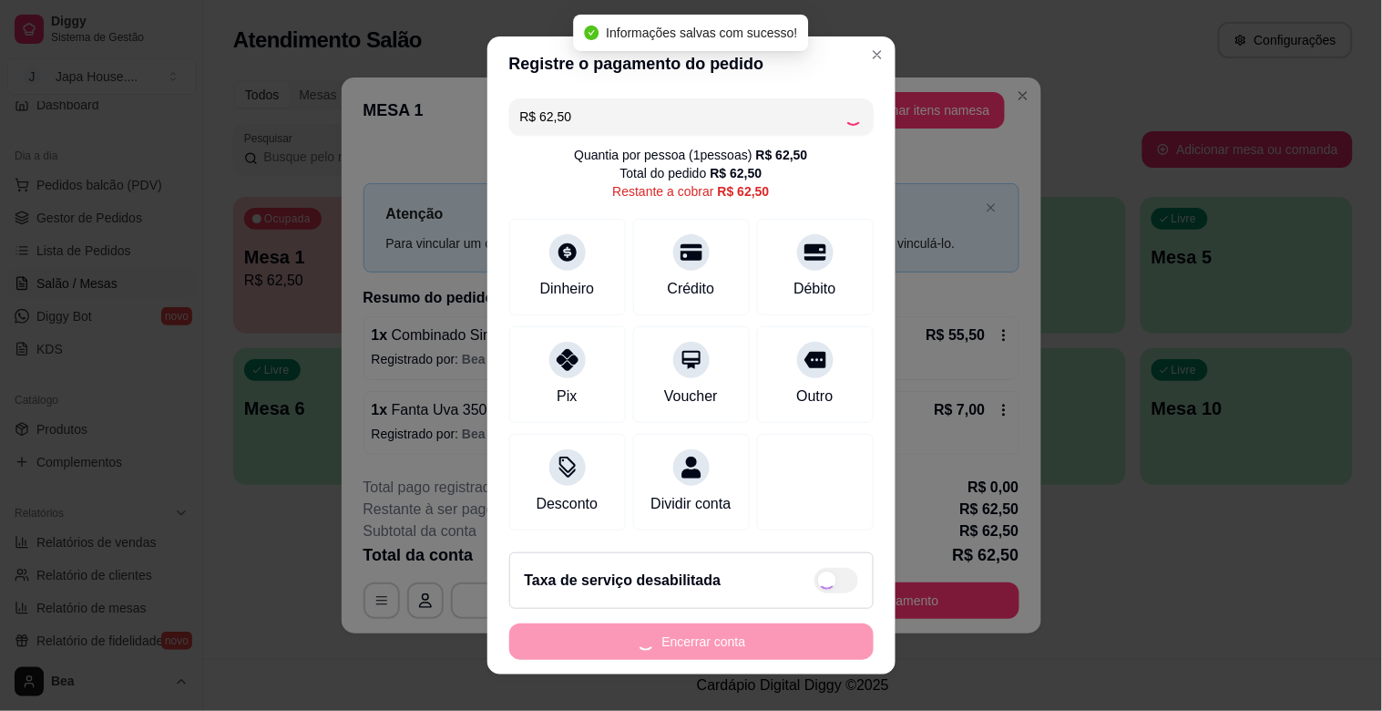
type input "R$ 0,00"
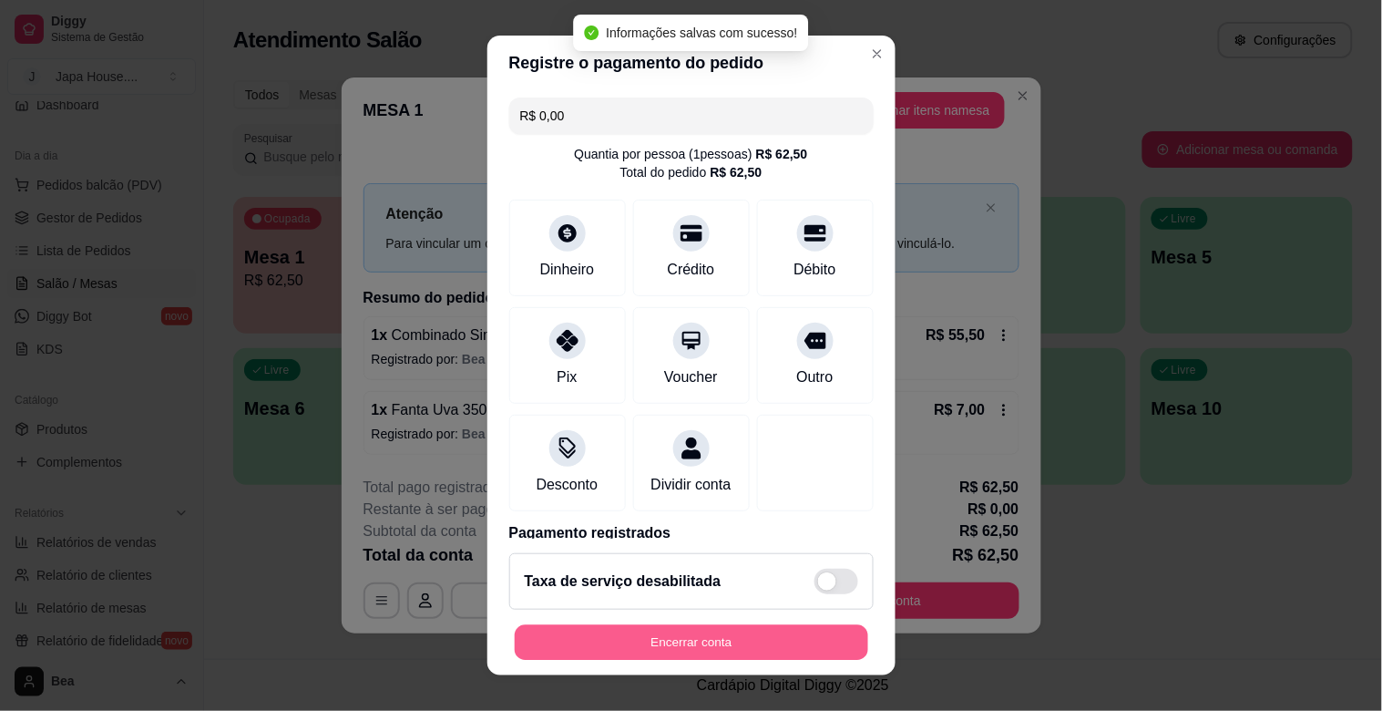
click at [676, 640] on button "Encerrar conta" at bounding box center [692, 643] width 354 height 36
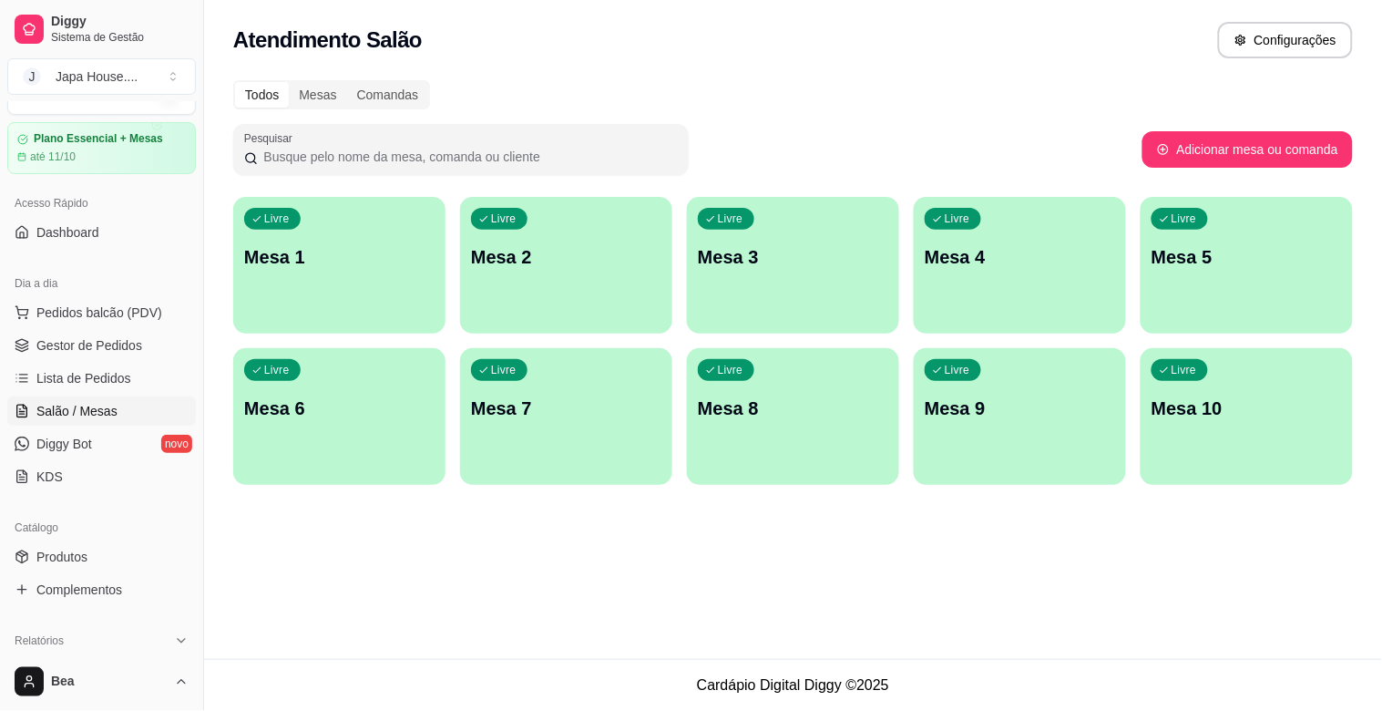
scroll to position [2, 0]
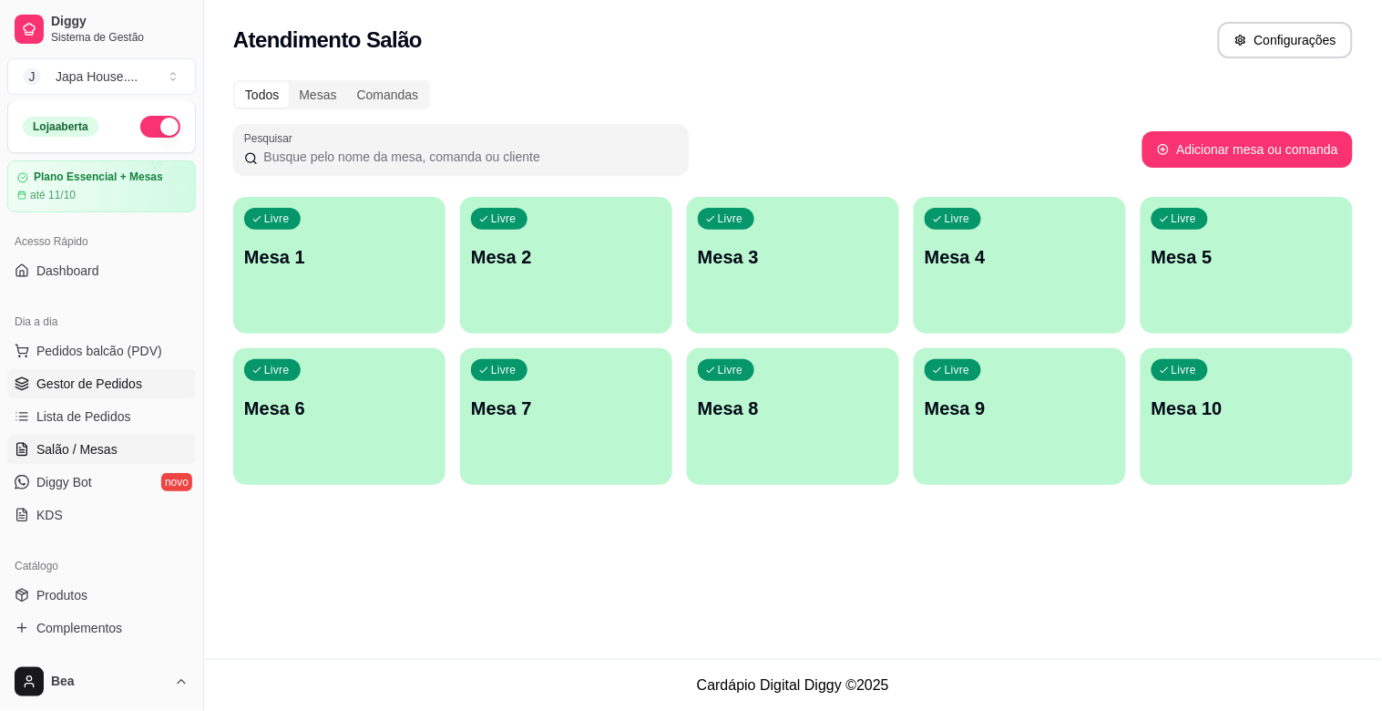
click at [137, 381] on span "Gestor de Pedidos" at bounding box center [89, 384] width 106 height 18
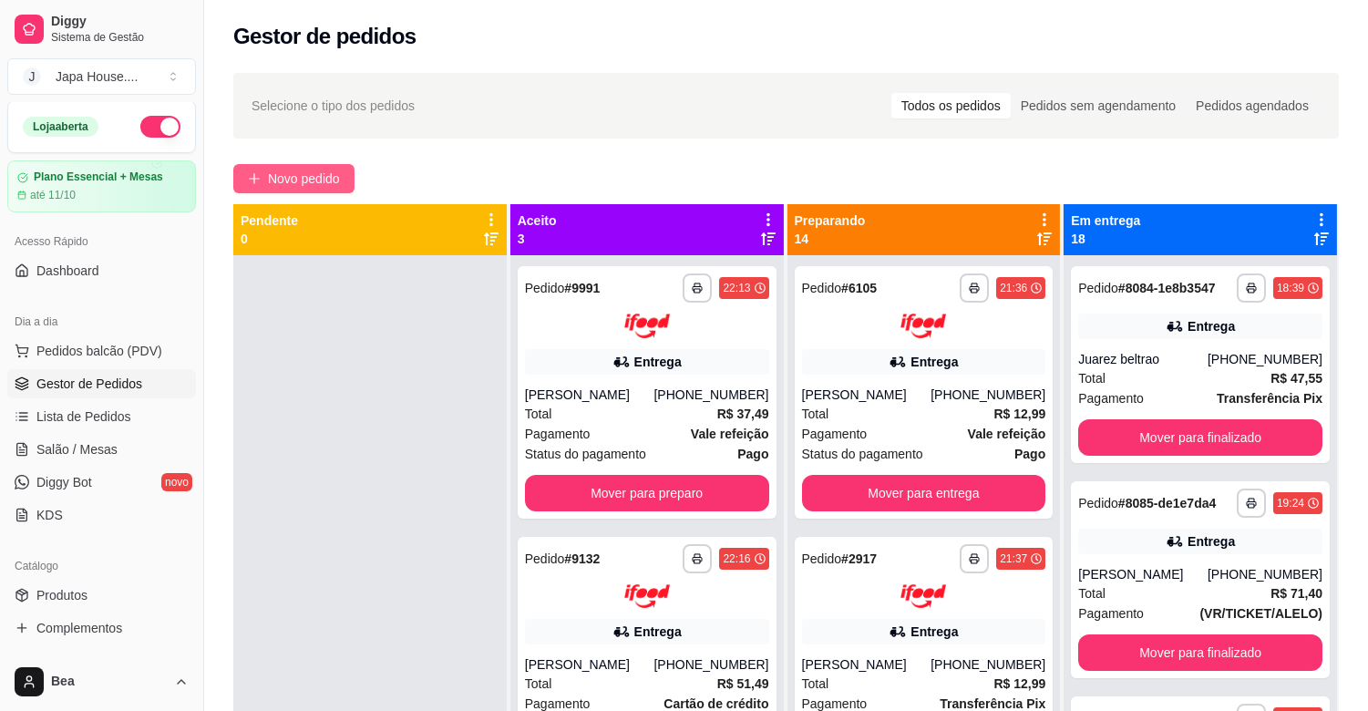
click at [313, 176] on span "Novo pedido" at bounding box center [304, 179] width 72 height 20
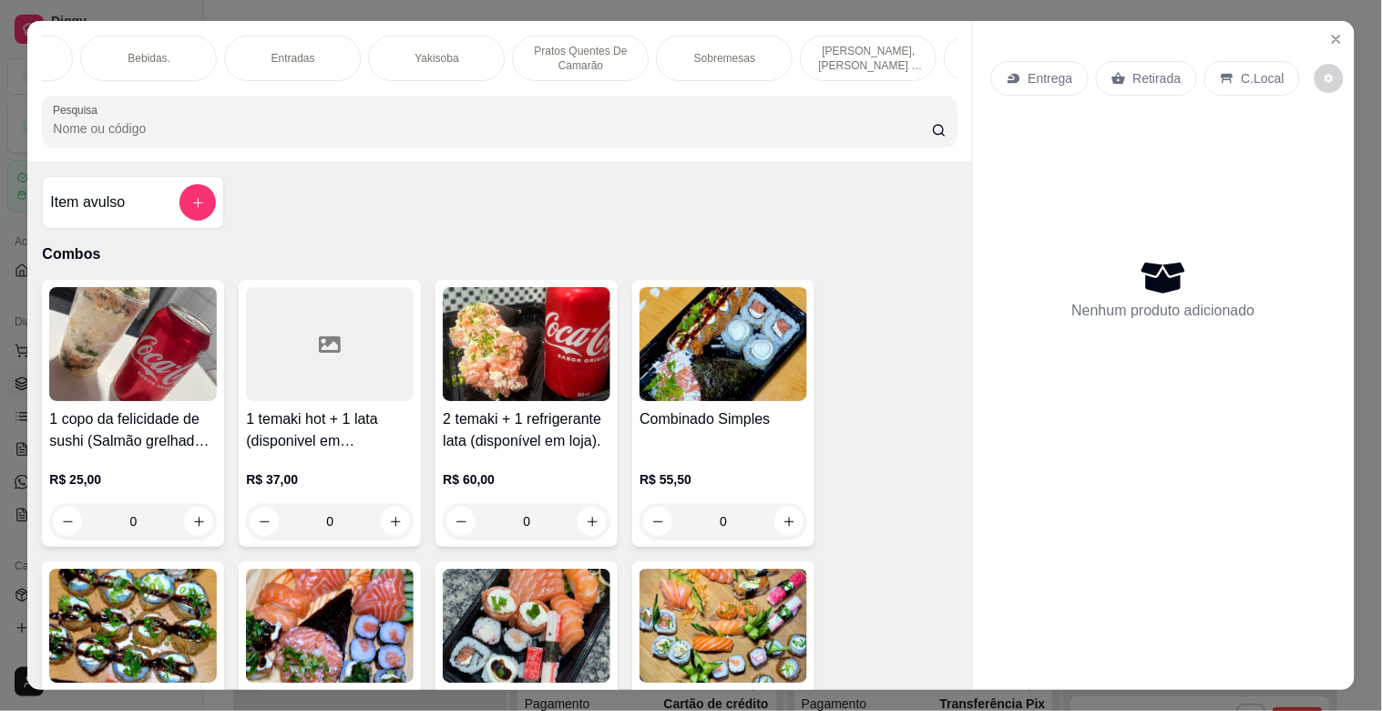
scroll to position [0, 1279]
click at [451, 57] on div "Yakisoba" at bounding box center [415, 59] width 137 height 46
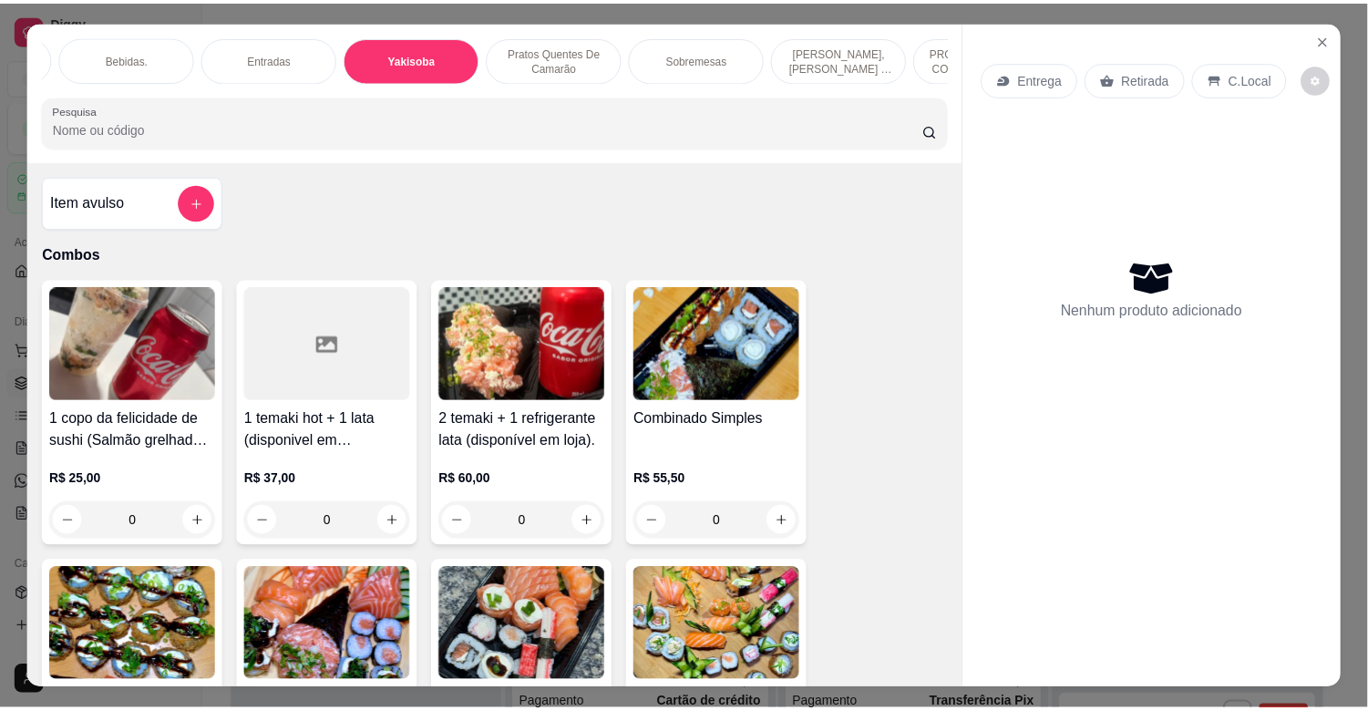
scroll to position [44, 0]
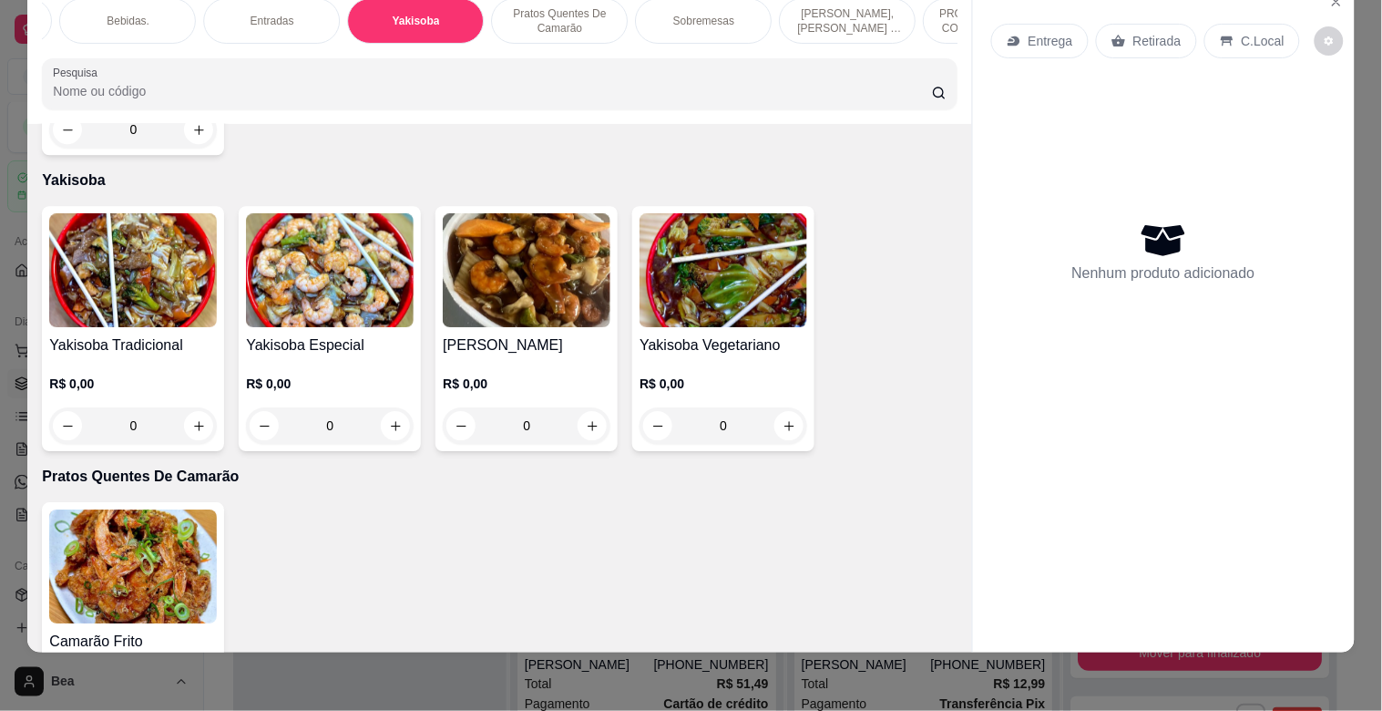
click at [170, 276] on img at bounding box center [133, 270] width 168 height 114
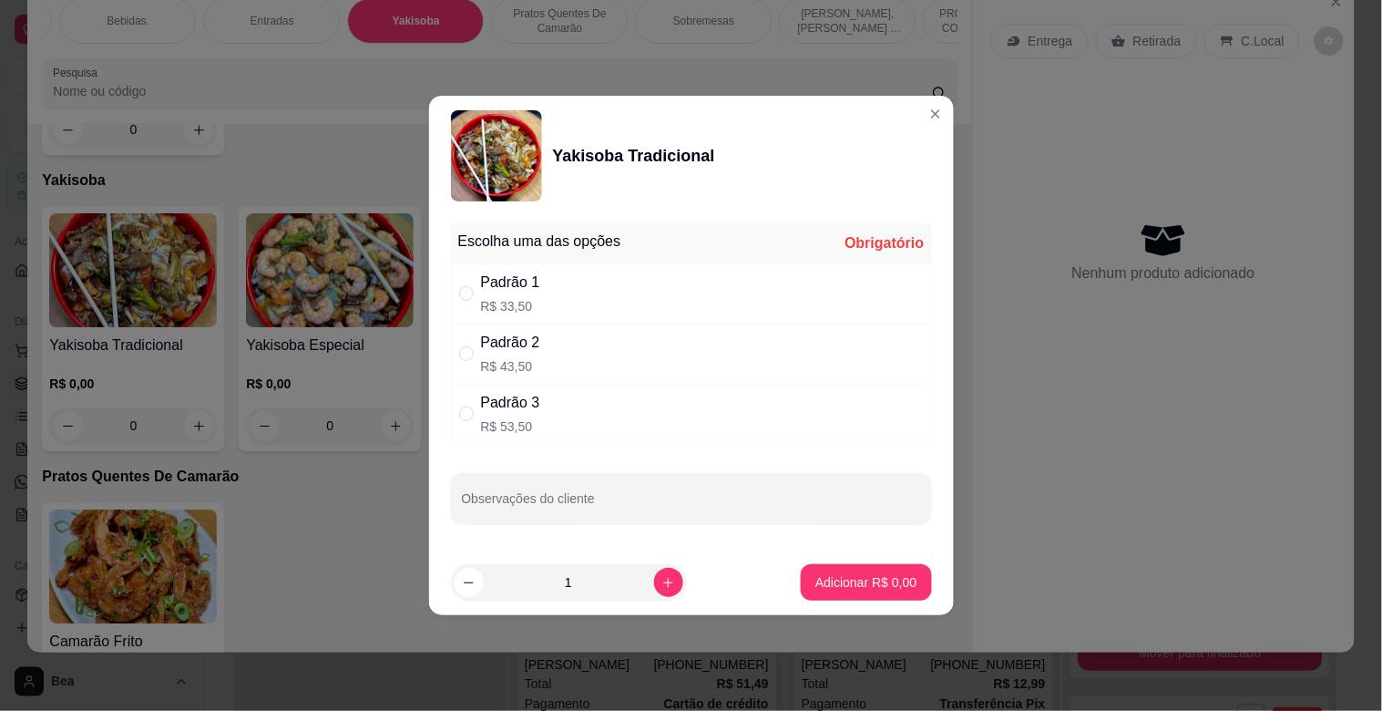
click at [532, 413] on div "Padrão 3" at bounding box center [510, 403] width 59 height 22
radio input "true"
click at [841, 576] on p "Adicionar R$ 53,50" at bounding box center [863, 581] width 106 height 17
type input "1"
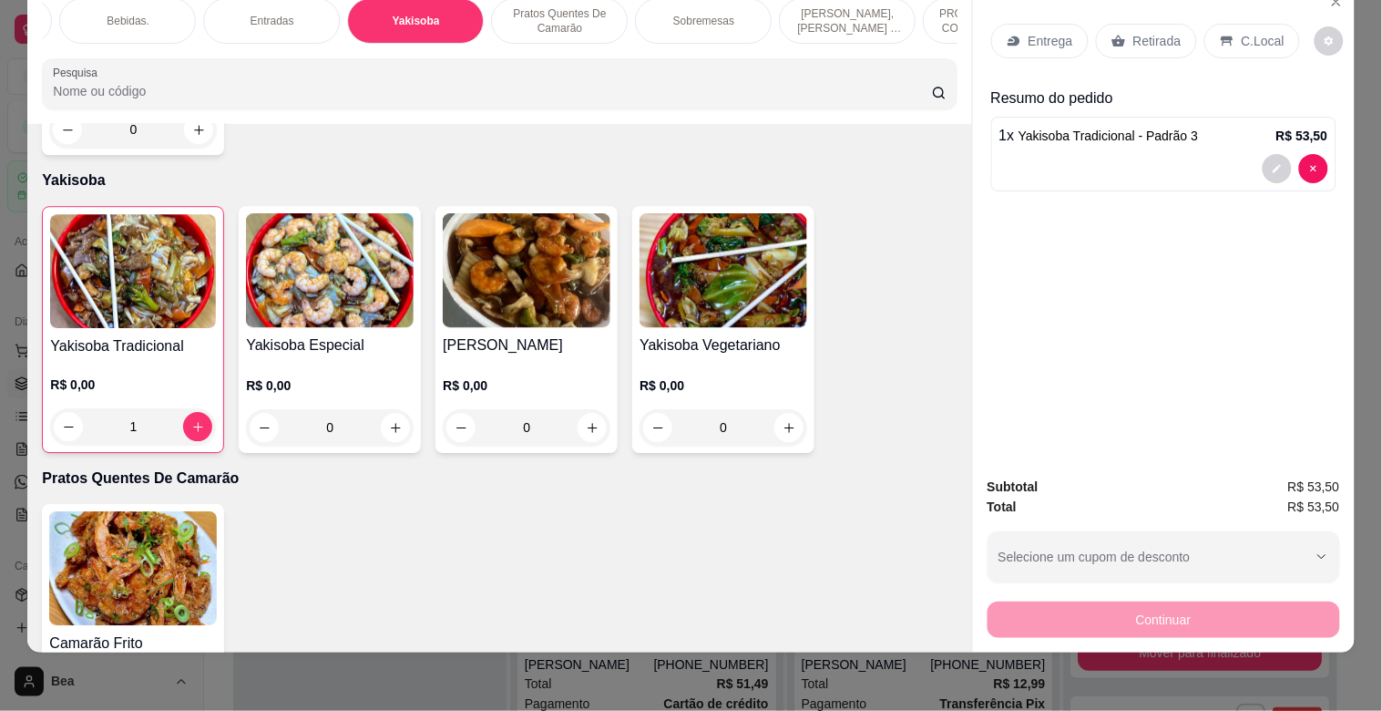
click at [1116, 34] on icon at bounding box center [1119, 41] width 15 height 15
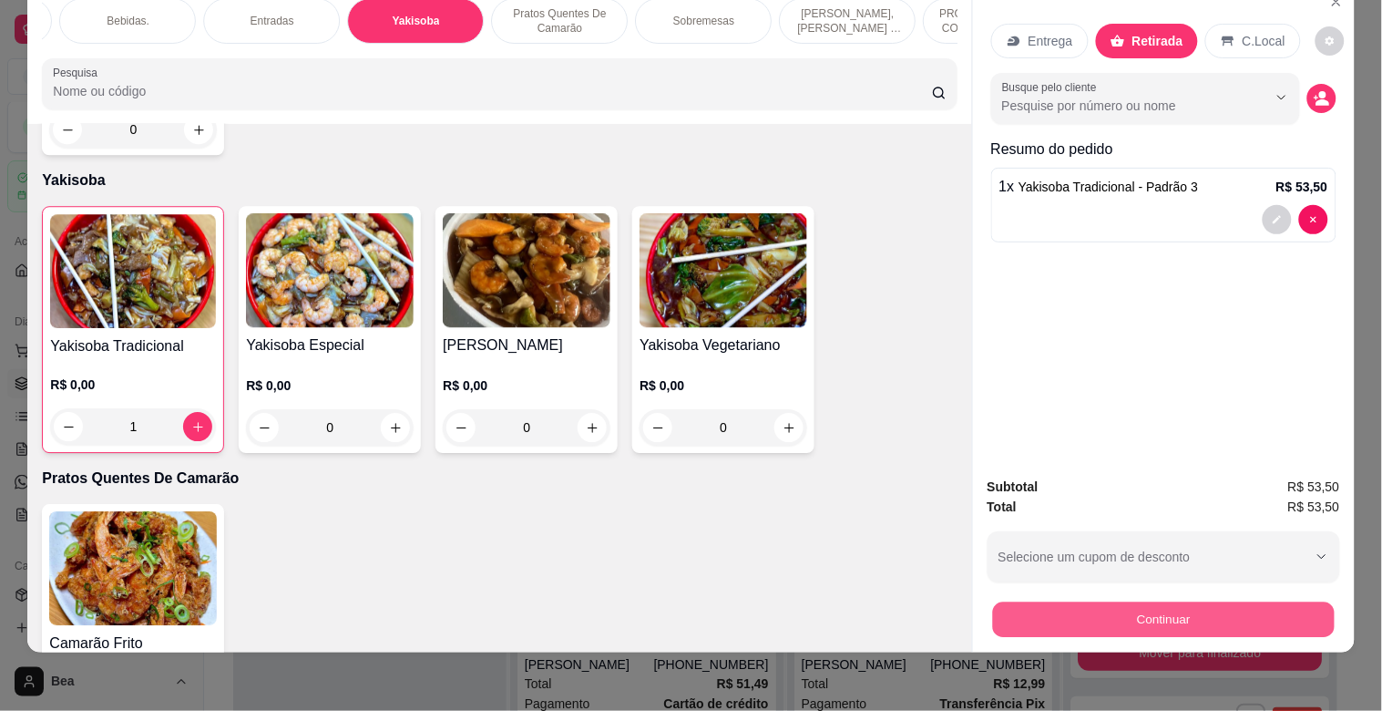
click at [1053, 609] on button "Continuar" at bounding box center [1163, 619] width 342 height 36
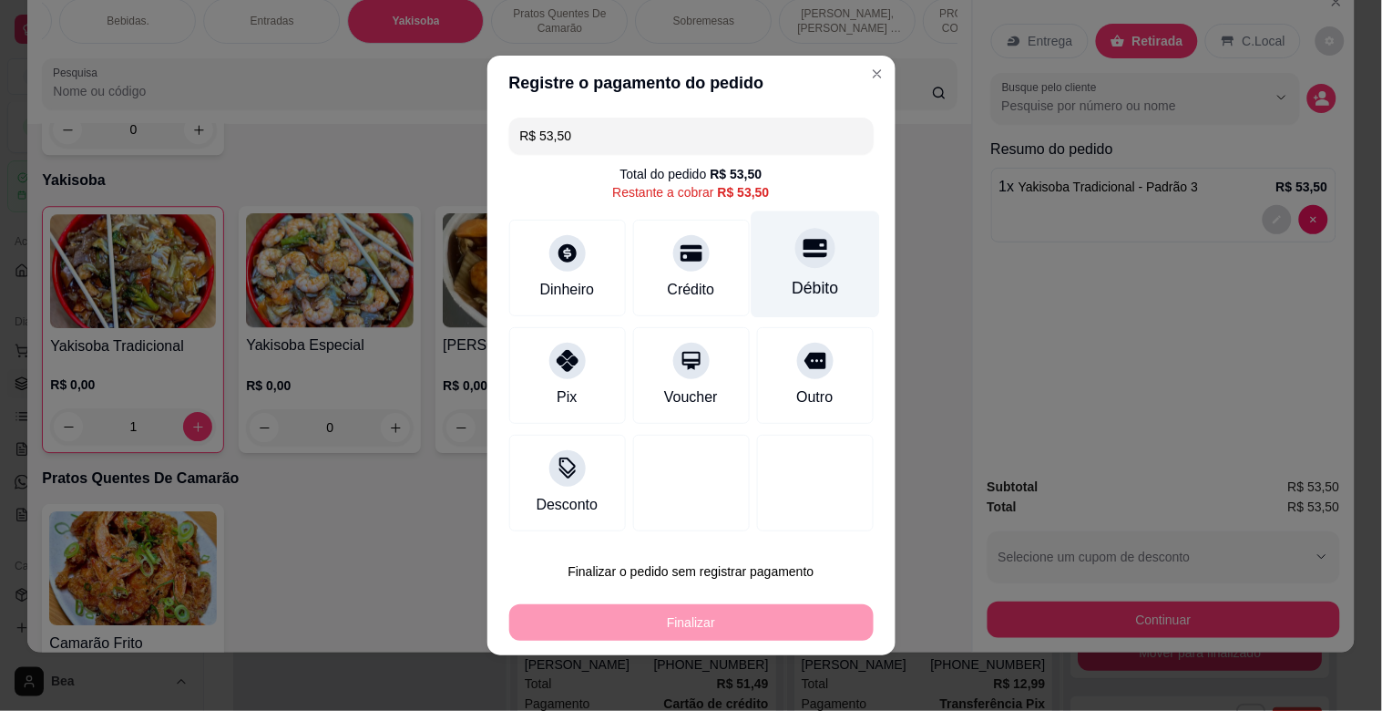
click at [766, 289] on div "Débito" at bounding box center [815, 264] width 128 height 107
type input "R$ 0,00"
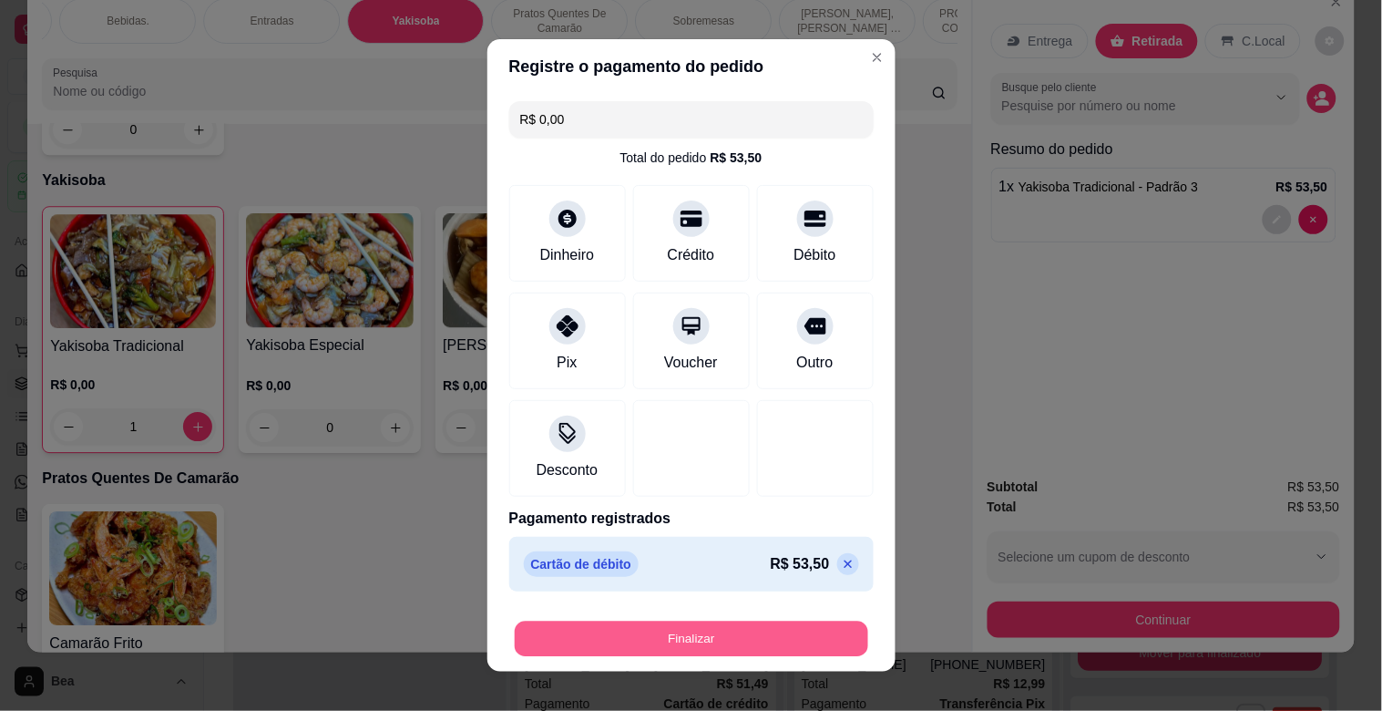
click at [682, 639] on button "Finalizar" at bounding box center [692, 640] width 354 height 36
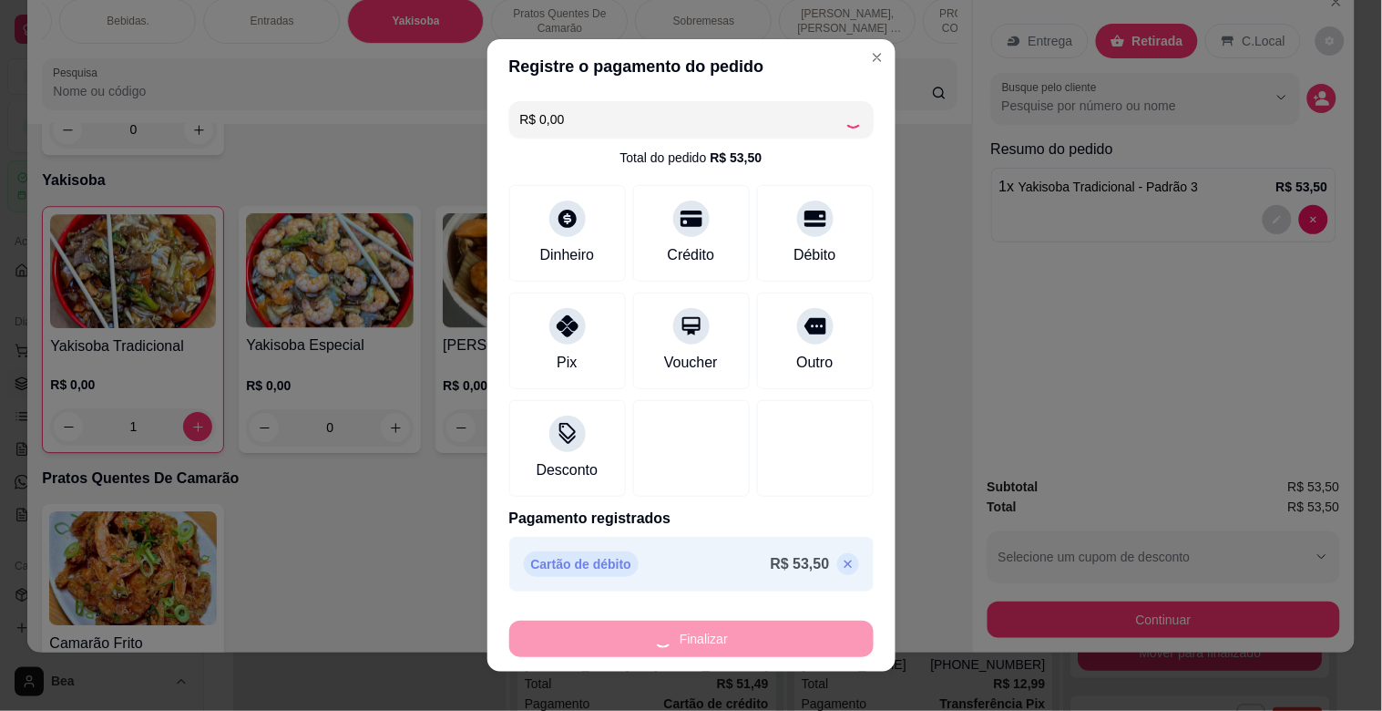
type input "0"
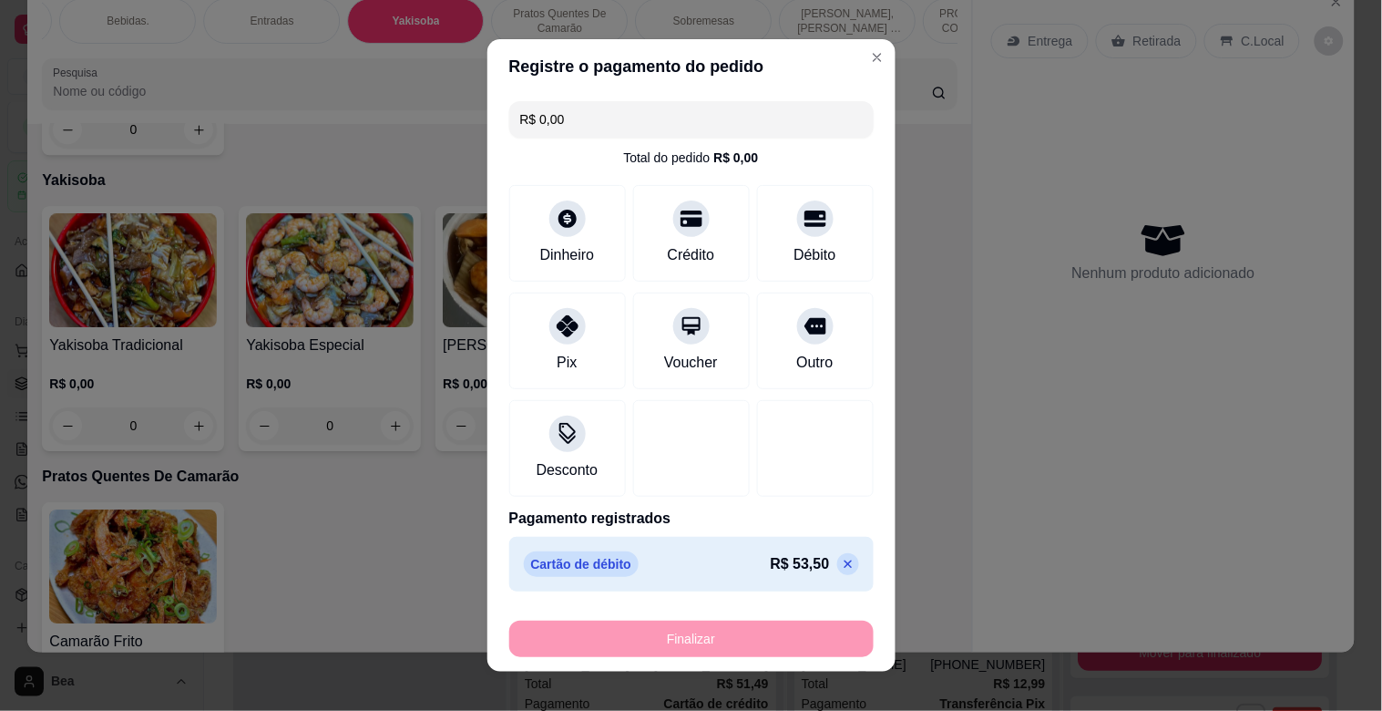
type input "-R$ 53,50"
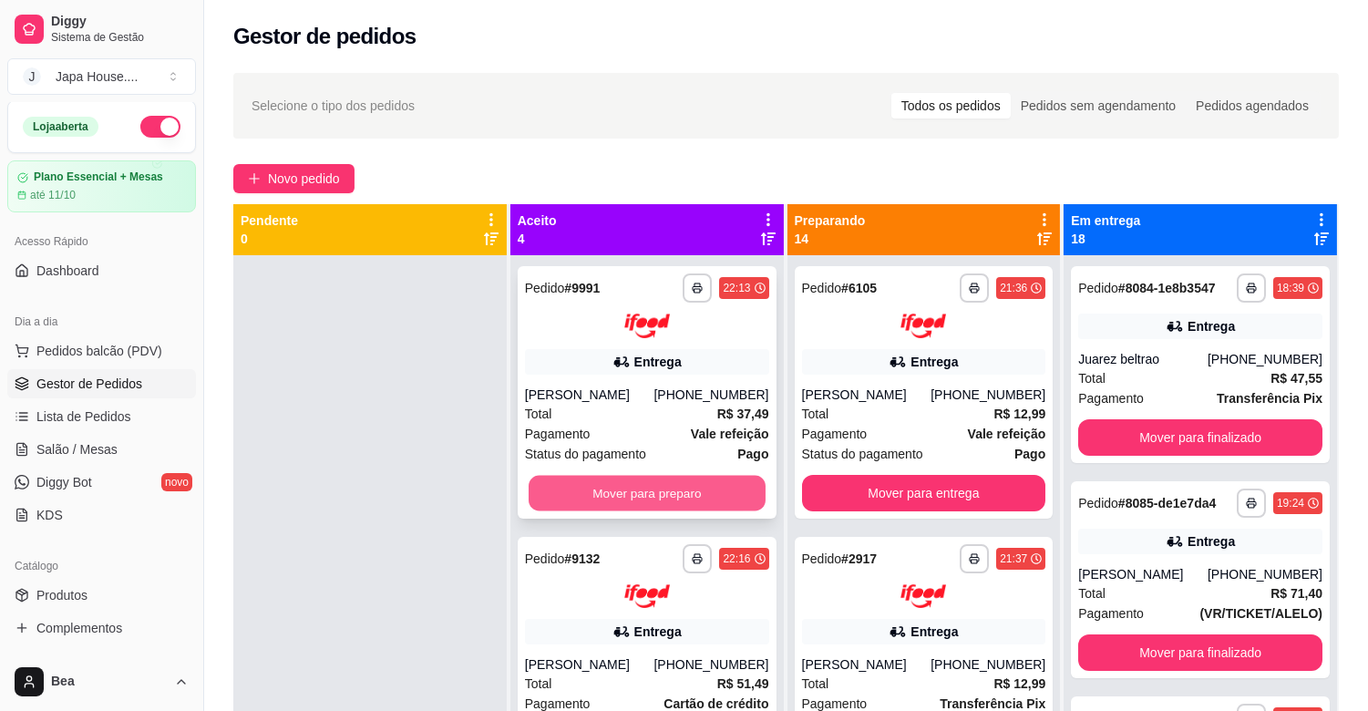
click at [563, 481] on button "Mover para preparo" at bounding box center [647, 493] width 237 height 36
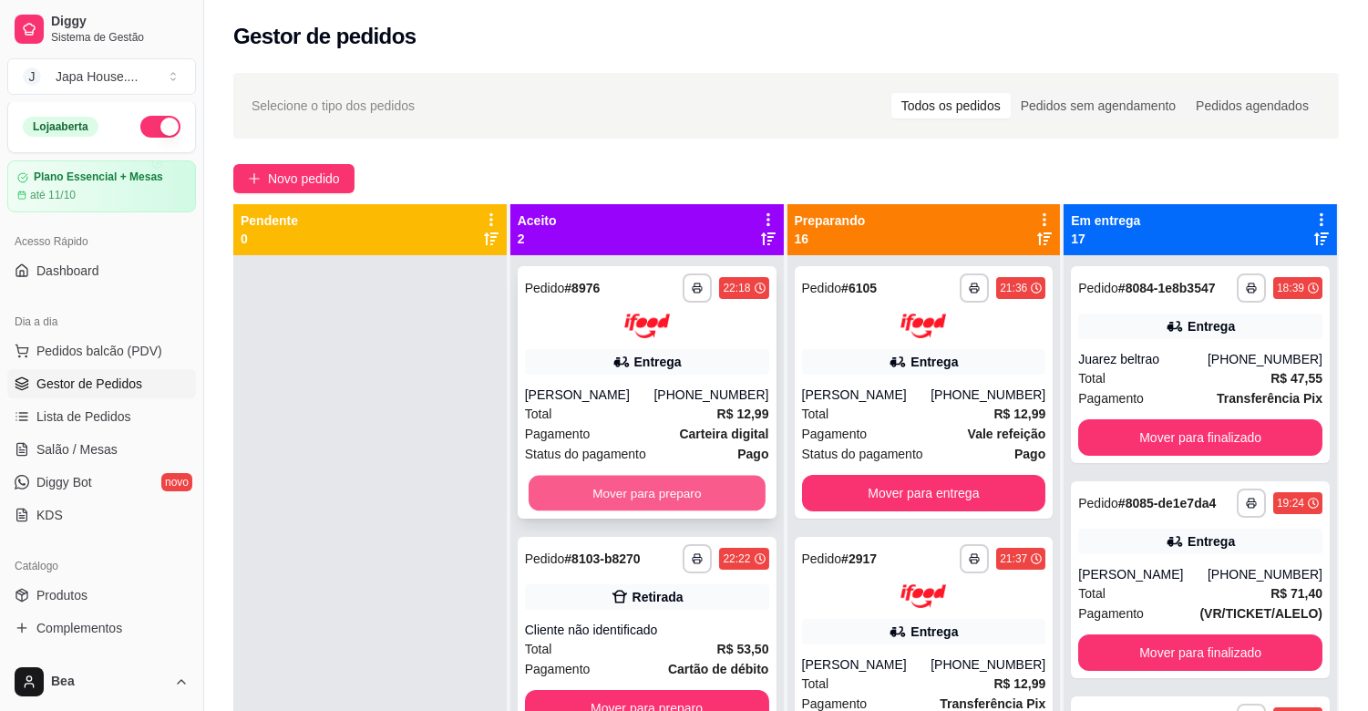
click at [611, 488] on button "Mover para preparo" at bounding box center [647, 493] width 237 height 36
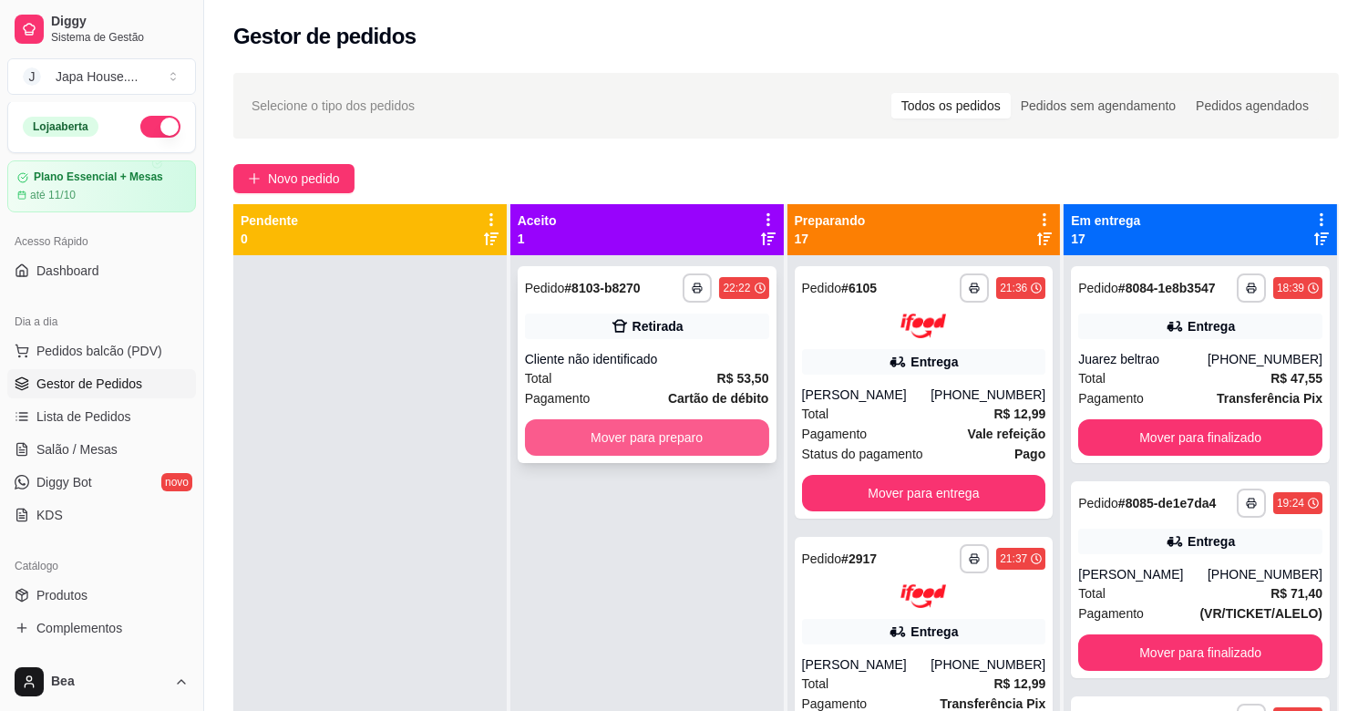
click at [643, 447] on button "Mover para preparo" at bounding box center [647, 437] width 244 height 36
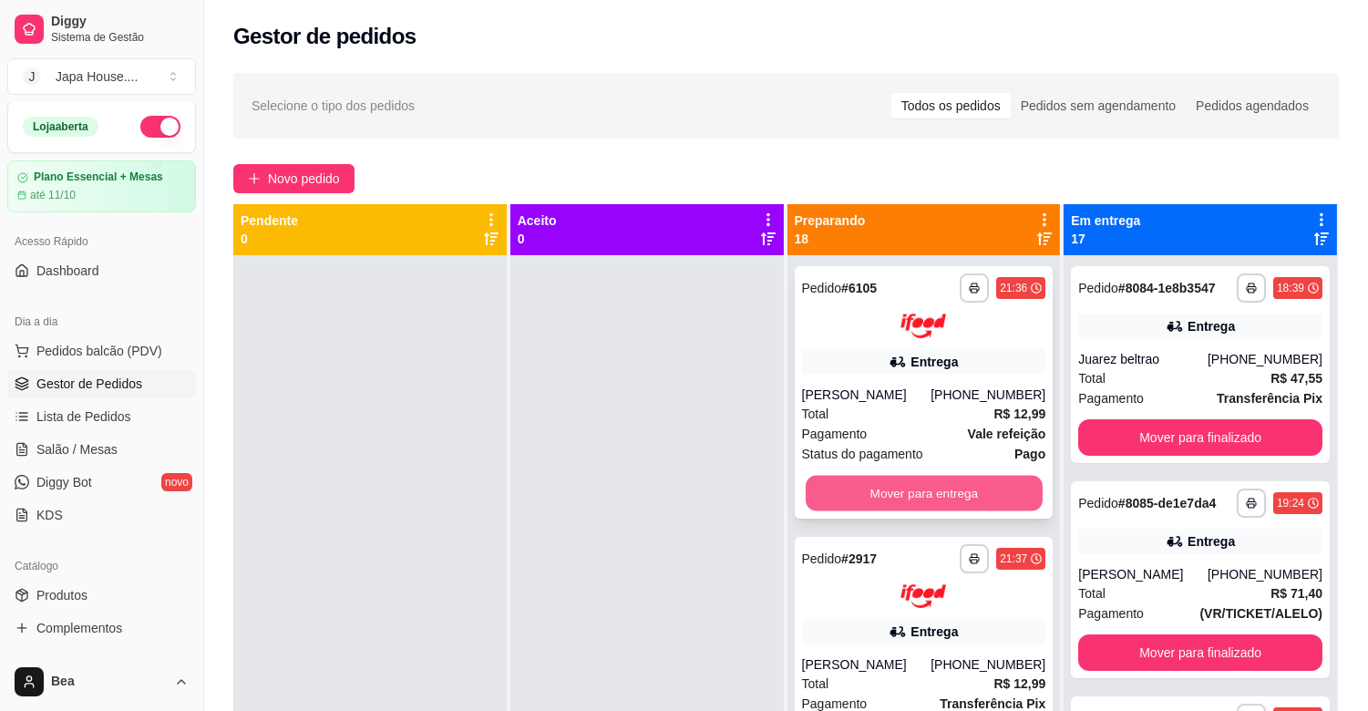
click at [835, 497] on button "Mover para entrega" at bounding box center [924, 493] width 237 height 36
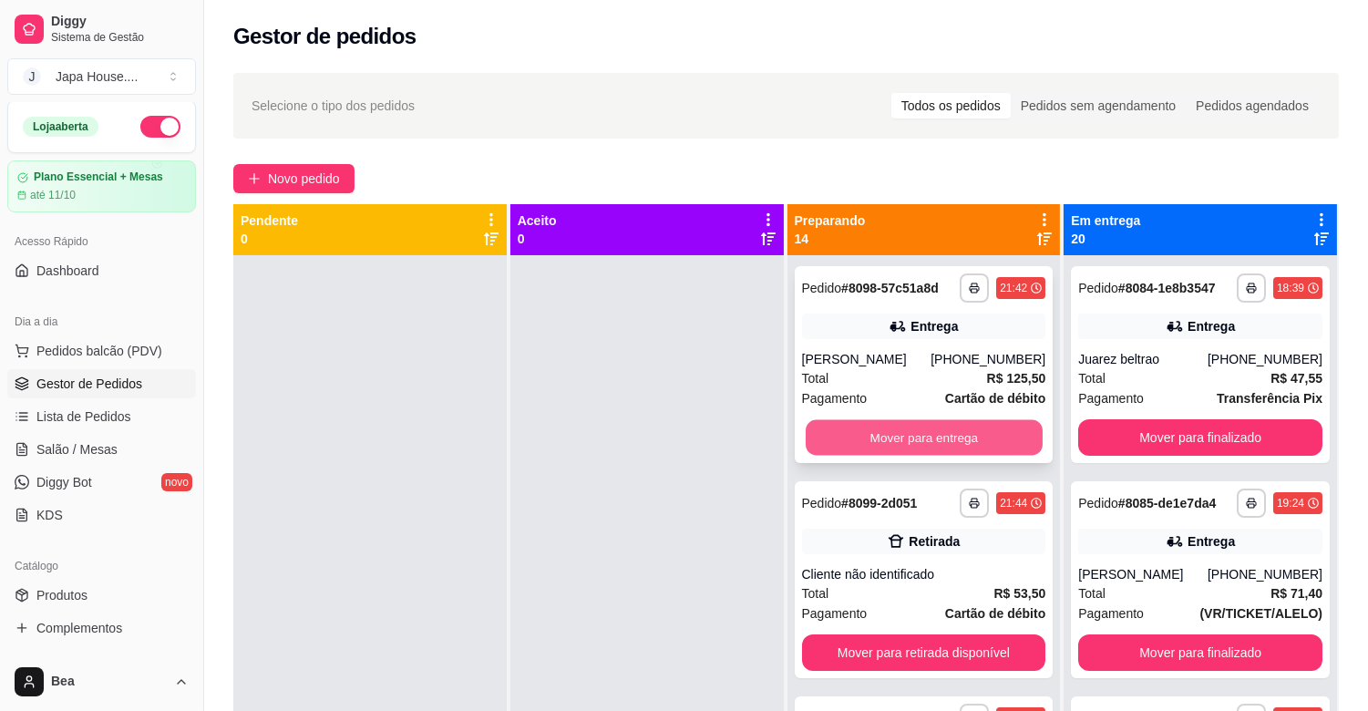
click at [855, 429] on button "Mover para entrega" at bounding box center [924, 438] width 237 height 36
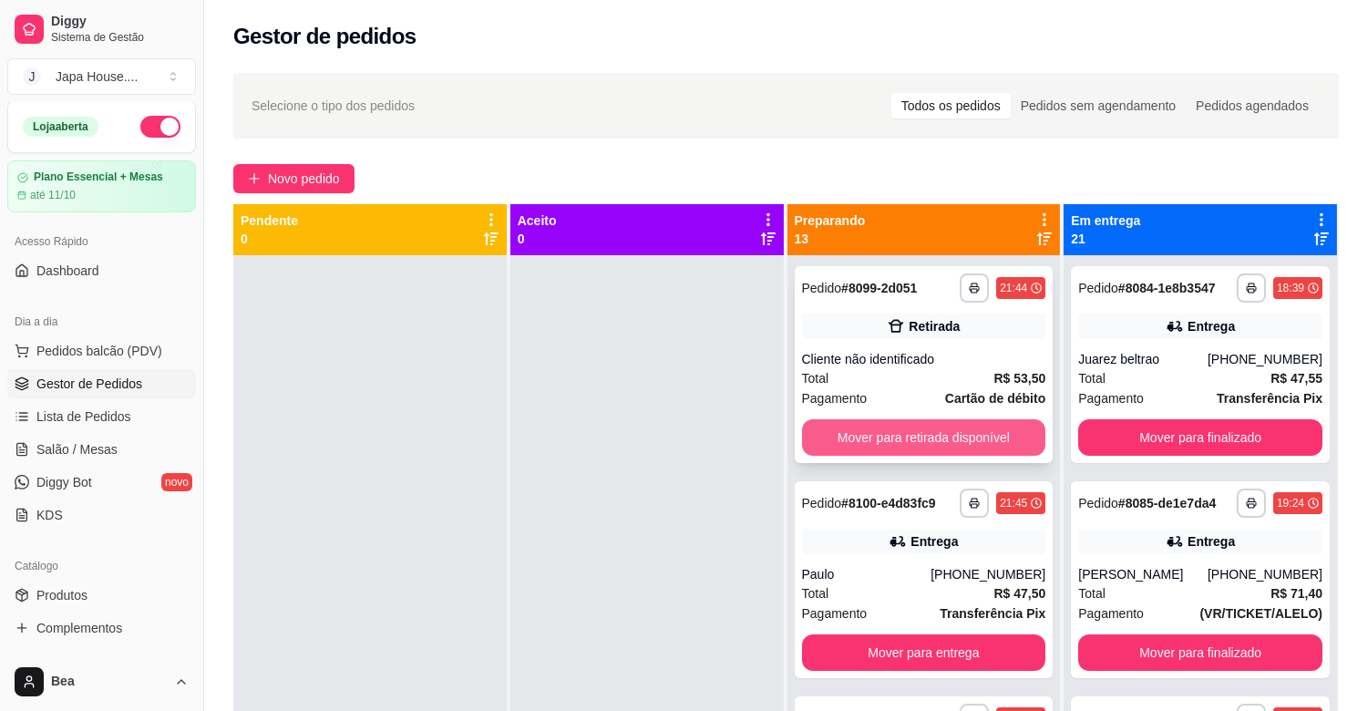
click at [896, 435] on button "Mover para retirada disponível" at bounding box center [924, 437] width 244 height 36
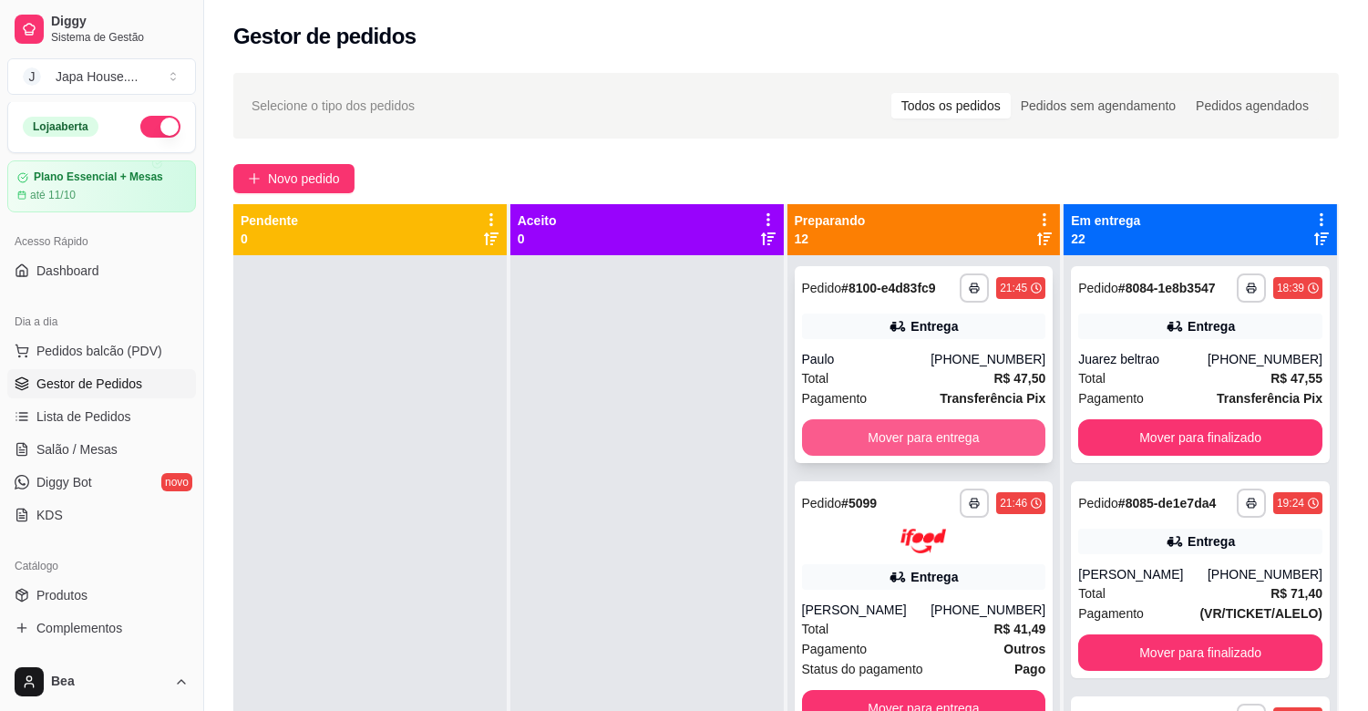
click at [953, 435] on button "Mover para entrega" at bounding box center [924, 437] width 244 height 36
